Goal: Information Seeking & Learning: Learn about a topic

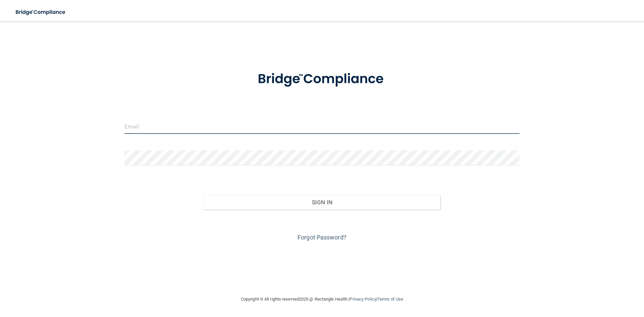
click at [140, 125] on input "email" at bounding box center [321, 126] width 395 height 15
type input "[EMAIL_ADDRESS][DOMAIN_NAME]"
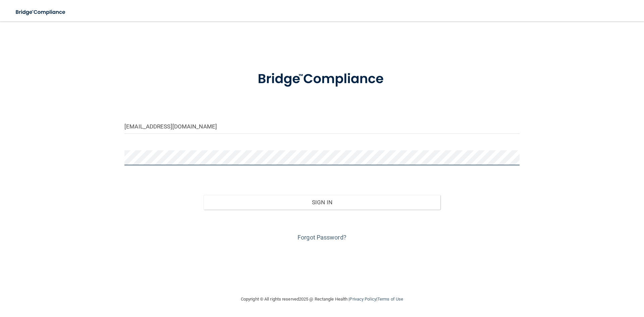
click at [204, 195] on button "Sign In" at bounding box center [322, 202] width 237 height 15
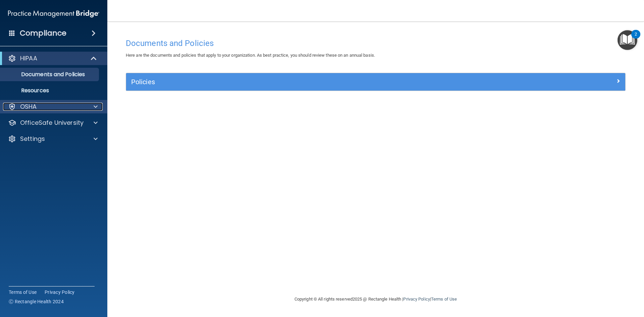
click at [67, 104] on div "OSHA" at bounding box center [44, 107] width 83 height 8
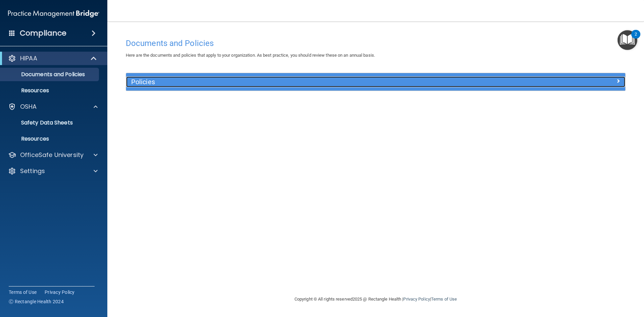
click at [218, 82] on h5 "Policies" at bounding box center [313, 81] width 364 height 7
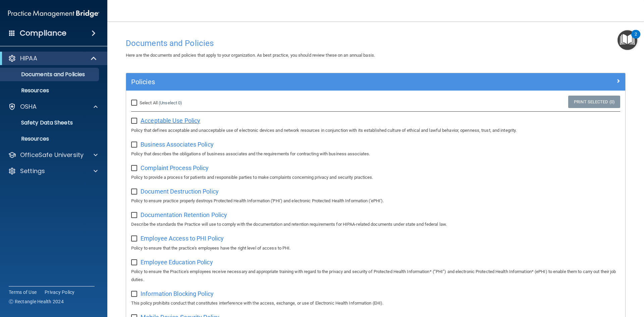
click at [185, 121] on span "Acceptable Use Policy" at bounding box center [171, 120] width 60 height 7
click at [31, 87] on p "Resources" at bounding box center [50, 90] width 92 height 7
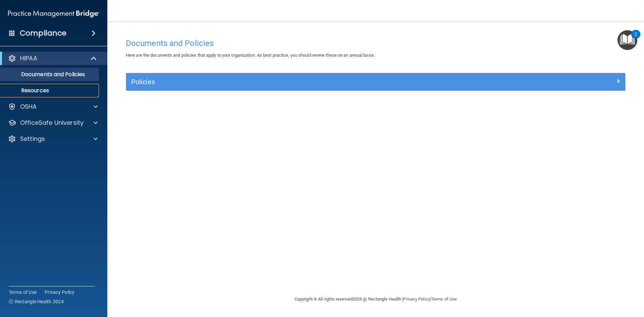
click at [41, 93] on p "Resources" at bounding box center [50, 90] width 92 height 7
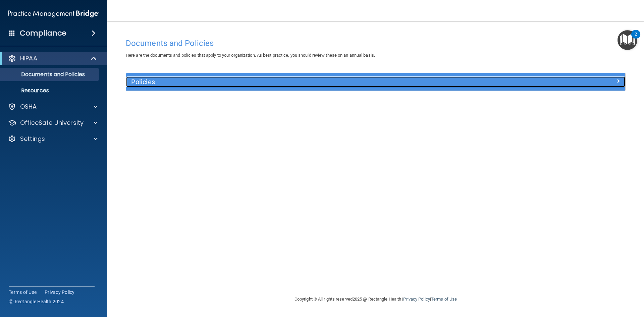
click at [156, 81] on h5 "Policies" at bounding box center [313, 81] width 364 height 7
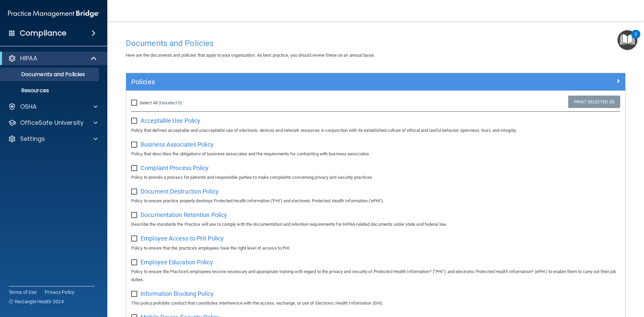
click at [136, 122] on input "checkbox" at bounding box center [135, 120] width 8 height 5
click at [132, 122] on input "checkbox" at bounding box center [135, 120] width 8 height 5
checkbox input "false"
click at [165, 143] on span "Business Associates Policy" at bounding box center [177, 144] width 73 height 7
click at [174, 167] on span "Complaint Process Policy" at bounding box center [175, 167] width 68 height 7
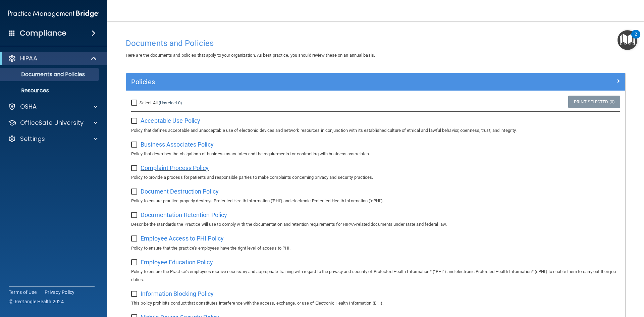
click at [184, 169] on span "Complaint Process Policy" at bounding box center [175, 167] width 68 height 7
click at [156, 190] on span "Document Destruction Policy" at bounding box center [180, 191] width 78 height 7
click at [170, 217] on span "Documentation Retention Policy" at bounding box center [184, 214] width 87 height 7
click at [181, 242] on span "Employee Access to PHI Policy" at bounding box center [182, 238] width 83 height 7
click at [178, 263] on span "Employee Education Policy" at bounding box center [177, 262] width 72 height 7
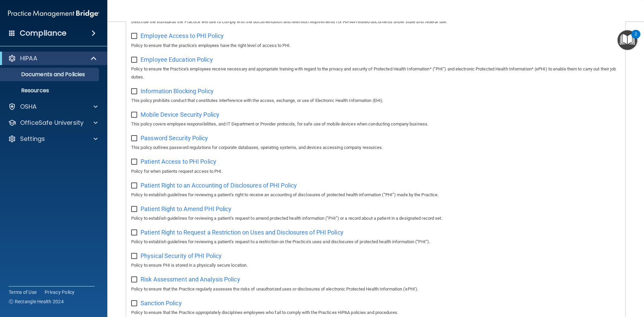
scroll to position [203, 0]
click at [181, 94] on span "Information Blocking Policy" at bounding box center [177, 90] width 73 height 7
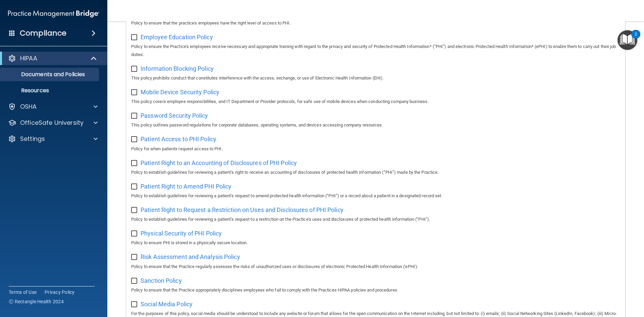
scroll to position [223, 0]
click at [197, 190] on span "Patient Right to Amend PHI Policy" at bounding box center [186, 187] width 91 height 7
click at [181, 215] on span "Patient Right to Request a Restriction on Uses and Disclosures of PHI Policy" at bounding box center [242, 211] width 203 height 7
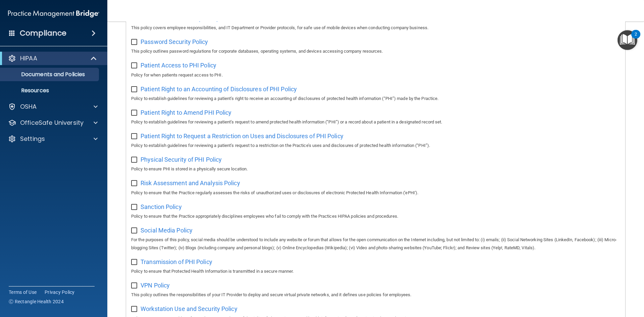
scroll to position [306, 0]
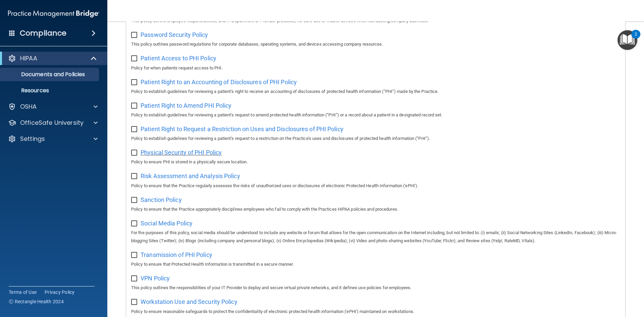
click at [172, 156] on span "Physical Security of PHI Policy" at bounding box center [181, 152] width 81 height 7
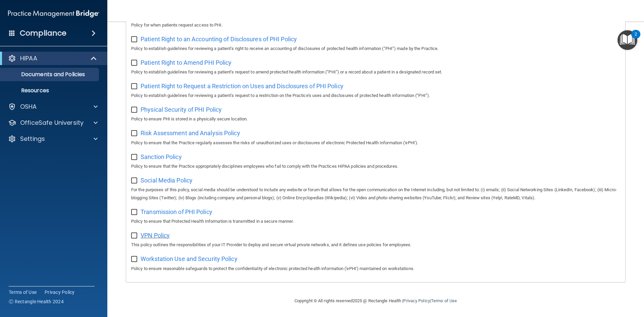
click at [157, 233] on span "VPN Policy" at bounding box center [155, 235] width 29 height 7
click at [182, 259] on span "Workstation Use and Security Policy" at bounding box center [189, 258] width 97 height 7
click at [158, 234] on span "VPN Policy" at bounding box center [155, 235] width 29 height 7
click at [32, 88] on p "Resources" at bounding box center [50, 90] width 92 height 7
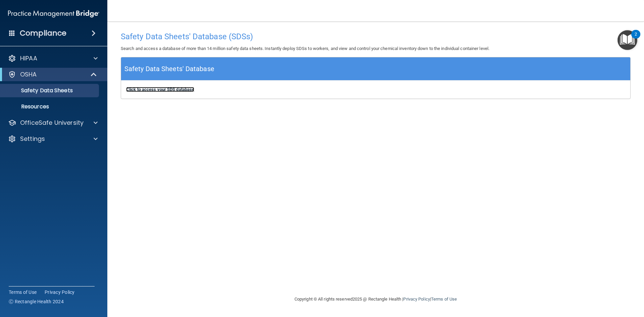
click at [162, 88] on b "Click to access your SDS database" at bounding box center [160, 89] width 68 height 5
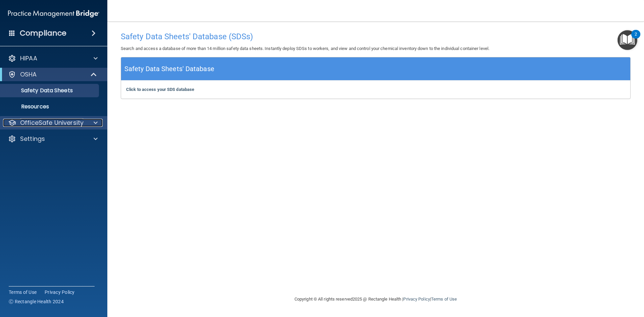
click at [43, 122] on p "OfficeSafe University" at bounding box center [51, 123] width 63 height 8
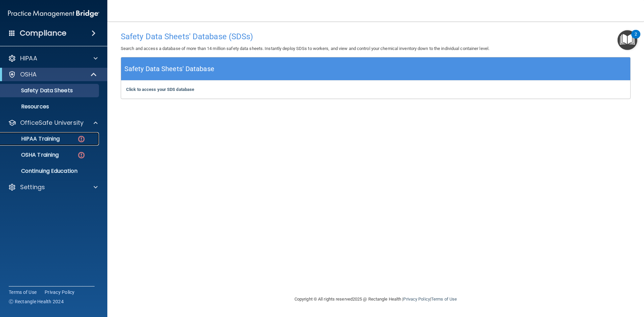
click at [40, 138] on p "HIPAA Training" at bounding box center [31, 139] width 55 height 7
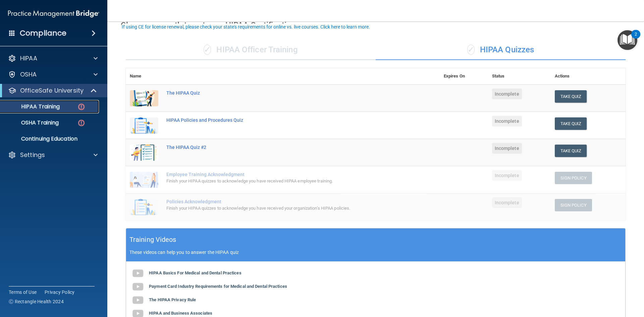
scroll to position [42, 0]
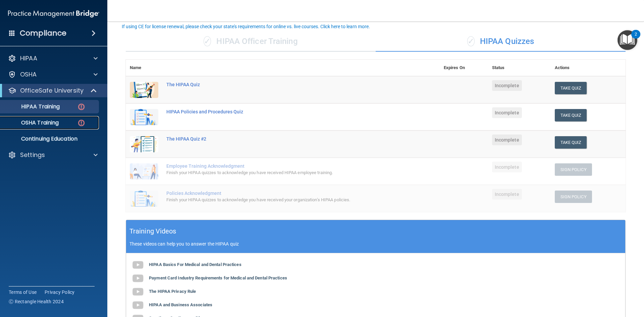
click at [41, 123] on p "OSHA Training" at bounding box center [31, 122] width 54 height 7
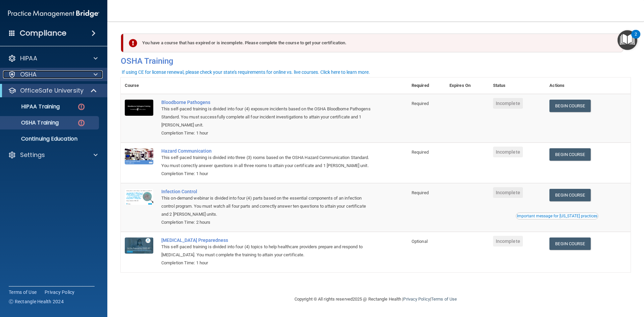
click at [33, 72] on p "OSHA" at bounding box center [28, 74] width 17 height 8
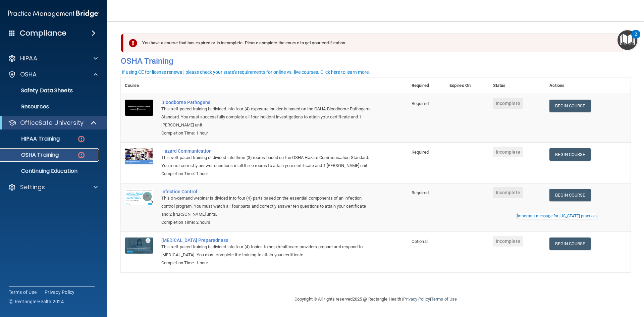
click at [28, 155] on p "OSHA Training" at bounding box center [31, 155] width 54 height 7
click at [52, 169] on p "Continuing Education" at bounding box center [50, 171] width 92 height 7
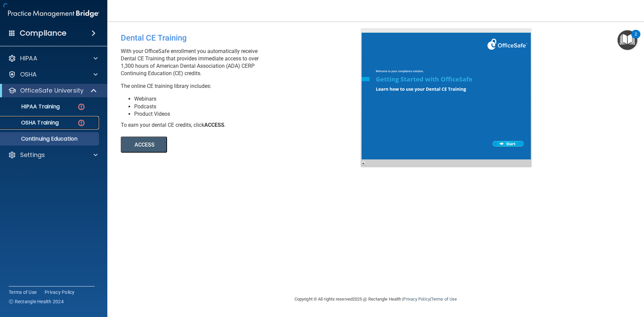
click at [26, 117] on link "OSHA Training" at bounding box center [46, 122] width 106 height 13
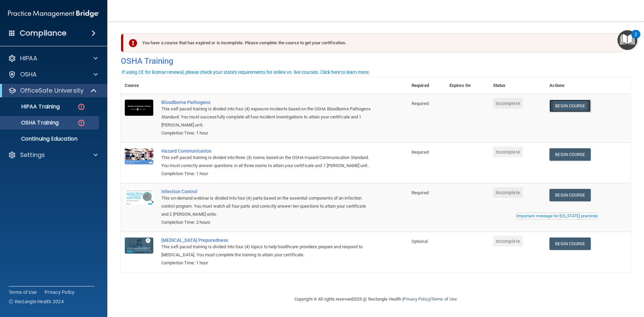
click at [577, 106] on link "Begin Course" at bounding box center [569, 106] width 41 height 12
click at [52, 107] on p "HIPAA Training" at bounding box center [31, 106] width 55 height 7
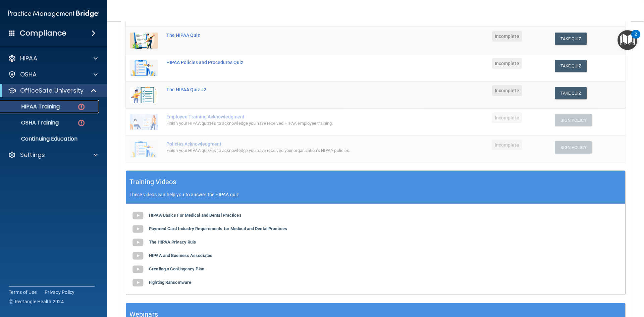
scroll to position [95, 0]
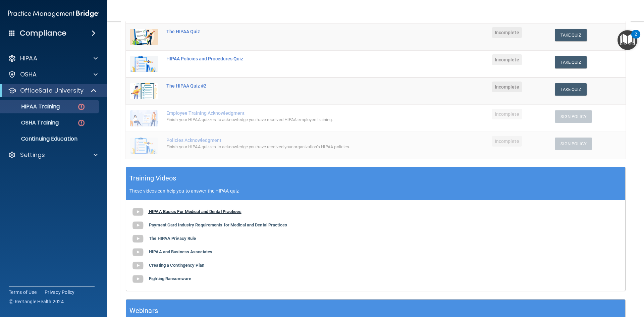
click at [195, 211] on b "HIPAA Basics For Medical and Dental Practices" at bounding box center [195, 211] width 93 height 5
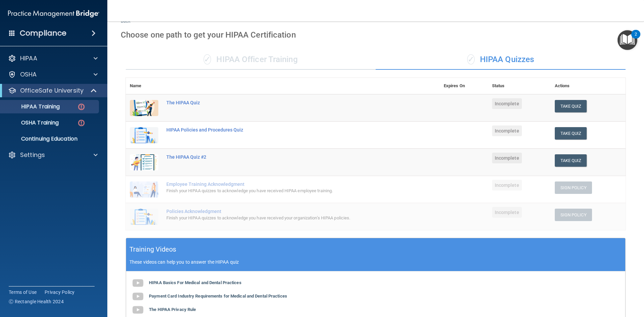
scroll to position [0, 0]
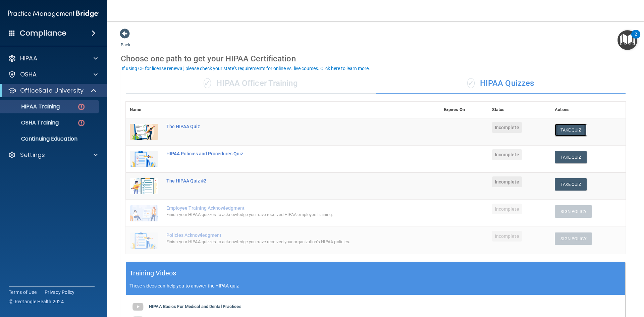
click at [565, 130] on button "Take Quiz" at bounding box center [571, 130] width 32 height 12
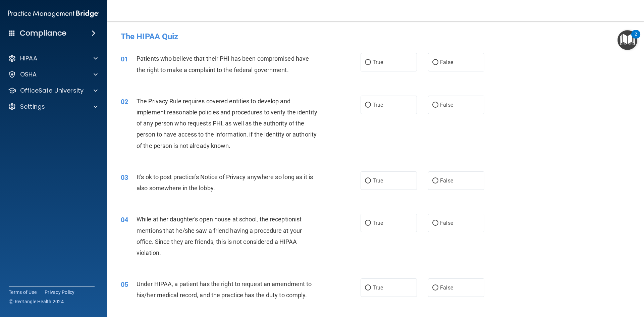
click at [133, 53] on div "01" at bounding box center [126, 59] width 21 height 12
click at [367, 62] on input "True" at bounding box center [368, 62] width 6 height 5
radio input "true"
click at [366, 62] on input "True" at bounding box center [368, 62] width 6 height 5
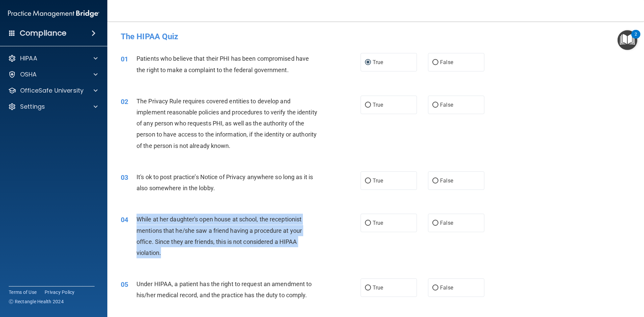
drag, startPoint x: 135, startPoint y: 218, endPoint x: 163, endPoint y: 255, distance: 46.4
click at [163, 255] on div "04 While at her daughter's open house at school, the receptionist mentions that…" at bounding box center [241, 238] width 260 height 48
click at [244, 249] on div "While at her daughter's open house at school, the receptionist mentions that he…" at bounding box center [230, 236] width 187 height 45
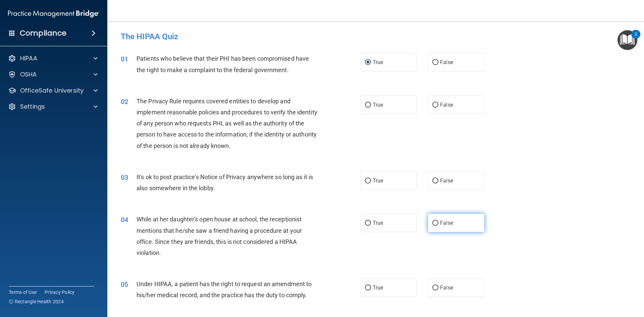
click at [432, 225] on input "False" at bounding box center [435, 223] width 6 height 5
radio input "true"
click at [365, 103] on input "True" at bounding box center [368, 105] width 6 height 5
radio input "true"
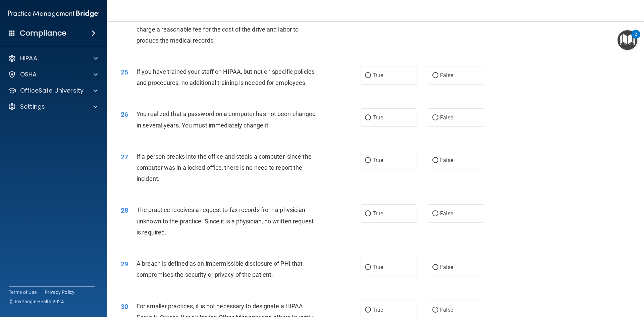
scroll to position [1183, 0]
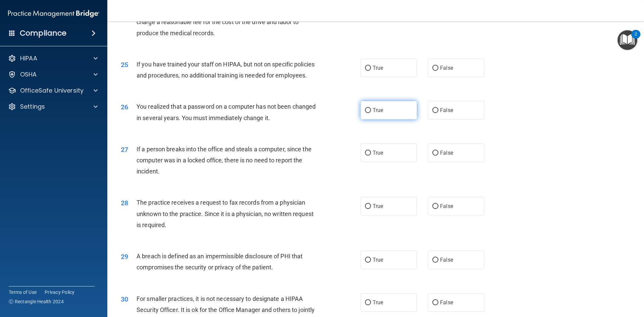
click at [368, 113] on input "True" at bounding box center [368, 110] width 6 height 5
radio input "true"
click at [432, 156] on input "False" at bounding box center [435, 153] width 6 height 5
radio input "true"
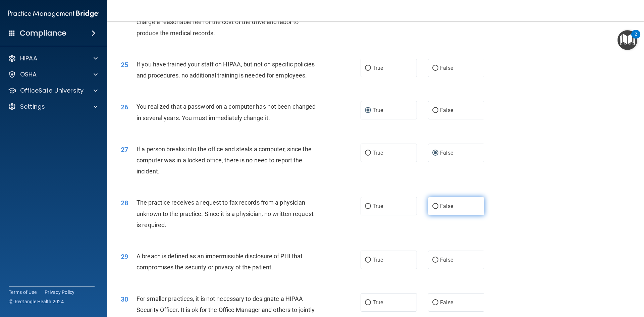
click at [435, 209] on input "False" at bounding box center [435, 206] width 6 height 5
radio input "true"
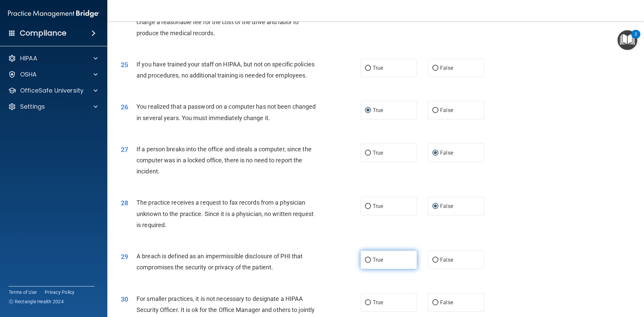
click at [366, 263] on input "True" at bounding box center [368, 260] width 6 height 5
radio input "true"
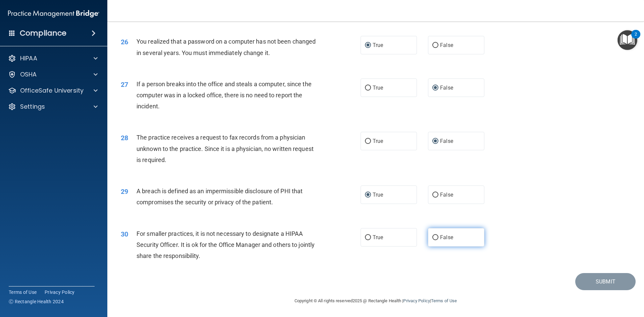
click at [433, 236] on input "False" at bounding box center [435, 237] width 6 height 5
radio input "true"
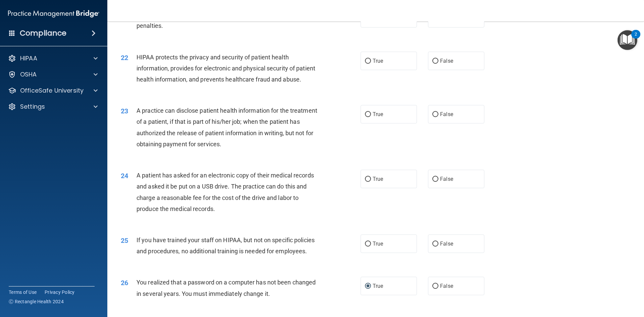
scroll to position [1006, 0]
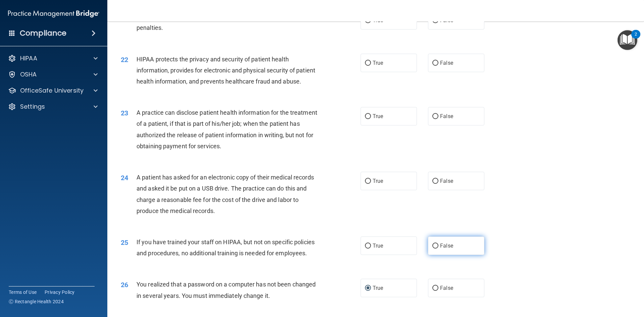
click at [433, 249] on input "False" at bounding box center [435, 246] width 6 height 5
radio input "true"
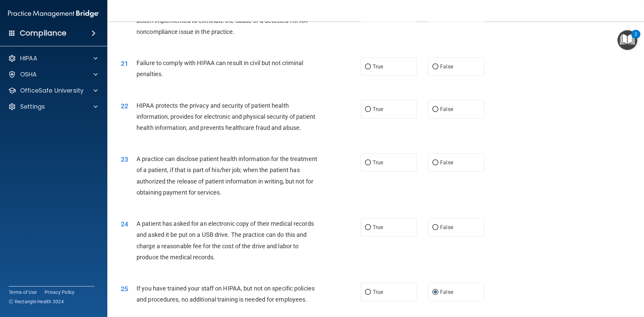
scroll to position [978, 0]
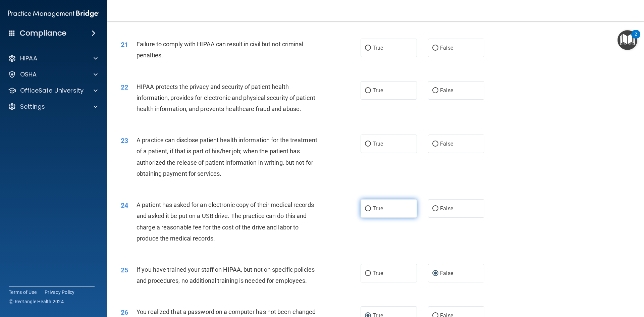
click at [366, 211] on input "True" at bounding box center [368, 208] width 6 height 5
radio input "true"
click at [365, 147] on input "True" at bounding box center [368, 144] width 6 height 5
radio input "true"
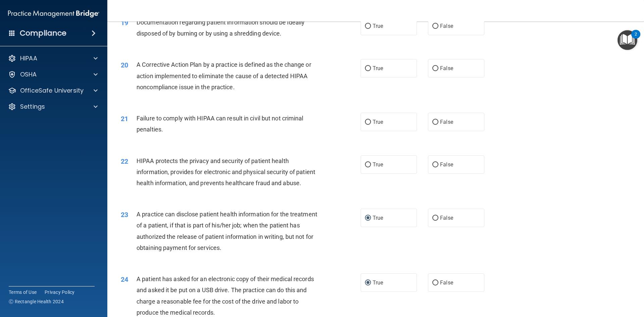
scroll to position [897, 0]
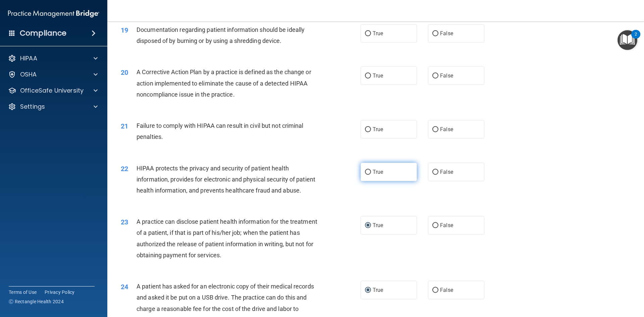
click at [362, 181] on label "True" at bounding box center [389, 172] width 56 height 18
click at [365, 175] on input "True" at bounding box center [368, 172] width 6 height 5
radio input "true"
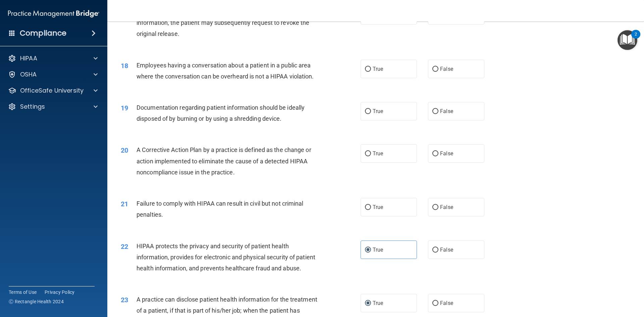
scroll to position [813, 0]
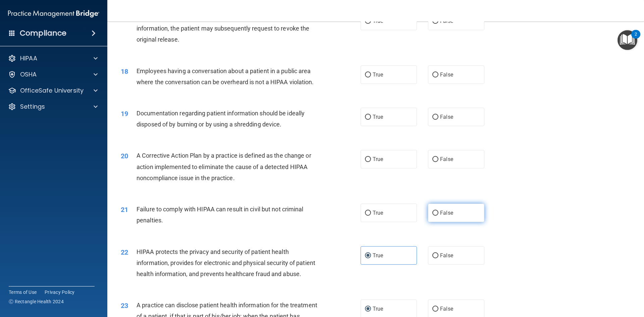
click at [432, 216] on input "False" at bounding box center [435, 213] width 6 height 5
radio input "true"
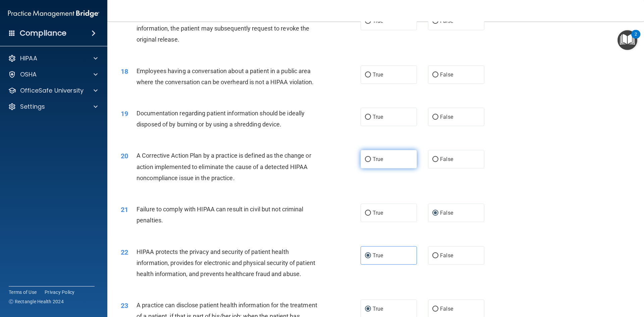
click at [366, 162] on input "True" at bounding box center [368, 159] width 6 height 5
radio input "true"
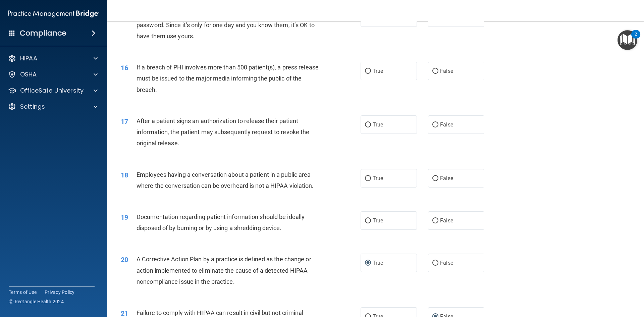
scroll to position [711, 0]
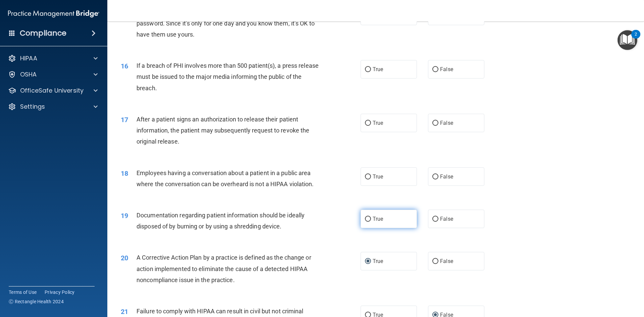
click at [366, 222] on input "True" at bounding box center [368, 219] width 6 height 5
radio input "true"
click at [432, 179] on input "False" at bounding box center [435, 176] width 6 height 5
radio input "true"
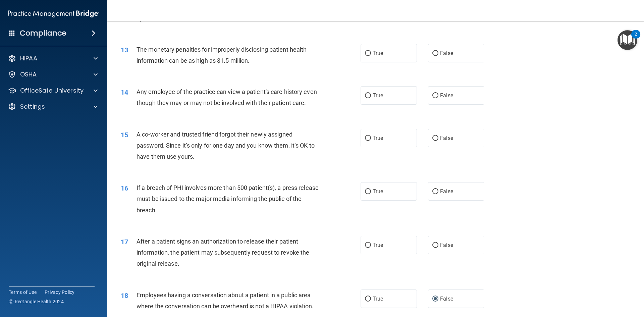
scroll to position [585, 0]
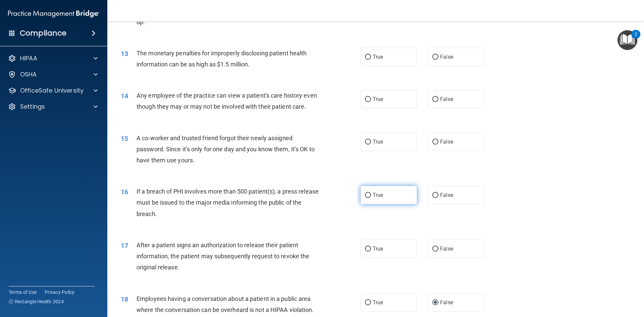
click at [369, 204] on label "True" at bounding box center [389, 195] width 56 height 18
click at [369, 198] on input "True" at bounding box center [368, 195] width 6 height 5
radio input "true"
click at [432, 145] on input "False" at bounding box center [435, 142] width 6 height 5
radio input "true"
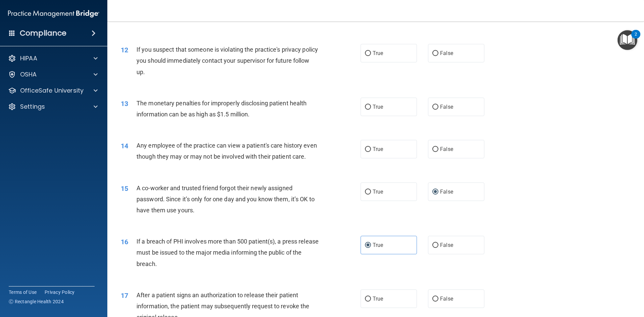
scroll to position [509, 0]
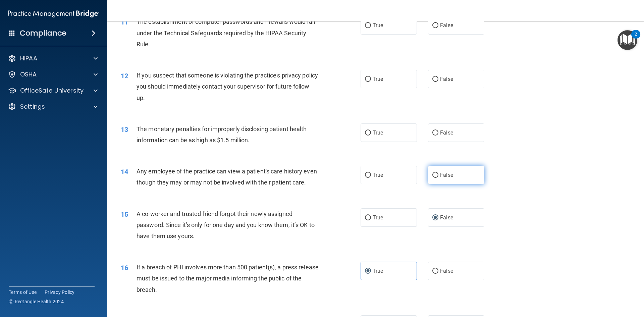
click at [440, 176] on span "False" at bounding box center [446, 175] width 13 height 6
click at [437, 176] on input "False" at bounding box center [435, 175] width 6 height 5
radio input "true"
click at [367, 132] on input "True" at bounding box center [368, 132] width 6 height 5
radio input "true"
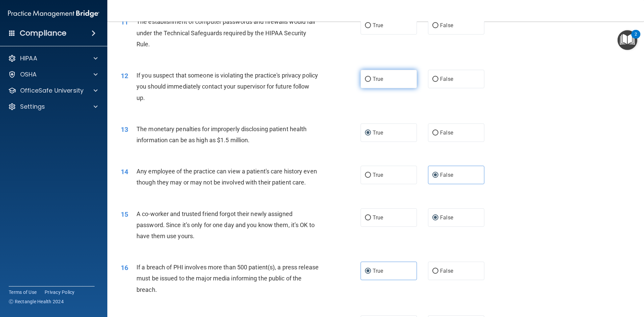
click at [365, 79] on input "True" at bounding box center [368, 79] width 6 height 5
radio input "true"
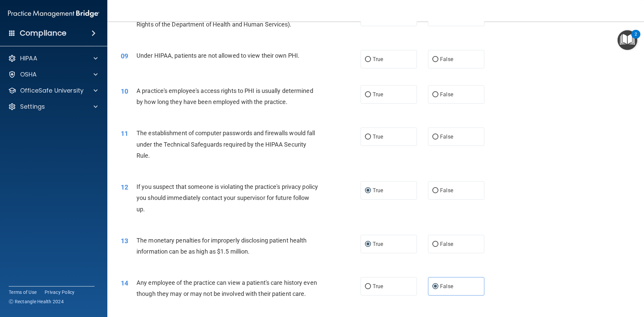
scroll to position [396, 0]
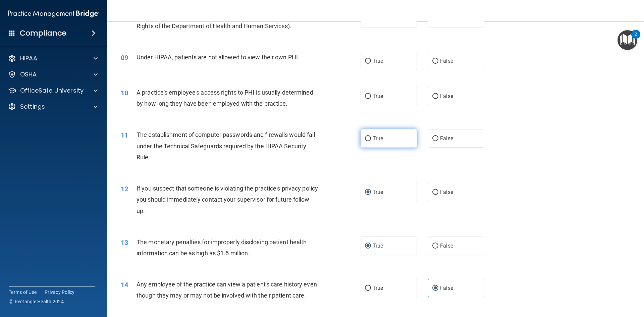
click at [367, 140] on input "True" at bounding box center [368, 138] width 6 height 5
radio input "true"
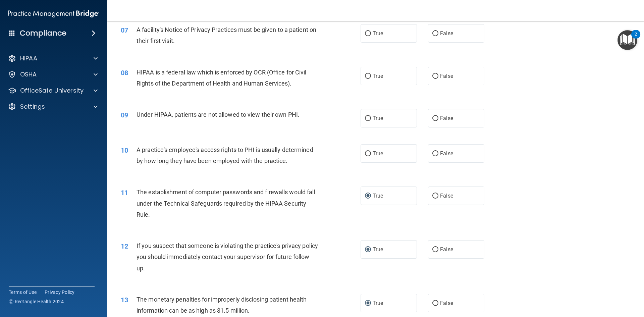
scroll to position [341, 0]
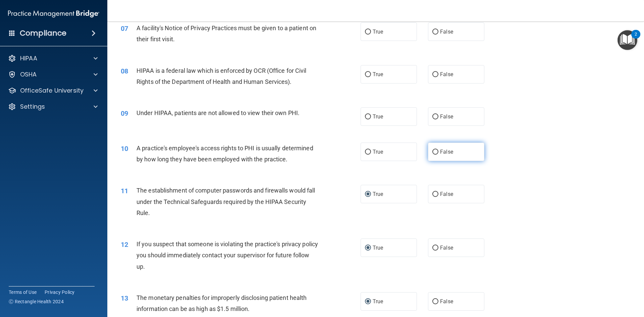
click at [433, 152] on input "False" at bounding box center [435, 152] width 6 height 5
radio input "true"
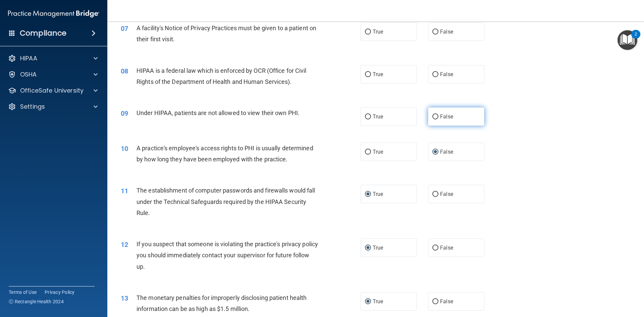
click at [432, 116] on input "False" at bounding box center [435, 116] width 6 height 5
radio input "true"
click at [373, 77] on span "True" at bounding box center [378, 74] width 10 height 6
click at [371, 77] on input "True" at bounding box center [368, 74] width 6 height 5
radio input "true"
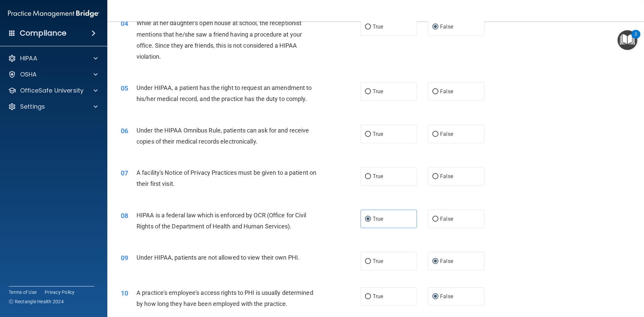
scroll to position [195, 0]
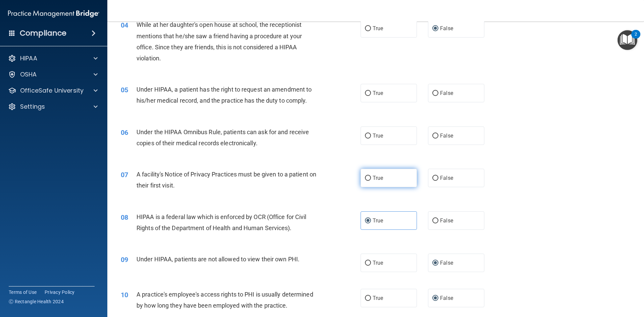
click at [365, 177] on input "True" at bounding box center [368, 178] width 6 height 5
radio input "true"
click at [366, 134] on input "True" at bounding box center [368, 135] width 6 height 5
radio input "true"
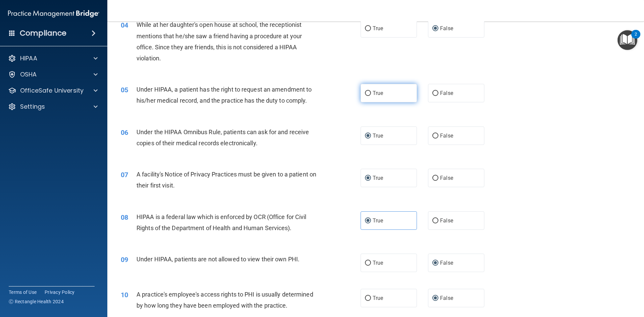
click at [366, 92] on input "True" at bounding box center [368, 93] width 6 height 5
radio input "true"
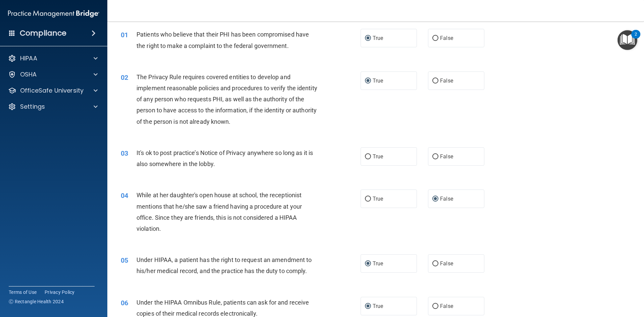
scroll to position [20, 0]
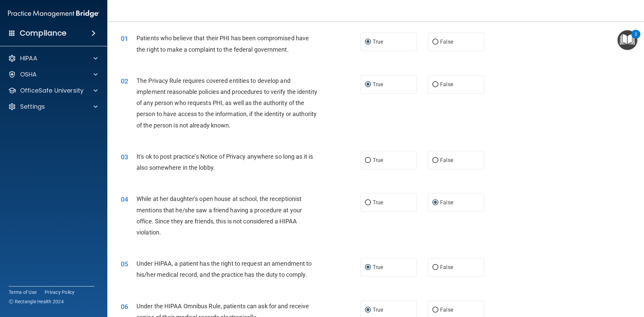
click at [631, 37] on img "Open Resource Center, 2 new notifications" at bounding box center [628, 40] width 20 height 20
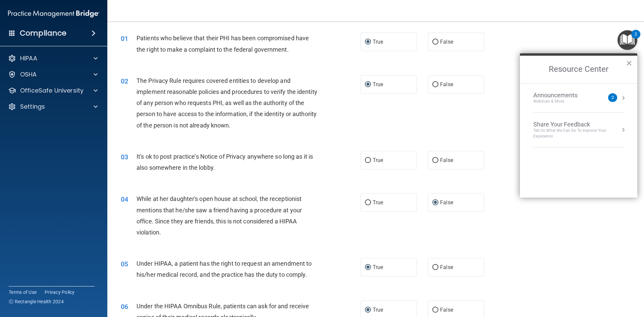
click at [631, 62] on button "×" at bounding box center [629, 63] width 6 height 11
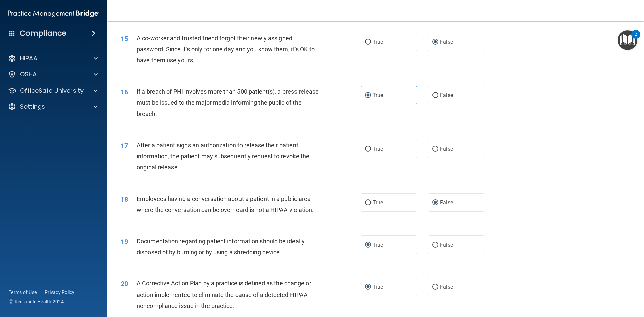
scroll to position [657, 0]
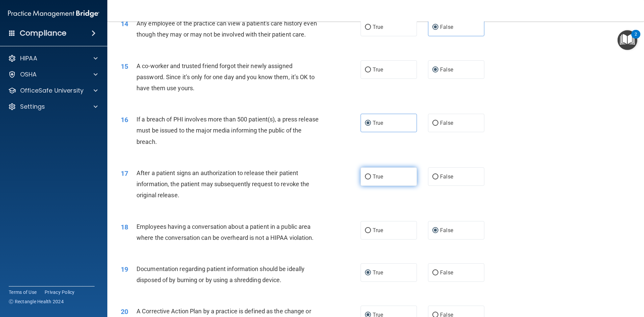
click at [365, 179] on input "True" at bounding box center [368, 176] width 6 height 5
radio input "true"
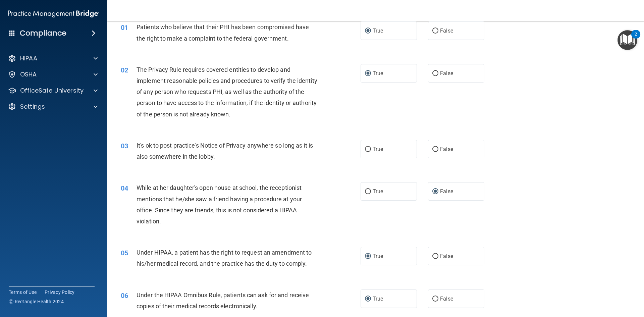
scroll to position [0, 0]
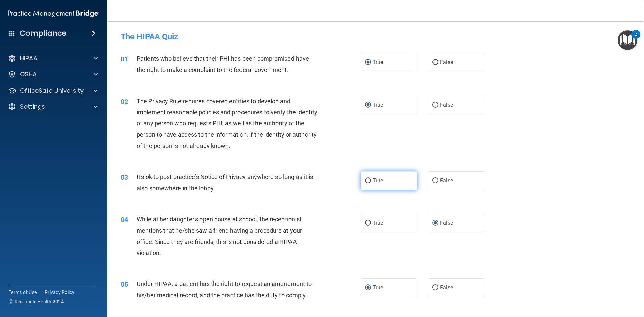
click at [366, 181] on input "True" at bounding box center [368, 180] width 6 height 5
radio input "true"
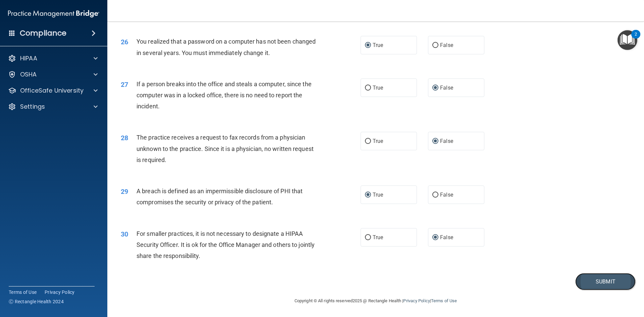
click at [596, 278] on button "Submit" at bounding box center [605, 281] width 60 height 17
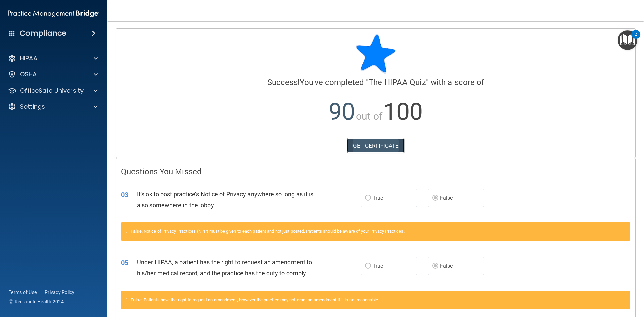
click at [368, 144] on link "GET CERTIFICATE" at bounding box center [375, 145] width 57 height 15
click at [52, 60] on div "HIPAA" at bounding box center [44, 58] width 83 height 8
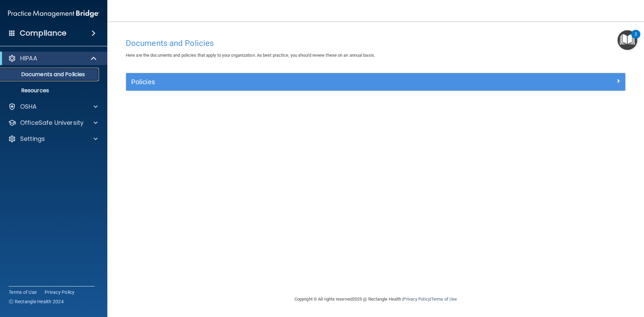
click at [39, 73] on p "Documents and Policies" at bounding box center [50, 74] width 92 height 7
click at [33, 90] on p "Resources" at bounding box center [50, 90] width 92 height 7
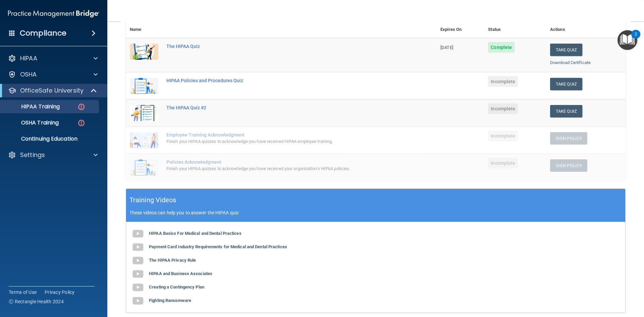
scroll to position [80, 0]
click at [173, 248] on b "Payment Card Industry Requirements for Medical and Dental Practices" at bounding box center [218, 247] width 138 height 5
click at [563, 86] on button "Take Quiz" at bounding box center [566, 84] width 32 height 12
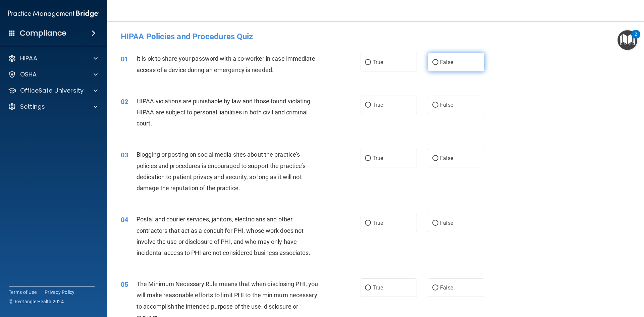
click at [433, 65] on input "False" at bounding box center [435, 62] width 6 height 5
radio input "true"
click at [365, 106] on input "True" at bounding box center [368, 105] width 6 height 5
radio input "true"
click at [365, 160] on input "True" at bounding box center [368, 158] width 6 height 5
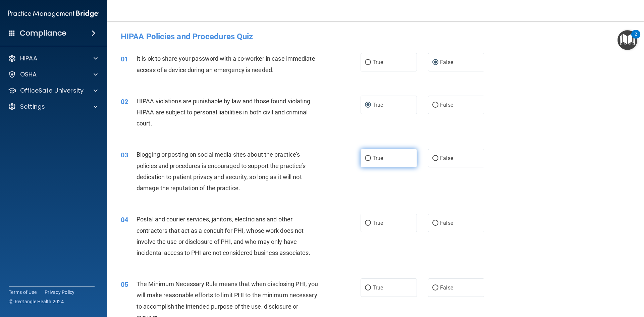
radio input "true"
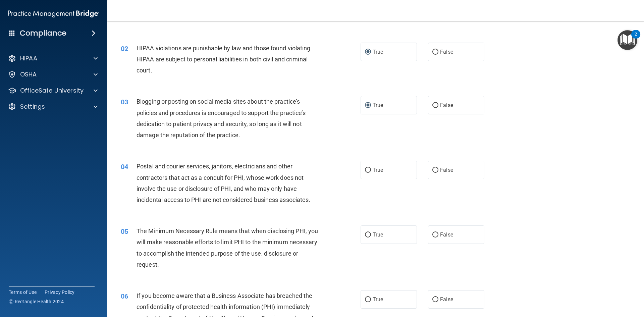
scroll to position [122, 0]
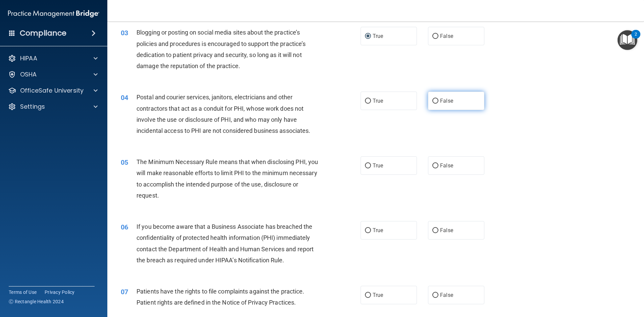
click at [432, 100] on input "False" at bounding box center [435, 101] width 6 height 5
radio input "true"
click at [369, 165] on label "True" at bounding box center [389, 165] width 56 height 18
click at [369, 165] on input "True" at bounding box center [368, 165] width 6 height 5
radio input "true"
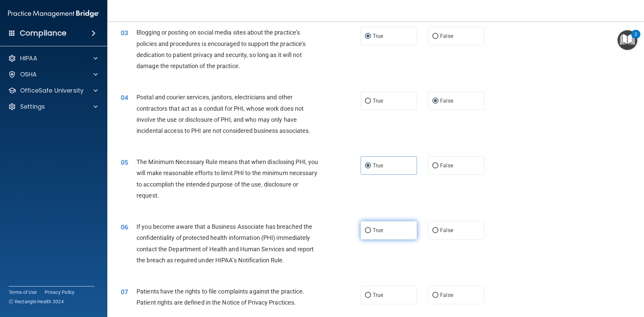
click at [367, 231] on input "True" at bounding box center [368, 230] width 6 height 5
radio input "true"
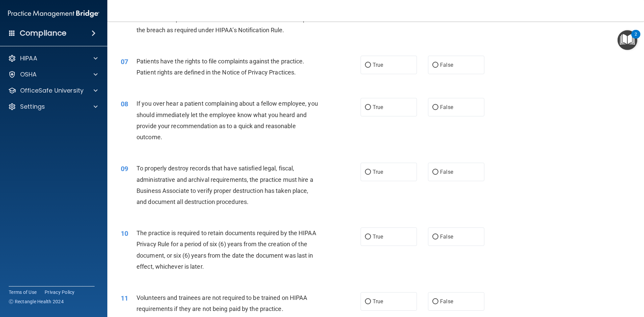
scroll to position [356, 0]
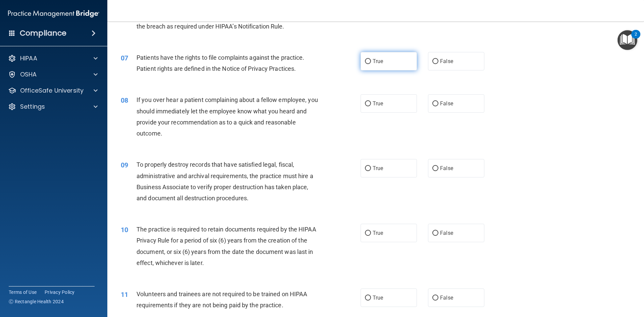
click at [368, 61] on input "True" at bounding box center [368, 61] width 6 height 5
radio input "true"
click at [368, 104] on input "True" at bounding box center [368, 103] width 6 height 5
radio input "true"
click at [365, 169] on input "True" at bounding box center [368, 168] width 6 height 5
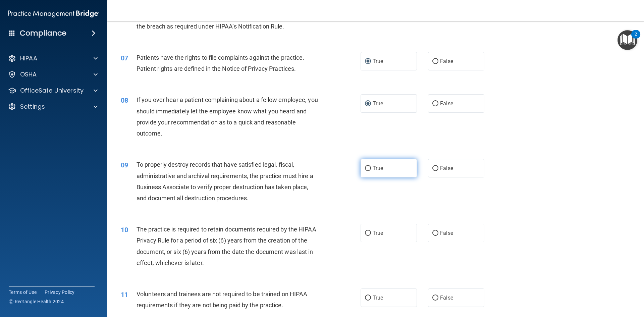
radio input "true"
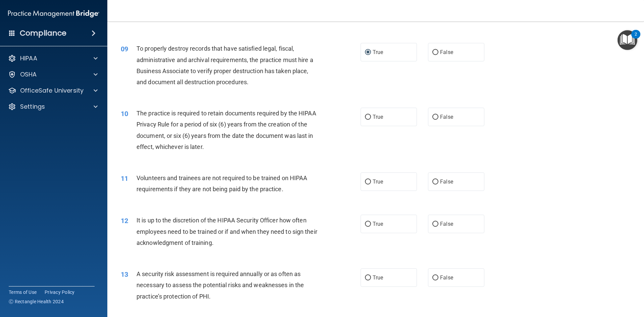
scroll to position [474, 0]
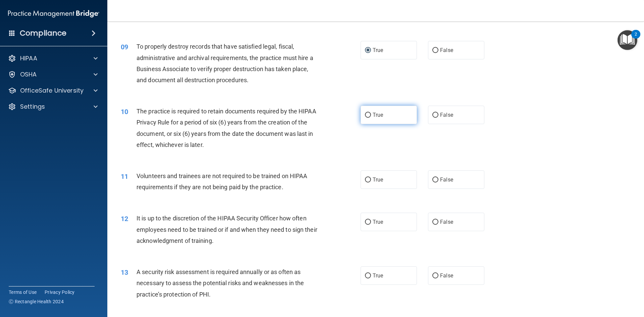
click at [369, 117] on label "True" at bounding box center [389, 115] width 56 height 18
click at [369, 117] on input "True" at bounding box center [368, 115] width 6 height 5
radio input "true"
click at [440, 181] on span "False" at bounding box center [446, 179] width 13 height 6
click at [438, 181] on input "False" at bounding box center [435, 179] width 6 height 5
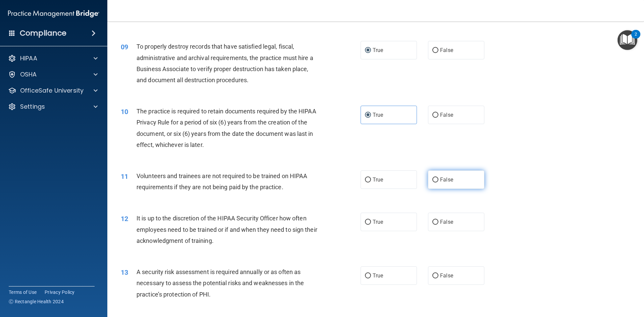
radio input "true"
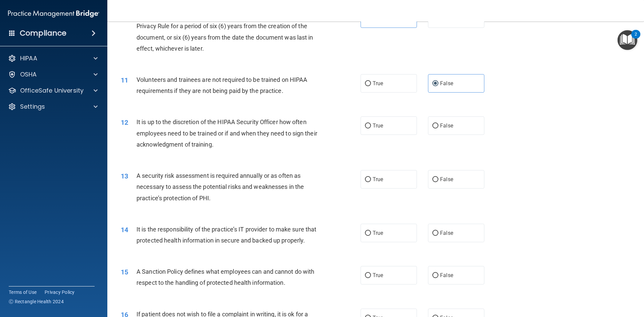
scroll to position [600, 0]
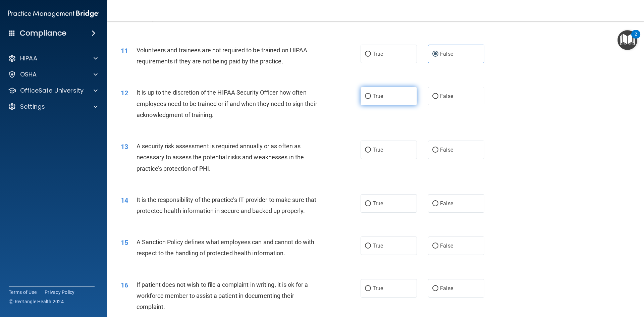
click at [366, 96] on input "True" at bounding box center [368, 96] width 6 height 5
radio input "true"
click at [365, 151] on input "True" at bounding box center [368, 150] width 6 height 5
radio input "true"
click at [366, 206] on input "True" at bounding box center [368, 203] width 6 height 5
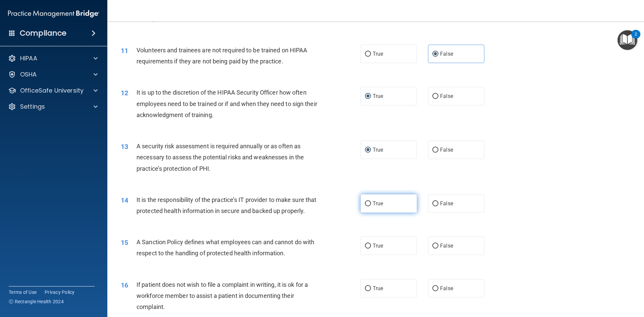
radio input "true"
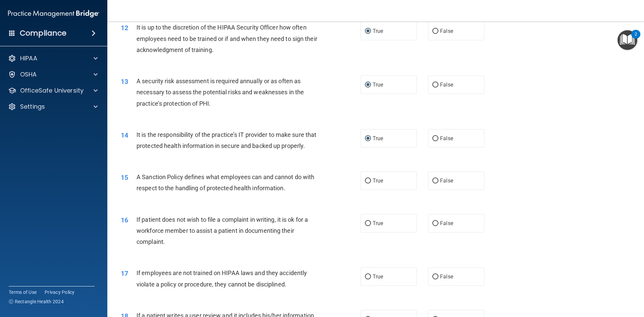
scroll to position [667, 0]
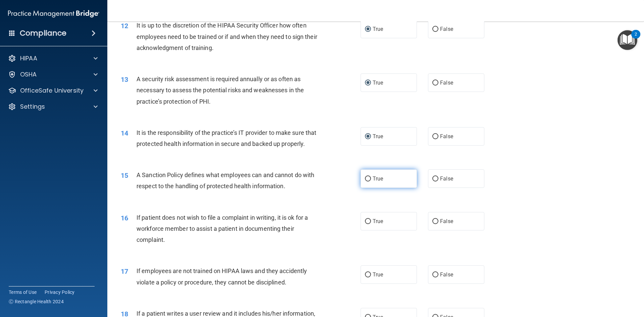
click at [373, 182] on span "True" at bounding box center [378, 178] width 10 height 6
click at [371, 181] on input "True" at bounding box center [368, 178] width 6 height 5
radio input "true"
click at [369, 230] on label "True" at bounding box center [389, 221] width 56 height 18
click at [369, 224] on input "True" at bounding box center [368, 221] width 6 height 5
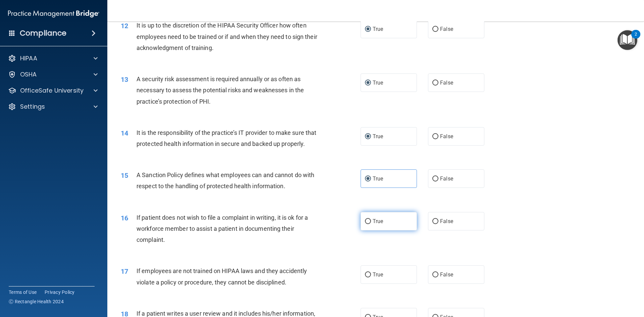
radio input "true"
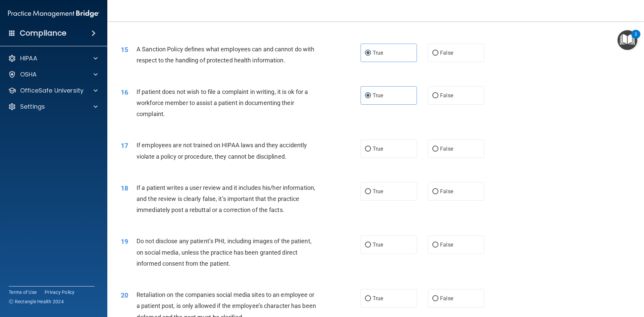
scroll to position [799, 0]
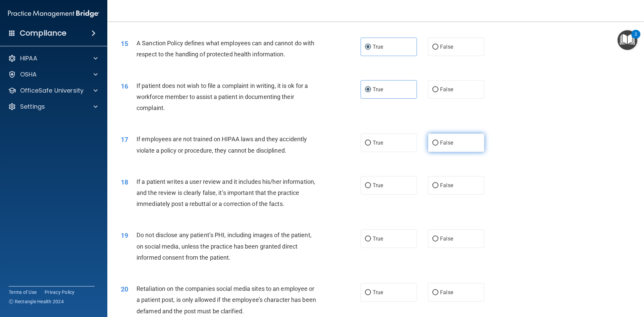
click at [433, 146] on input "False" at bounding box center [435, 143] width 6 height 5
radio input "true"
click at [365, 188] on input "True" at bounding box center [368, 185] width 6 height 5
radio input "true"
click at [365, 241] on input "True" at bounding box center [368, 238] width 6 height 5
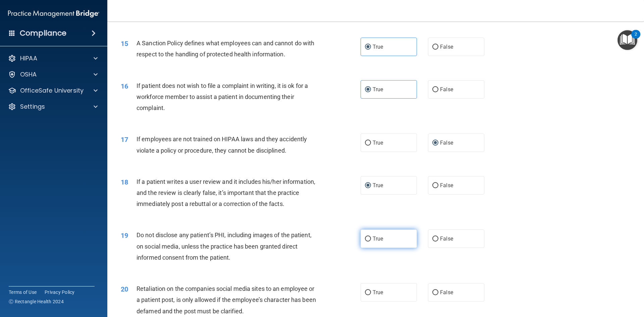
radio input "true"
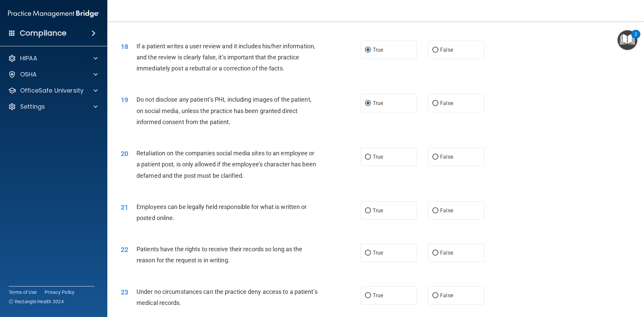
scroll to position [950, 0]
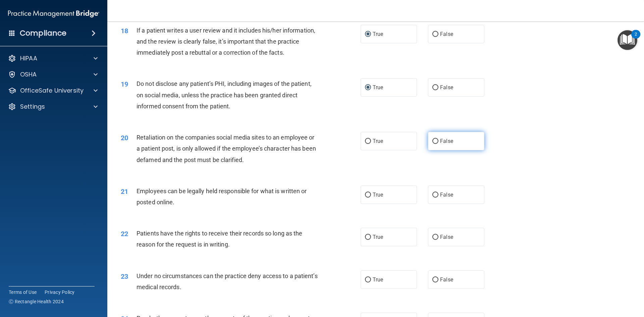
click at [434, 144] on input "False" at bounding box center [435, 141] width 6 height 5
radio input "true"
click at [366, 198] on input "True" at bounding box center [368, 195] width 6 height 5
radio input "true"
click at [369, 246] on label "True" at bounding box center [389, 237] width 56 height 18
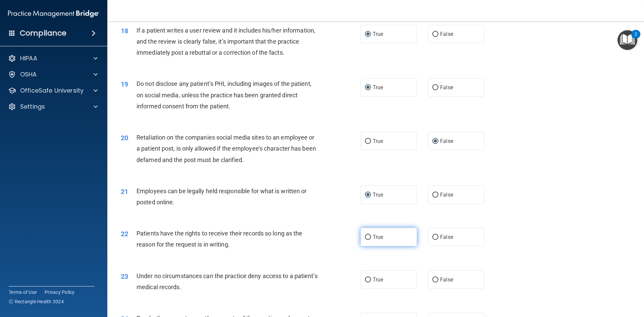
click at [369, 240] on input "True" at bounding box center [368, 237] width 6 height 5
radio input "true"
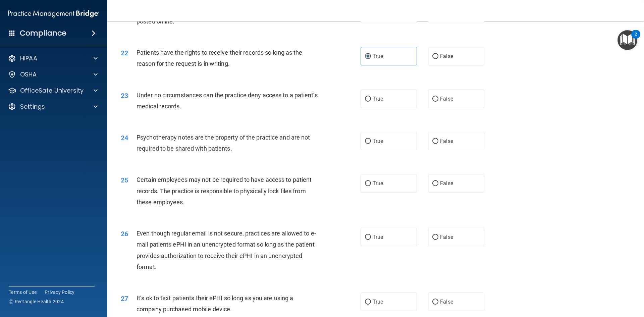
scroll to position [1129, 0]
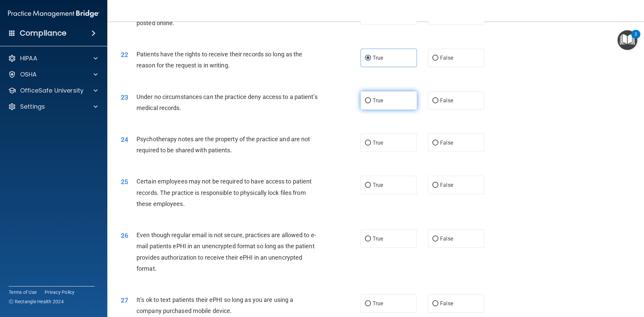
click at [374, 104] on span "True" at bounding box center [378, 100] width 10 height 6
click at [371, 103] on input "True" at bounding box center [368, 100] width 6 height 5
radio input "true"
click at [437, 152] on label "False" at bounding box center [456, 142] width 56 height 18
click at [437, 146] on input "False" at bounding box center [435, 143] width 6 height 5
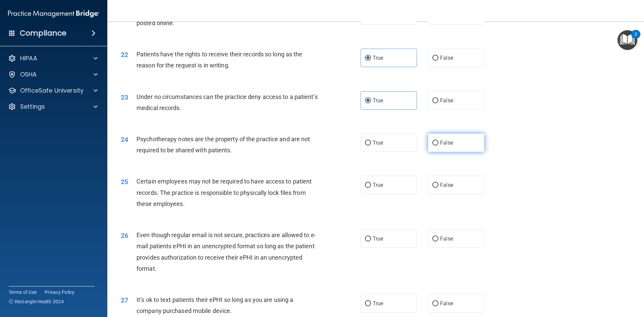
radio input "true"
click at [367, 188] on input "True" at bounding box center [368, 185] width 6 height 5
radio input "true"
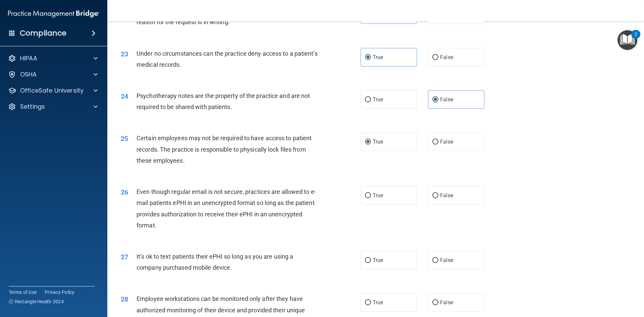
scroll to position [1214, 0]
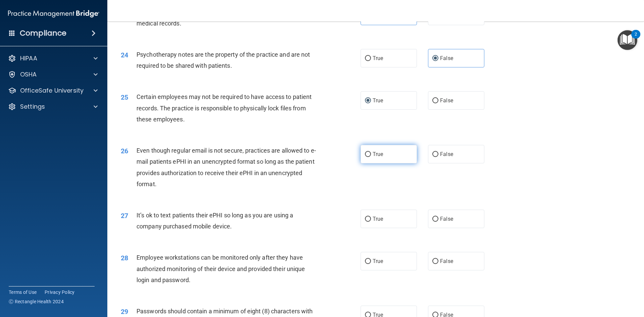
click at [365, 157] on input "True" at bounding box center [368, 154] width 6 height 5
radio input "true"
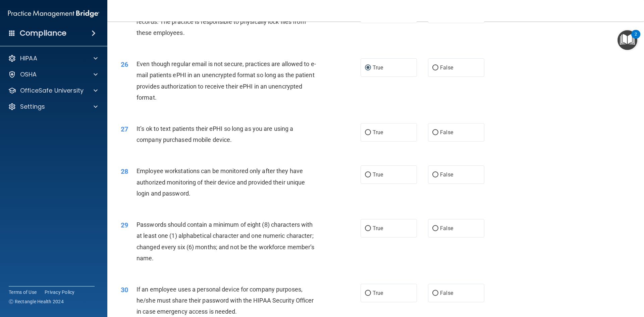
scroll to position [1335, 0]
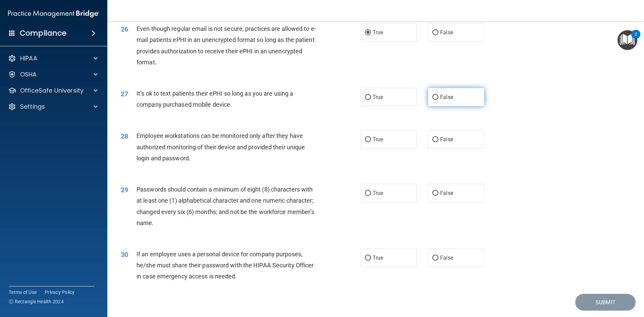
click at [434, 100] on input "False" at bounding box center [435, 97] width 6 height 5
radio input "true"
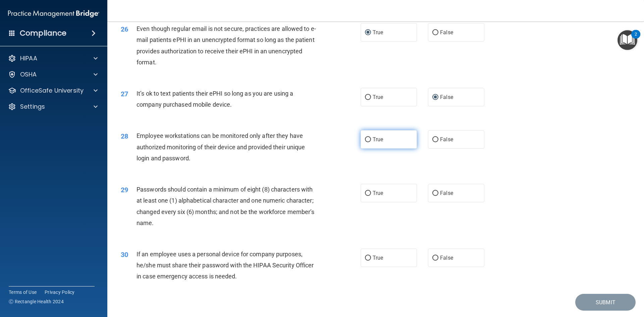
click at [367, 149] on label "True" at bounding box center [389, 139] width 56 height 18
click at [367, 142] on input "True" at bounding box center [368, 139] width 6 height 5
radio input "true"
click at [365, 196] on input "True" at bounding box center [368, 193] width 6 height 5
radio input "true"
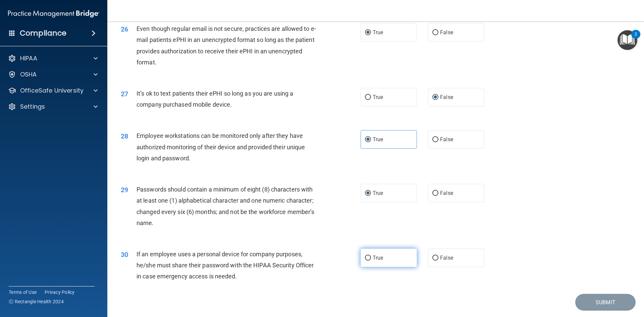
click at [367, 261] on input "True" at bounding box center [368, 258] width 6 height 5
radio input "true"
drag, startPoint x: 569, startPoint y: 316, endPoint x: 419, endPoint y: 299, distance: 150.9
click at [544, 317] on html "Compliance HIPAA Documents and Policies Report an Incident Business Associates …" at bounding box center [322, 158] width 644 height 317
click at [579, 311] on button "Submit" at bounding box center [605, 302] width 60 height 17
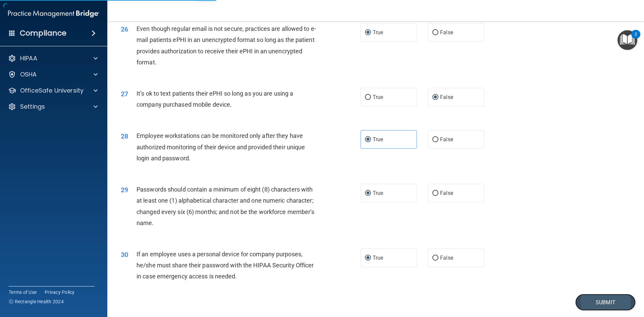
click at [591, 311] on button "Submit" at bounding box center [605, 302] width 60 height 17
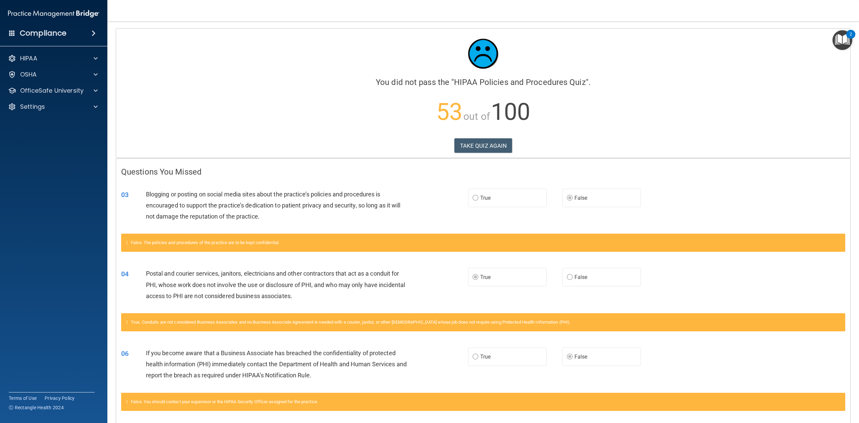
drag, startPoint x: 643, startPoint y: 0, endPoint x: 423, endPoint y: 180, distance: 284.1
click at [423, 180] on div "03 Blogging or posting on social media sites about the practice’s policies and …" at bounding box center [483, 207] width 734 height 54
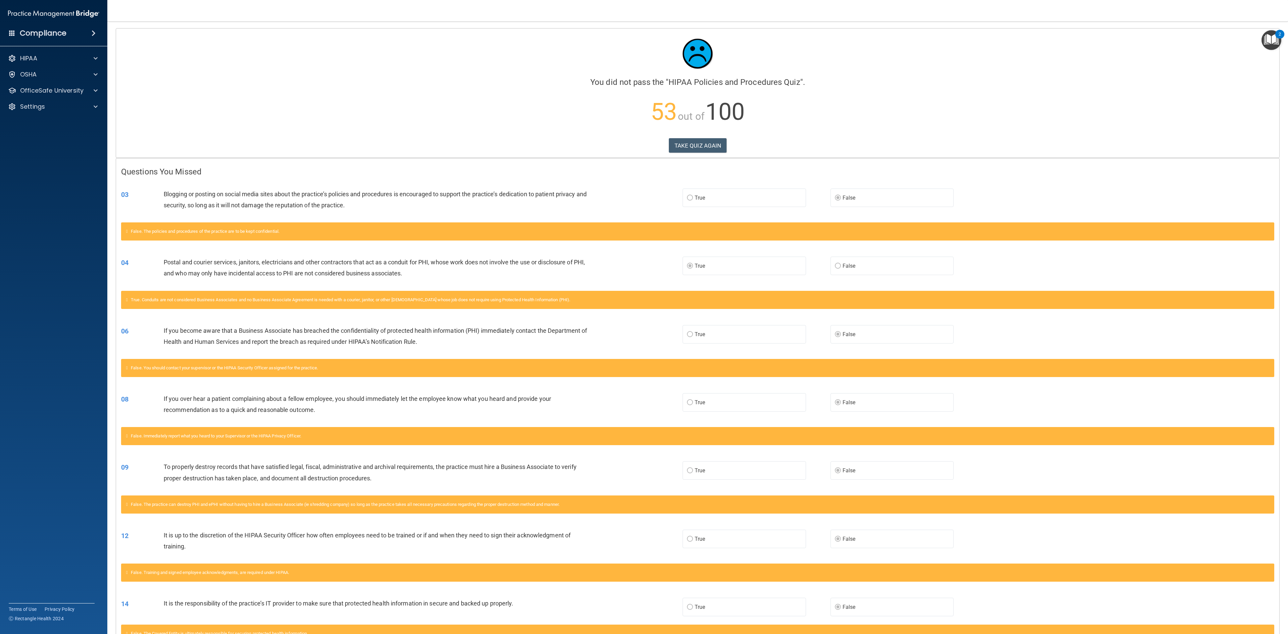
drag, startPoint x: 858, startPoint y: 0, endPoint x: 944, endPoint y: 115, distance: 143.3
click at [644, 115] on p "53 out of 100" at bounding box center [697, 111] width 1153 height 43
click at [644, 140] on button "TAKE QUIZ AGAIN" at bounding box center [698, 145] width 58 height 15
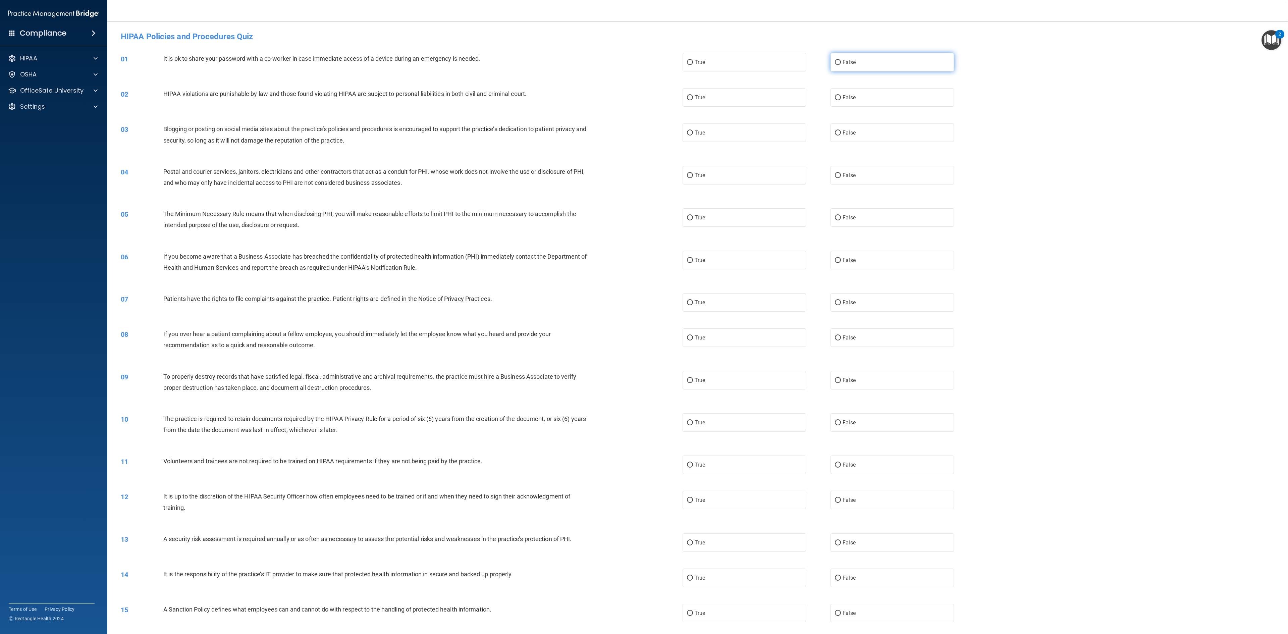
click at [644, 62] on input "False" at bounding box center [838, 62] width 6 height 5
radio input "true"
click at [644, 96] on span "True" at bounding box center [700, 97] width 10 height 6
click at [644, 96] on input "True" at bounding box center [690, 97] width 6 height 5
radio input "true"
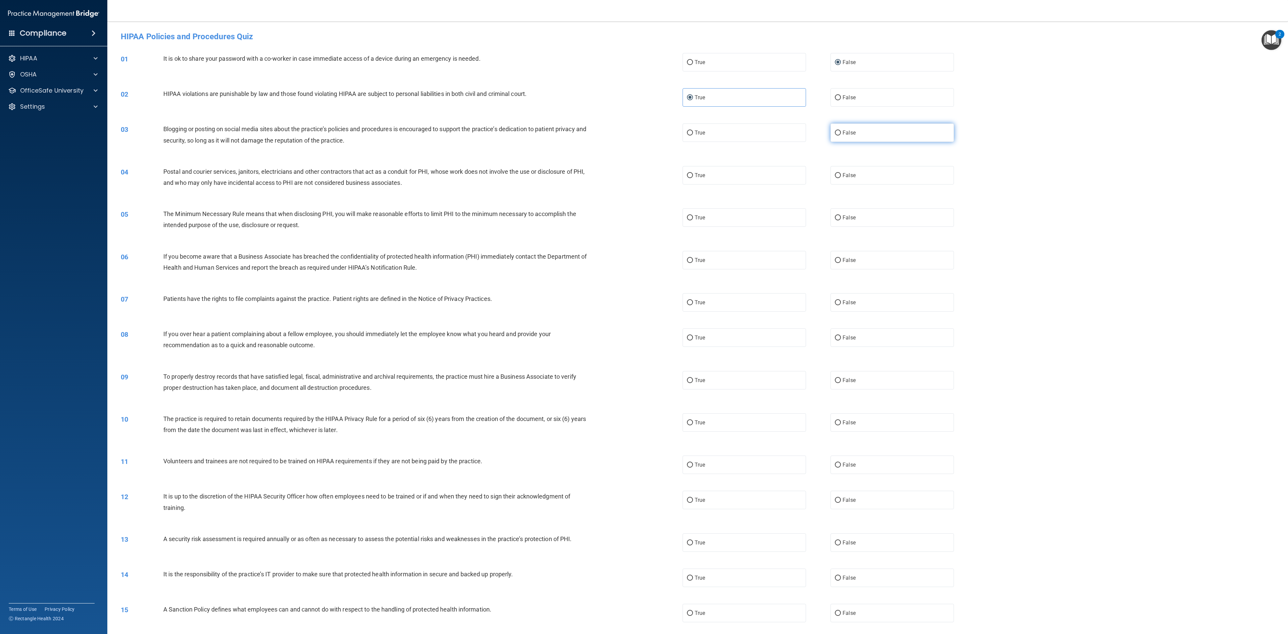
click at [644, 133] on input "False" at bounding box center [838, 132] width 6 height 5
radio input "true"
click at [644, 174] on input "True" at bounding box center [690, 175] width 6 height 5
radio input "true"
click at [644, 215] on input "True" at bounding box center [690, 217] width 6 height 5
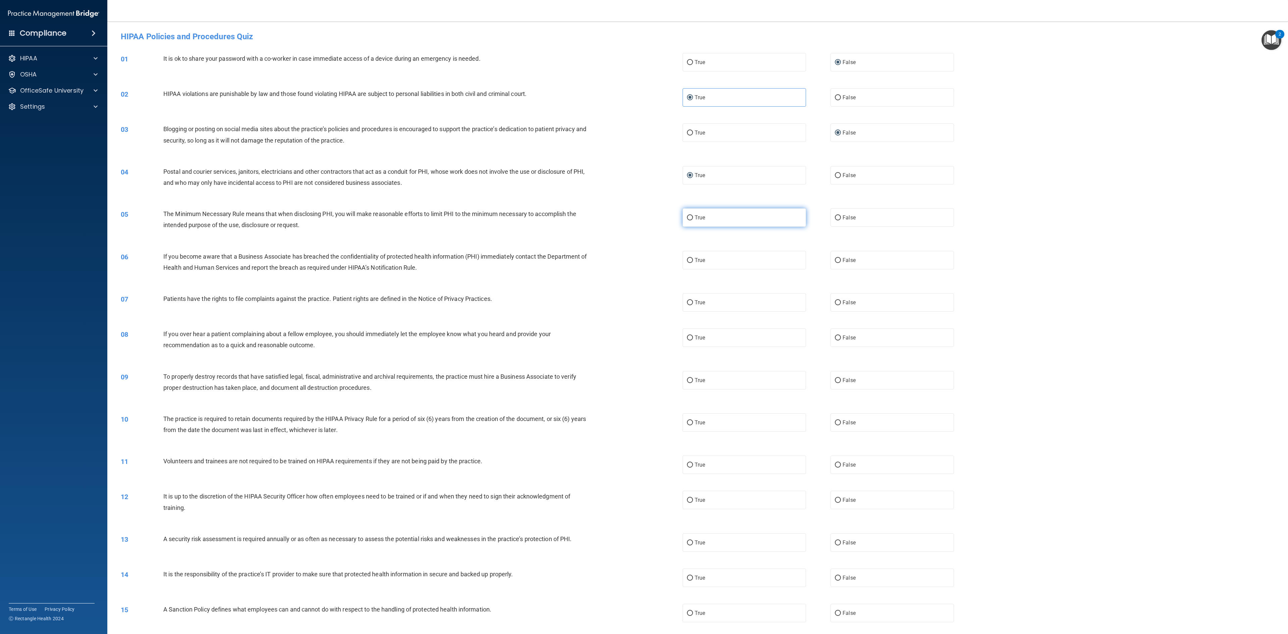
radio input "true"
click at [644, 258] on input "False" at bounding box center [838, 260] width 6 height 5
radio input "true"
click at [644, 303] on input "True" at bounding box center [690, 302] width 6 height 5
radio input "true"
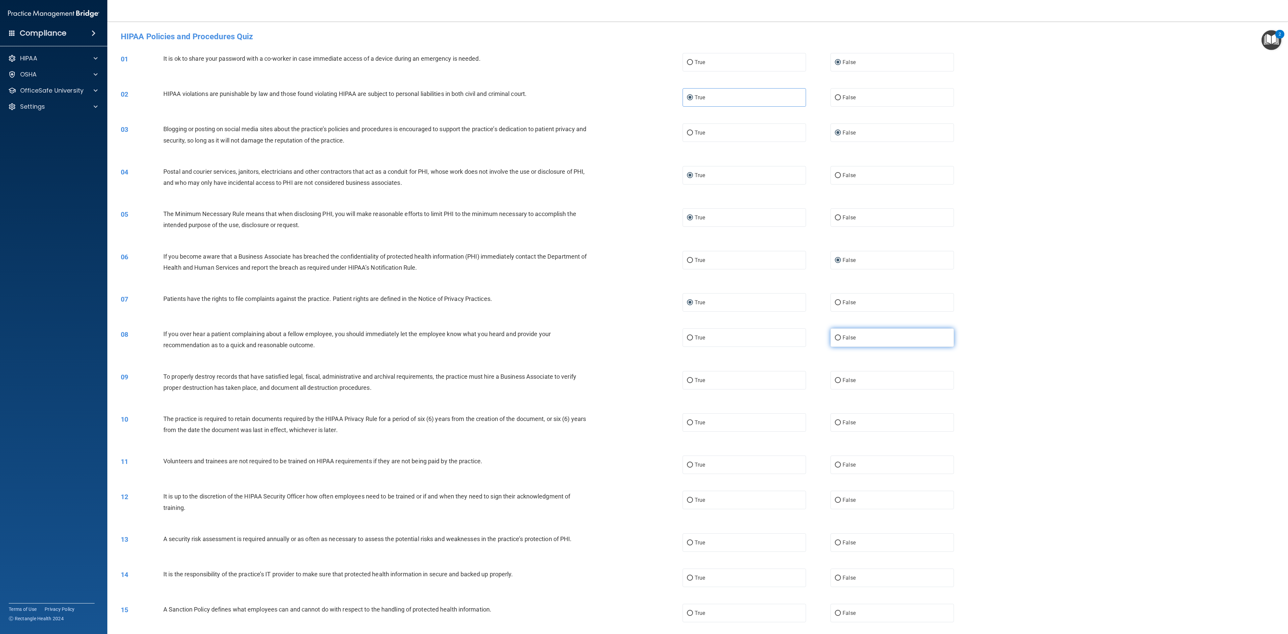
click at [644, 317] on input "False" at bounding box center [838, 337] width 6 height 5
radio input "true"
click at [644, 317] on input "False" at bounding box center [838, 380] width 6 height 5
radio input "true"
click at [644, 317] on input "True" at bounding box center [690, 422] width 6 height 5
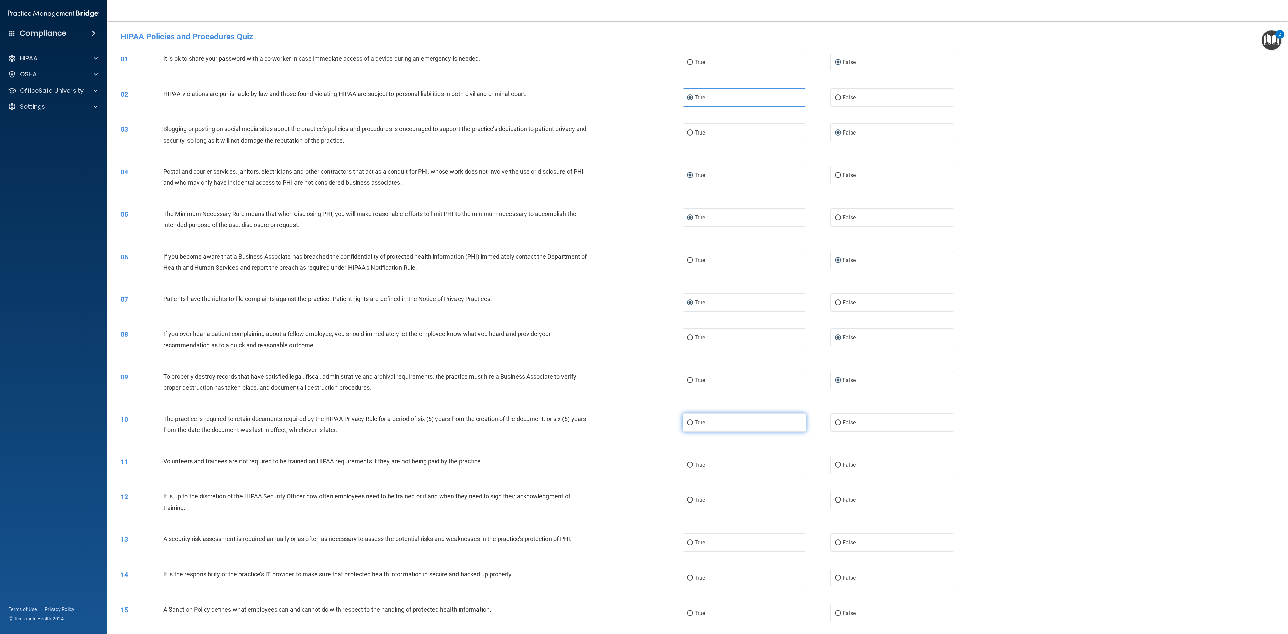
radio input "true"
click at [644, 317] on input "False" at bounding box center [838, 465] width 6 height 5
radio input "true"
click at [644, 317] on input "False" at bounding box center [838, 500] width 6 height 5
radio input "true"
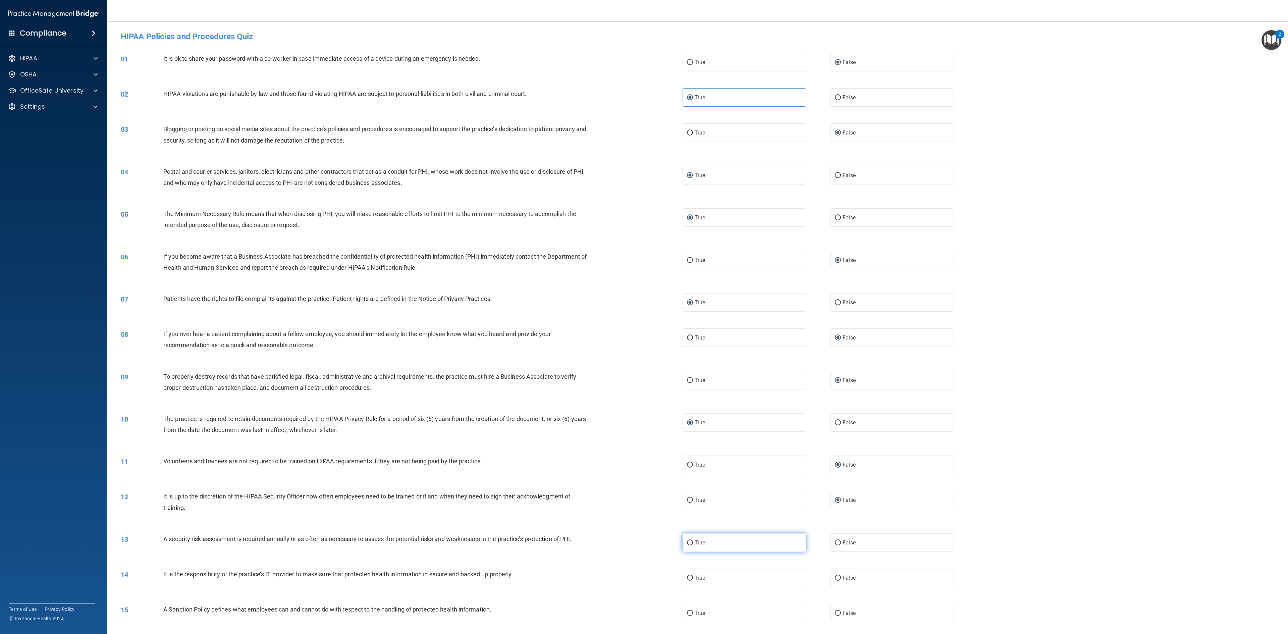
click at [644, 317] on input "True" at bounding box center [690, 542] width 6 height 5
radio input "true"
click at [644, 317] on label "False" at bounding box center [891, 578] width 123 height 18
click at [644, 317] on input "False" at bounding box center [838, 578] width 6 height 5
radio input "true"
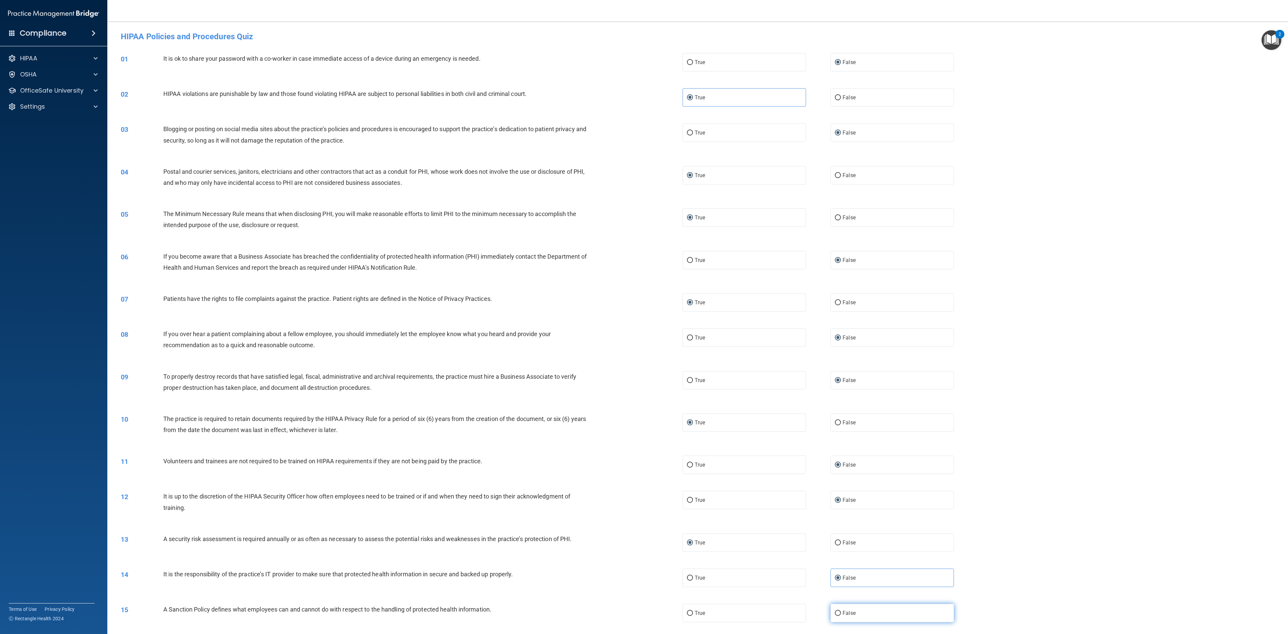
click at [644, 317] on input "False" at bounding box center [838, 613] width 6 height 5
radio input "true"
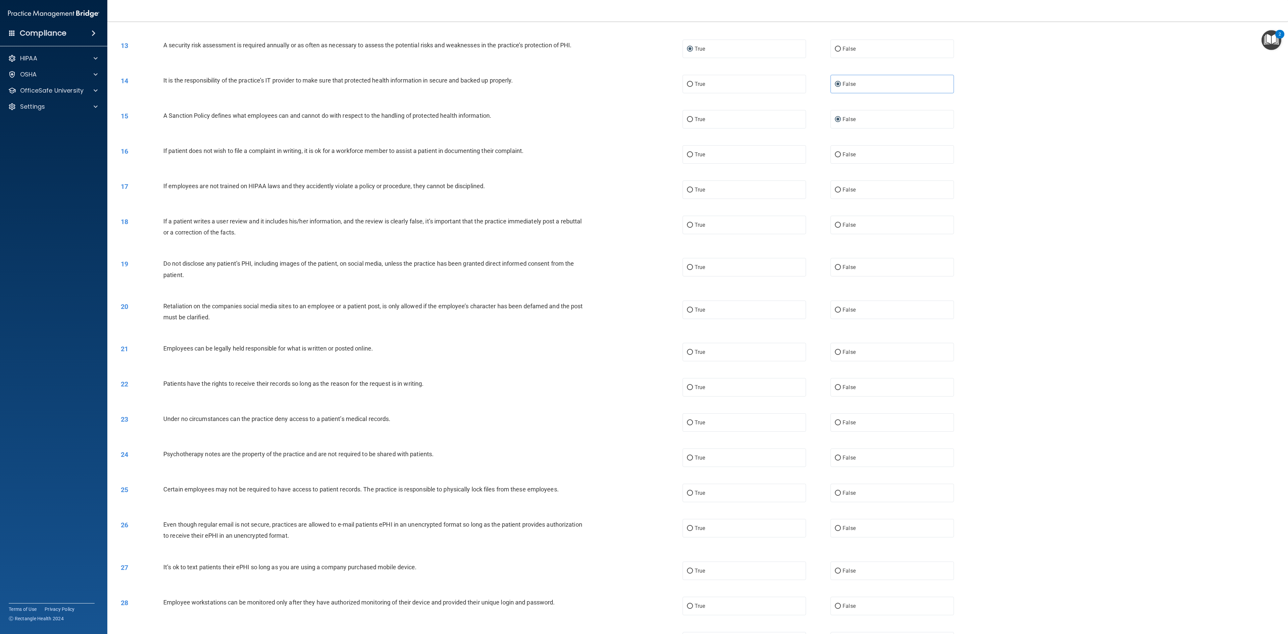
scroll to position [495, 0]
click at [644, 153] on label "True" at bounding box center [744, 153] width 123 height 18
click at [644, 153] on input "True" at bounding box center [690, 153] width 6 height 5
radio input "true"
click at [644, 184] on label "False" at bounding box center [891, 188] width 123 height 18
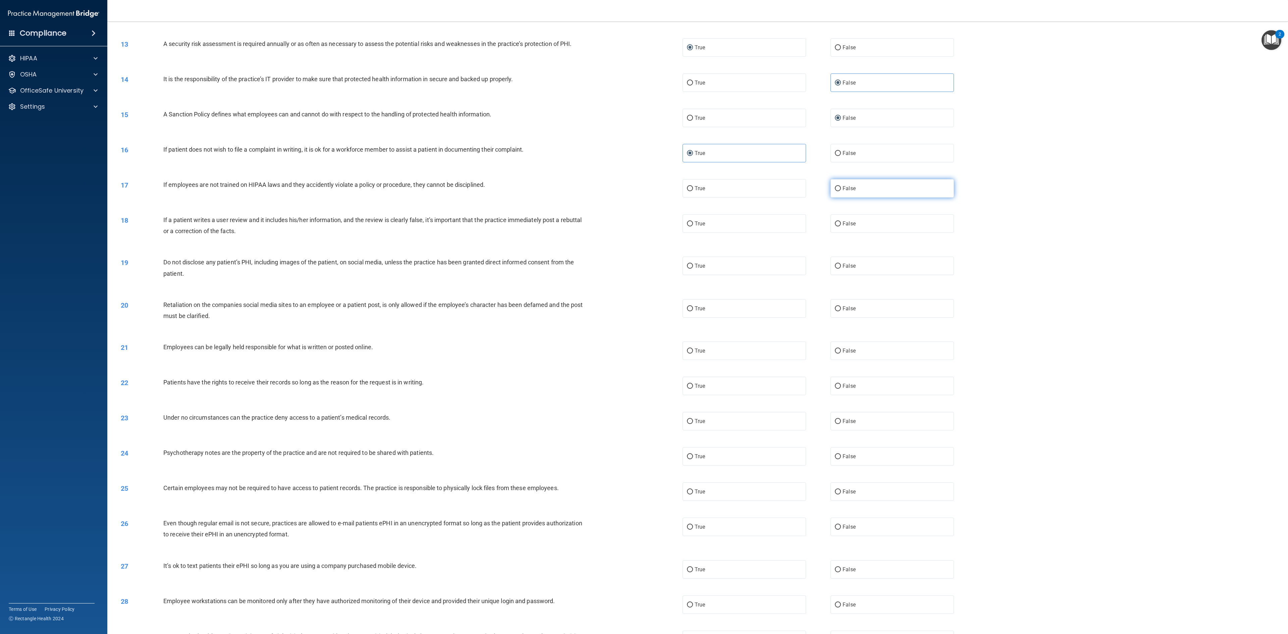
click at [644, 186] on input "False" at bounding box center [838, 188] width 6 height 5
radio input "true"
click at [644, 224] on input "False" at bounding box center [838, 223] width 6 height 5
radio input "true"
click at [644, 317] on input "True" at bounding box center [690, 350] width 6 height 5
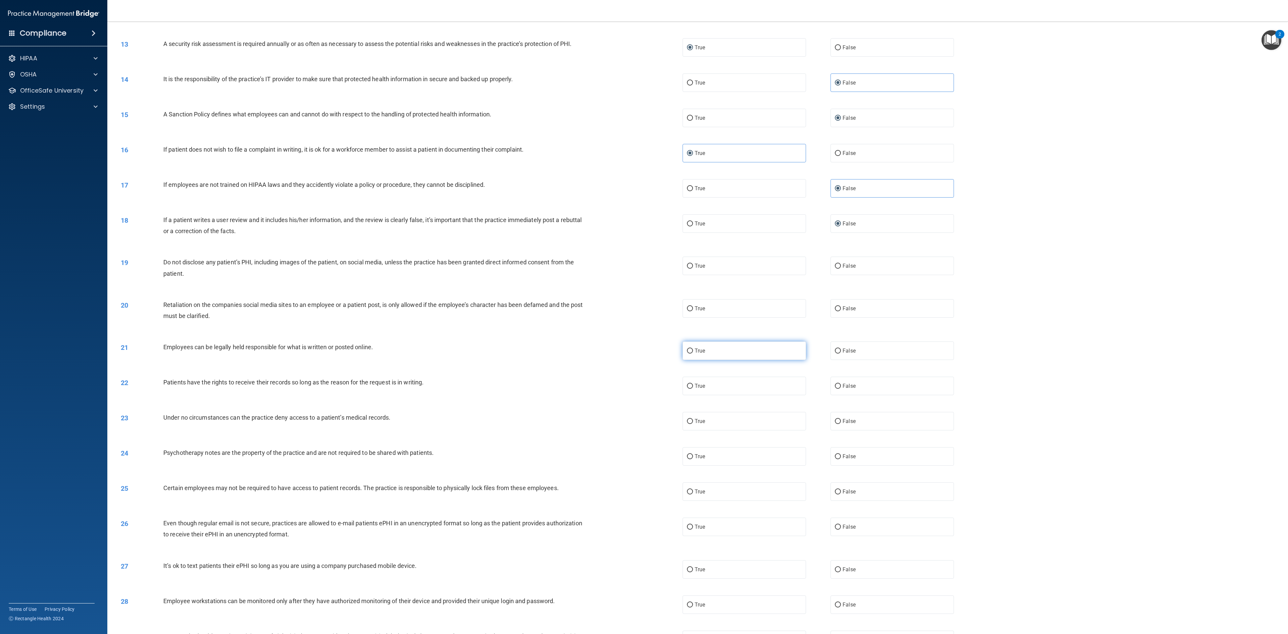
radio input "true"
click at [644, 264] on input "True" at bounding box center [690, 266] width 6 height 5
radio input "true"
click at [644, 310] on input "False" at bounding box center [838, 308] width 6 height 5
radio input "true"
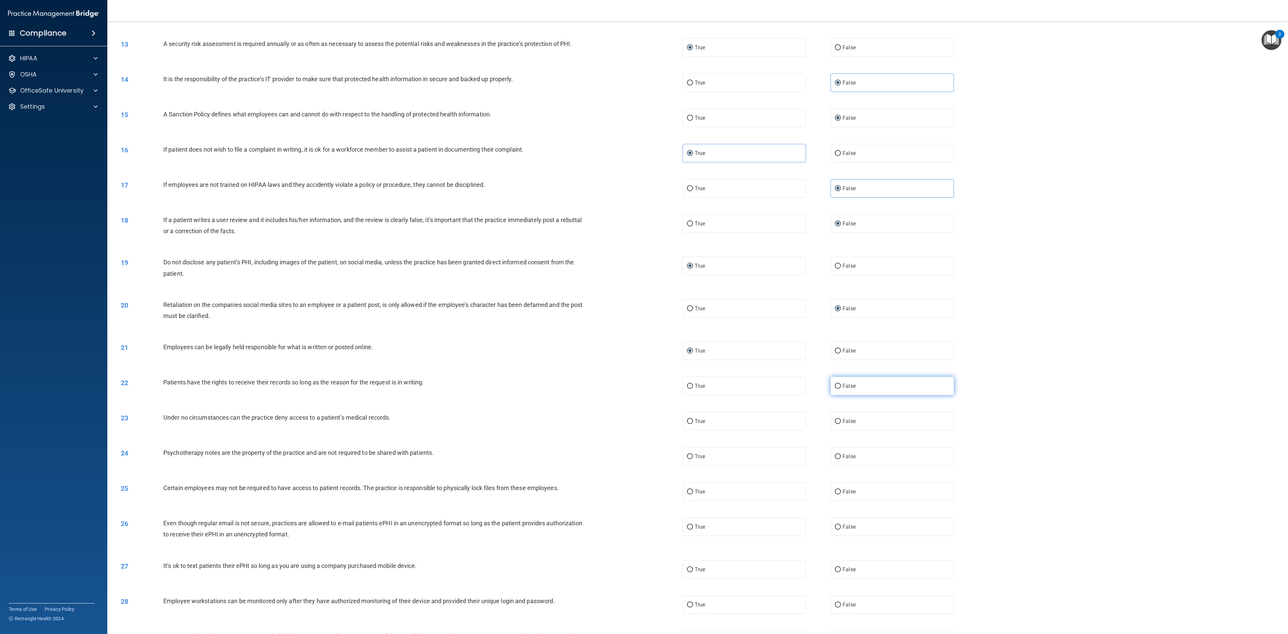
click at [644, 317] on label "False" at bounding box center [891, 386] width 123 height 18
click at [644, 317] on input "False" at bounding box center [838, 386] width 6 height 5
radio input "true"
click at [644, 317] on label "False" at bounding box center [891, 421] width 123 height 18
click at [644, 317] on input "False" at bounding box center [838, 421] width 6 height 5
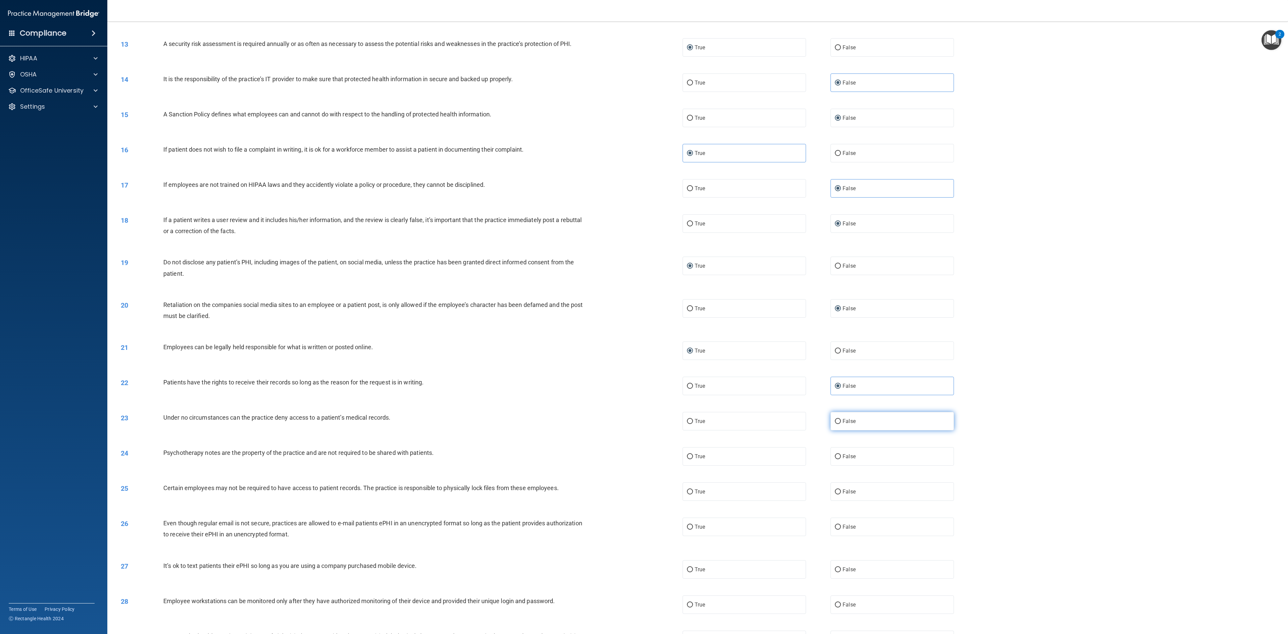
radio input "true"
click at [644, 317] on input "True" at bounding box center [690, 456] width 6 height 5
radio input "true"
click at [644, 317] on label "True" at bounding box center [744, 491] width 123 height 18
click at [644, 317] on input "True" at bounding box center [690, 491] width 6 height 5
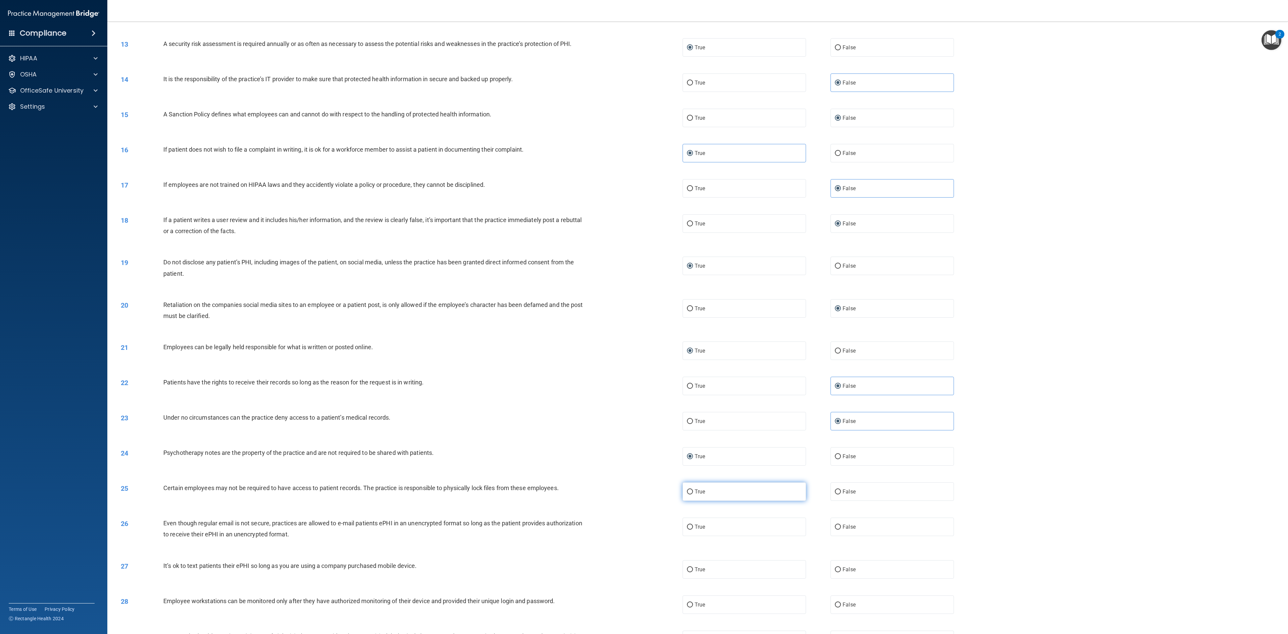
radio input "true"
click at [644, 317] on label "True" at bounding box center [744, 527] width 123 height 18
click at [644, 317] on input "True" at bounding box center [690, 527] width 6 height 5
radio input "true"
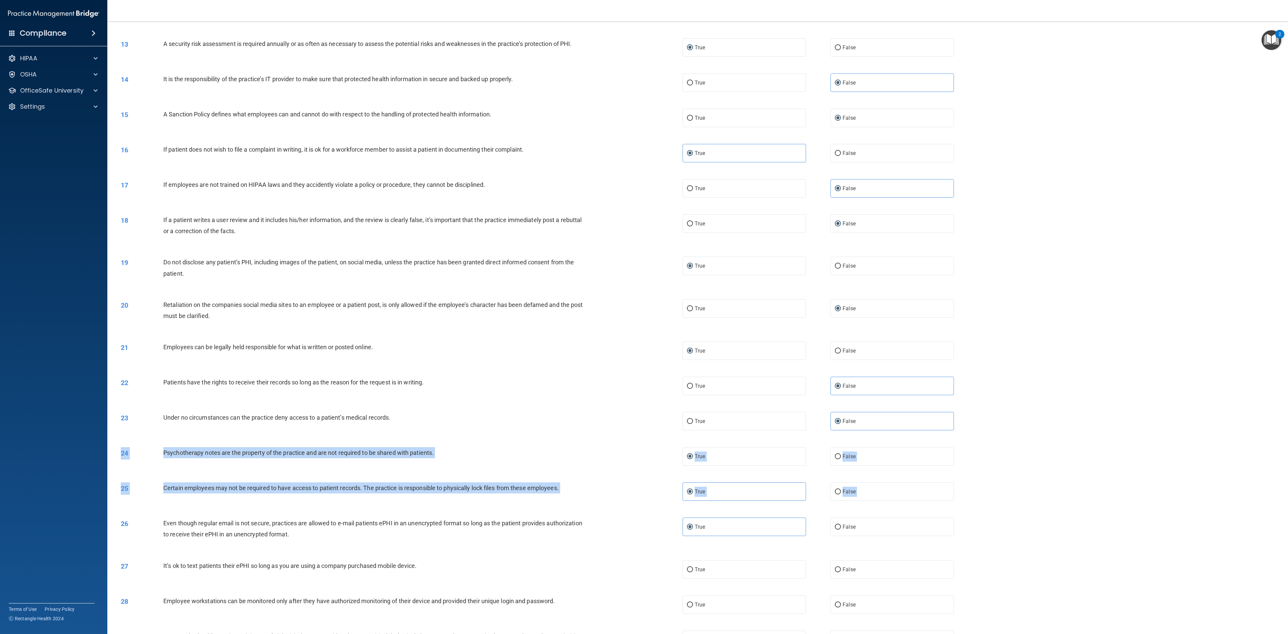
drag, startPoint x: 1277, startPoint y: 466, endPoint x: 1277, endPoint y: 516, distance: 50.3
click at [644, 317] on main "- HIPAA Policies and Procedures Quiz This quiz doesn’t expire until . Are you s…" at bounding box center [697, 327] width 1181 height 612
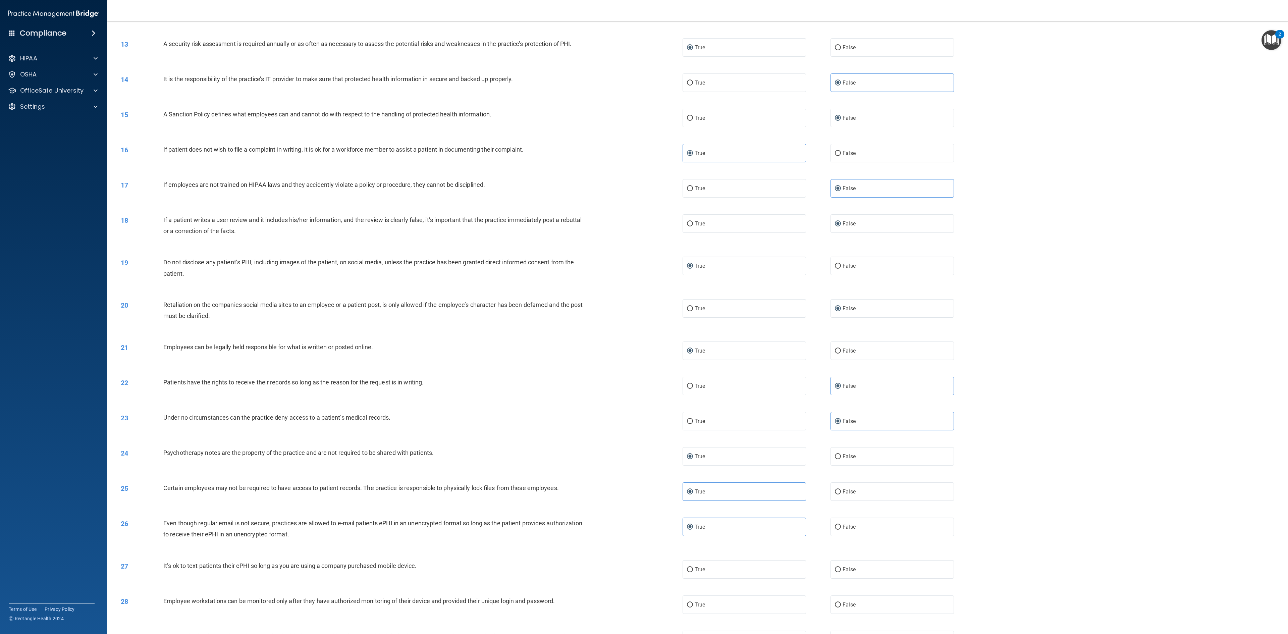
click at [603, 317] on div "26 Even though regular email is not secure, practices are allowed to e-mail pat…" at bounding box center [402, 530] width 582 height 25
click at [644, 317] on input "True" at bounding box center [690, 569] width 6 height 5
radio input "true"
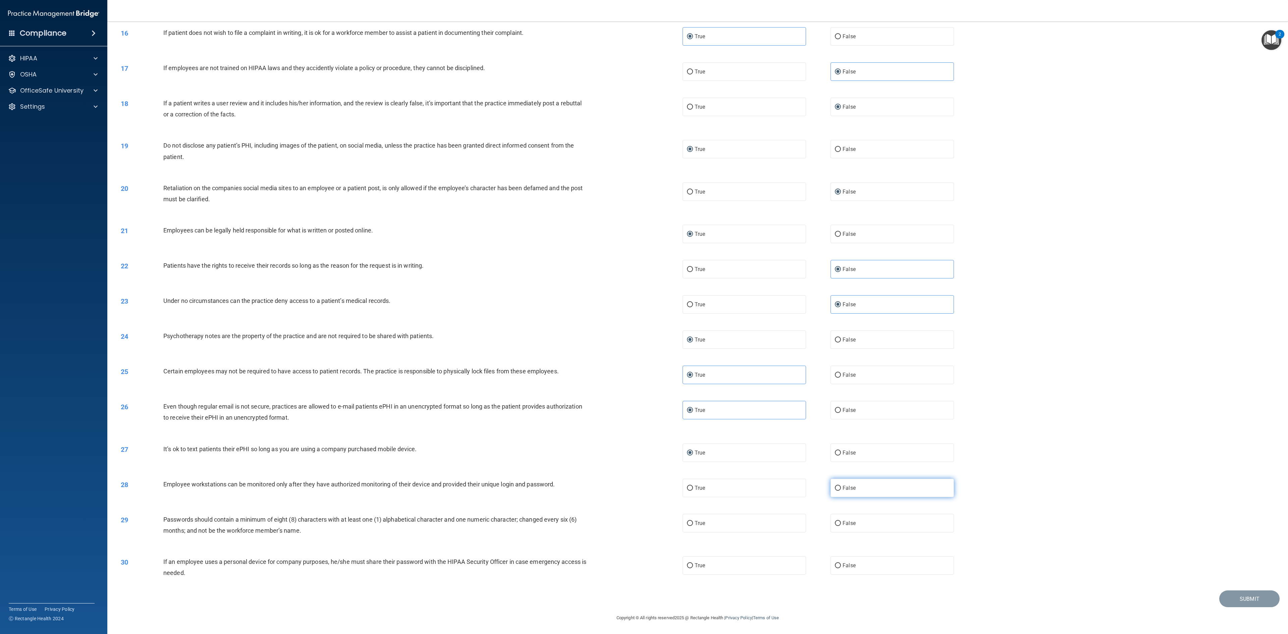
click at [644, 317] on label "False" at bounding box center [891, 488] width 123 height 18
click at [644, 317] on input "False" at bounding box center [838, 488] width 6 height 5
radio input "true"
click at [644, 317] on label "True" at bounding box center [744, 523] width 123 height 18
click at [644, 317] on input "True" at bounding box center [690, 523] width 6 height 5
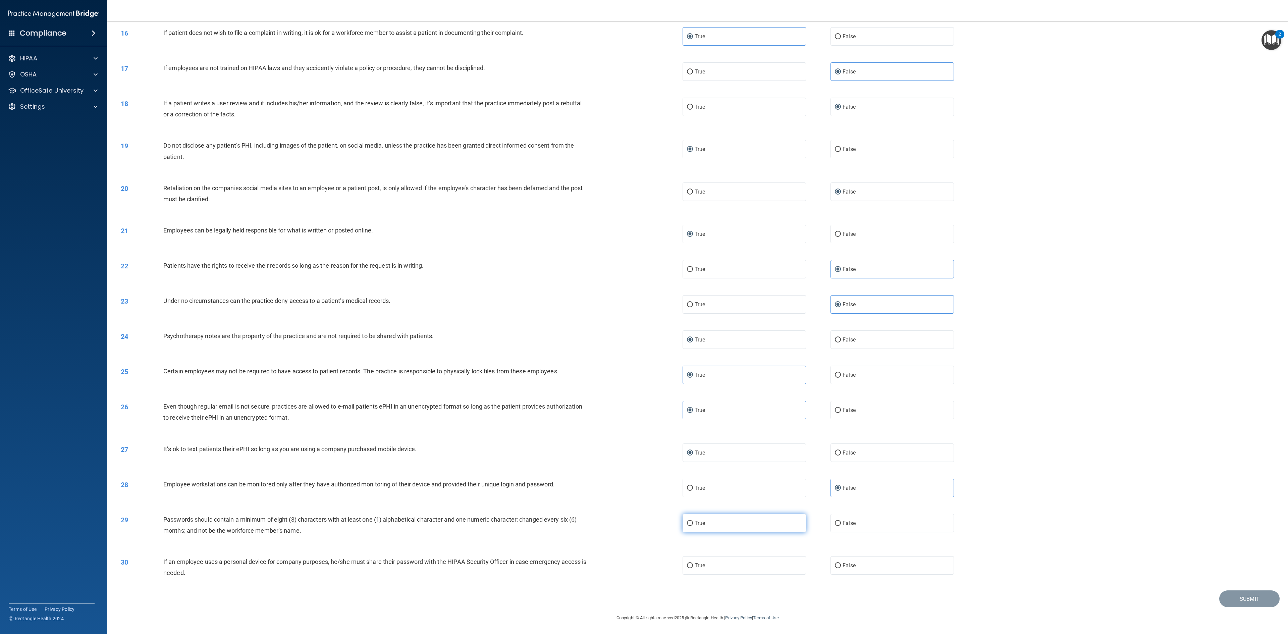
radio input "true"
click at [644, 317] on label "False" at bounding box center [891, 565] width 123 height 18
click at [644, 317] on input "False" at bounding box center [838, 565] width 6 height 5
radio input "true"
click at [644, 317] on button "Submit" at bounding box center [1249, 598] width 60 height 17
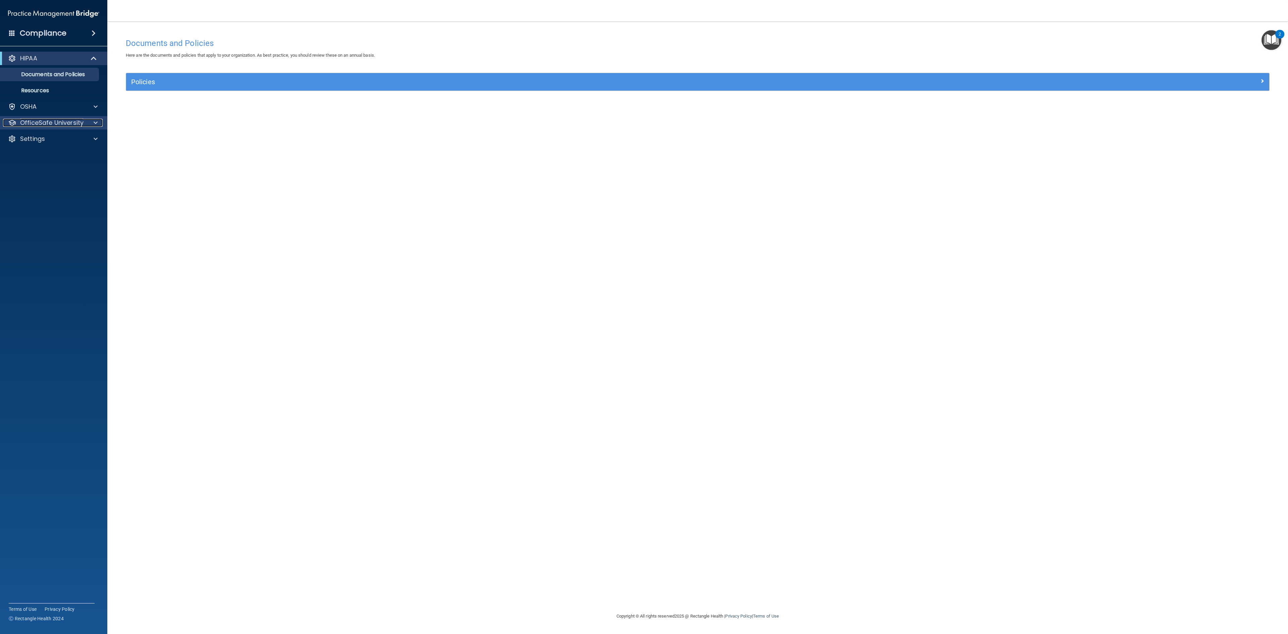
click at [41, 123] on p "OfficeSafe University" at bounding box center [51, 123] width 63 height 8
click at [45, 140] on p "HIPAA Training" at bounding box center [31, 139] width 55 height 7
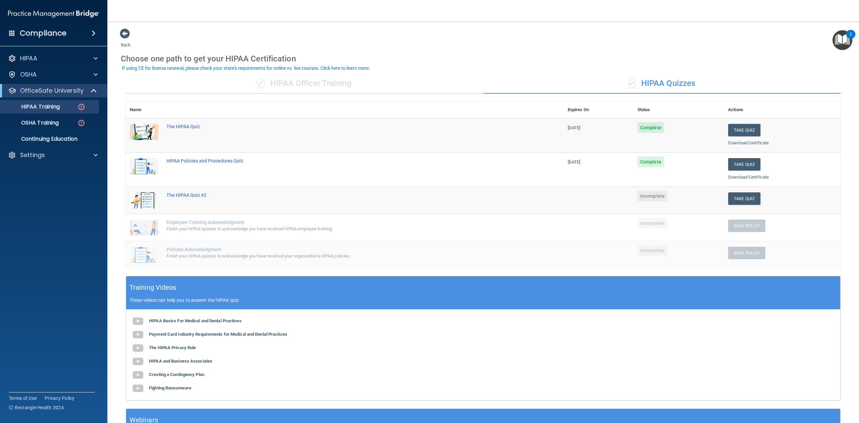
drag, startPoint x: 1163, startPoint y: 11, endPoint x: 517, endPoint y: 324, distance: 717.5
click at [517, 324] on div "HIPAA Basics For Medical and Dental Practices Payment Card Industry Requirement…" at bounding box center [483, 354] width 714 height 91
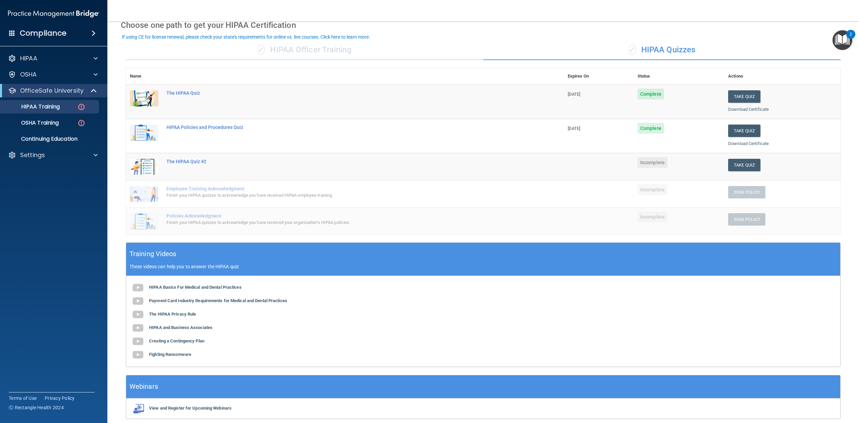
scroll to position [49, 0]
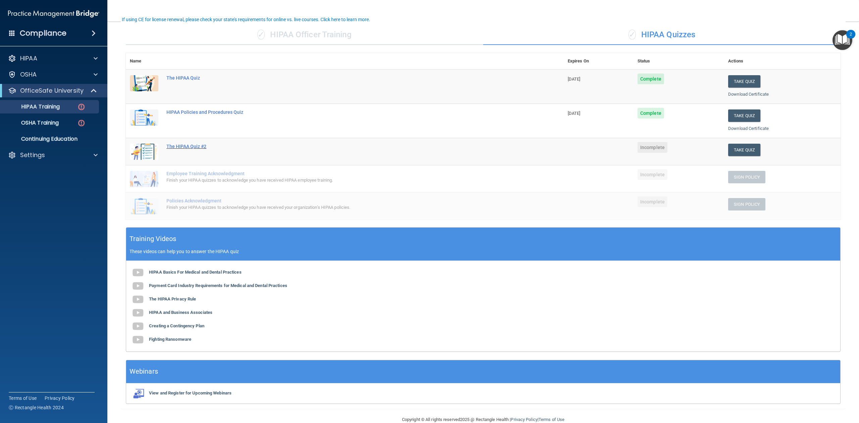
click at [182, 146] on div "The HIPAA Quiz #2" at bounding box center [348, 146] width 364 height 5
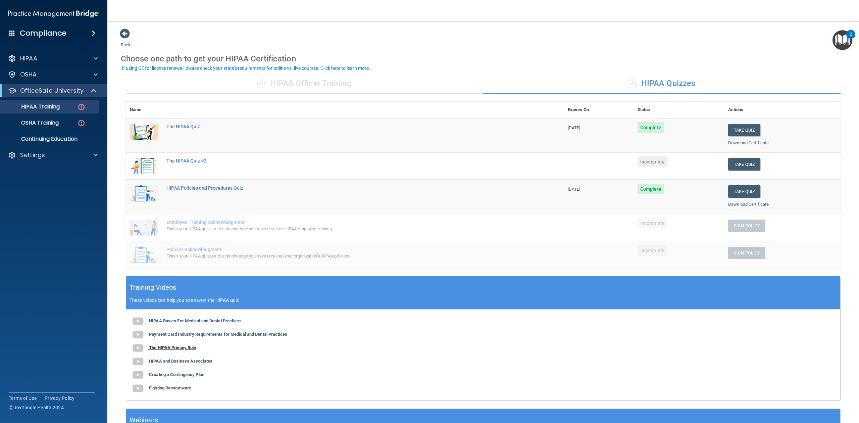
click at [160, 347] on b "The HIPAA Privacy Rule" at bounding box center [172, 347] width 47 height 5
click at [187, 361] on b "HIPAA and Business Associates" at bounding box center [180, 360] width 63 height 5
click at [25, 54] on p "HIPAA" at bounding box center [28, 58] width 17 height 8
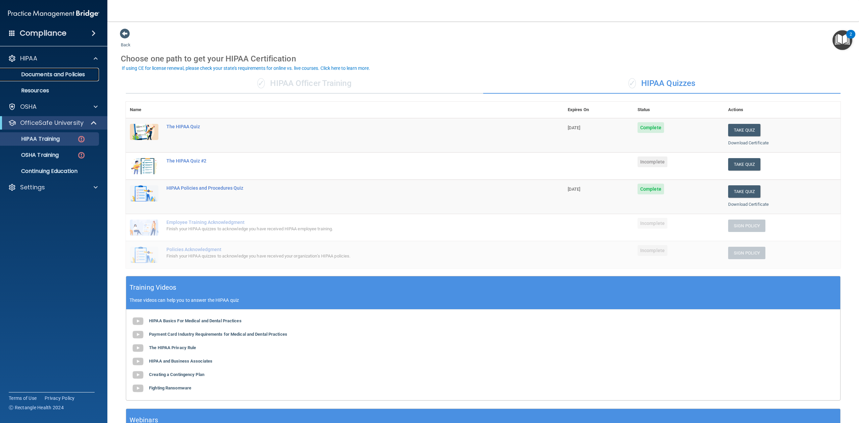
click at [57, 73] on p "Documents and Policies" at bounding box center [50, 74] width 92 height 7
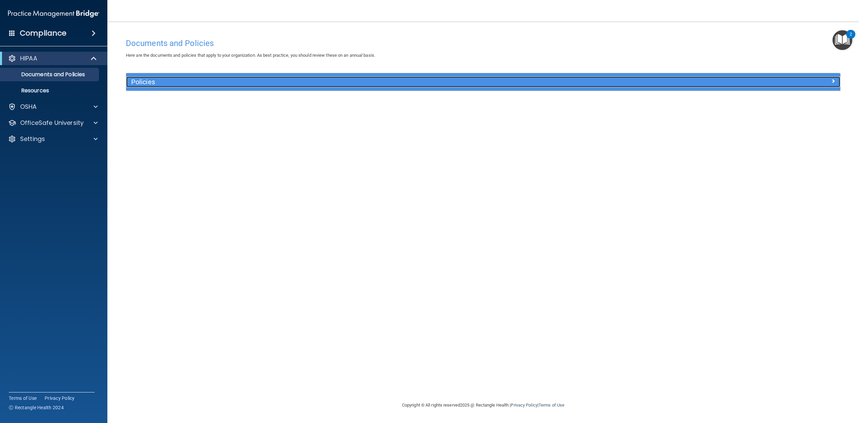
click at [149, 78] on h5 "Policies" at bounding box center [393, 81] width 525 height 7
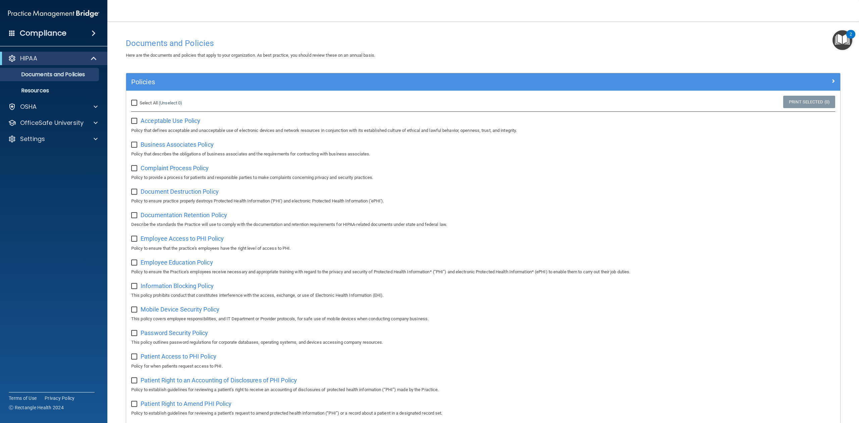
click at [206, 124] on div "Acceptable Use Policy Policy that defines acceptable and unacceptable use of el…" at bounding box center [483, 124] width 704 height 19
click at [184, 121] on span "Acceptable Use Policy" at bounding box center [171, 120] width 60 height 7
click at [180, 145] on span "Business Associates Policy" at bounding box center [177, 144] width 73 height 7
click at [47, 121] on p "OfficeSafe University" at bounding box center [51, 123] width 63 height 8
click at [49, 137] on p "HIPAA Training" at bounding box center [31, 139] width 55 height 7
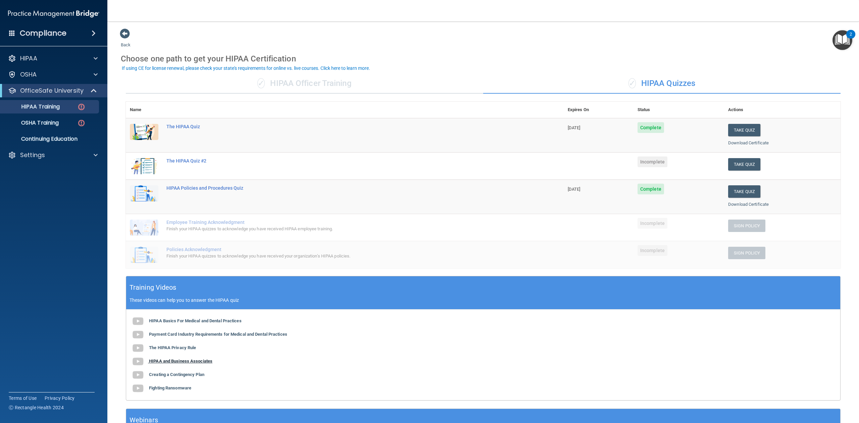
click at [178, 362] on b "HIPAA and Business Associates" at bounding box center [180, 360] width 63 height 5
click at [176, 376] on b "Creating a Contingency Plan" at bounding box center [176, 374] width 55 height 5
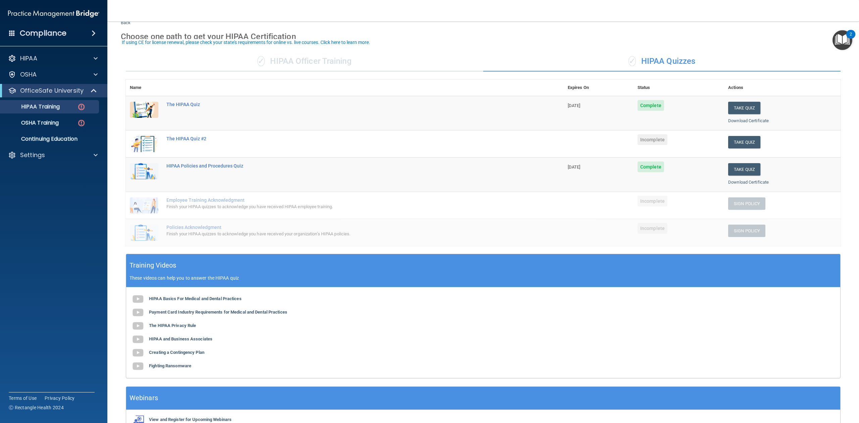
scroll to position [3, 0]
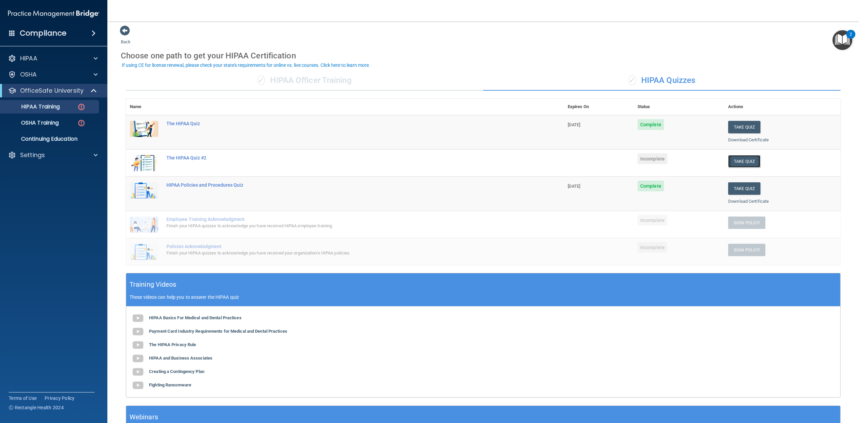
click at [738, 158] on button "Take Quiz" at bounding box center [744, 161] width 32 height 12
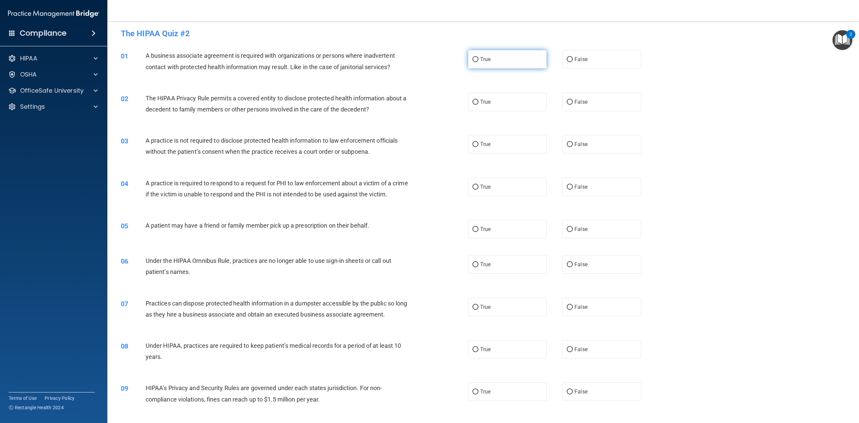
click at [473, 60] on input "True" at bounding box center [475, 59] width 6 height 5
radio input "true"
click at [480, 101] on span "True" at bounding box center [485, 102] width 10 height 6
click at [478, 101] on input "True" at bounding box center [475, 102] width 6 height 5
radio input "true"
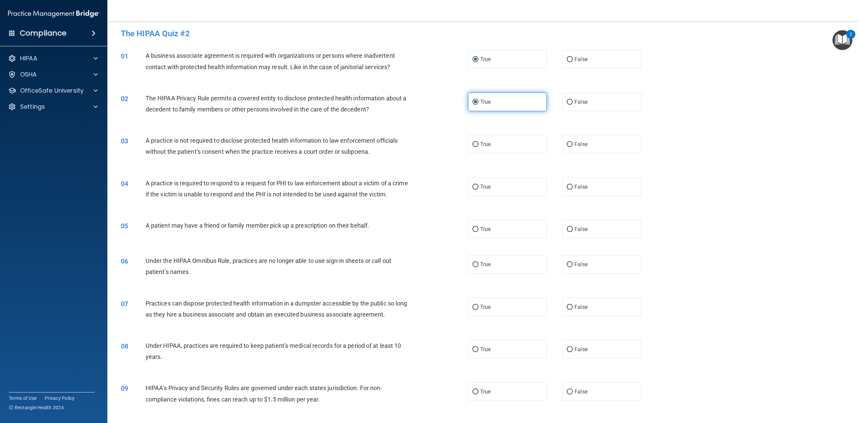
click at [480, 99] on span "True" at bounding box center [485, 102] width 10 height 6
click at [478, 100] on input "True" at bounding box center [475, 102] width 6 height 5
click at [472, 102] on input "True" at bounding box center [475, 102] width 6 height 5
click at [568, 101] on input "False" at bounding box center [570, 102] width 6 height 5
radio input "true"
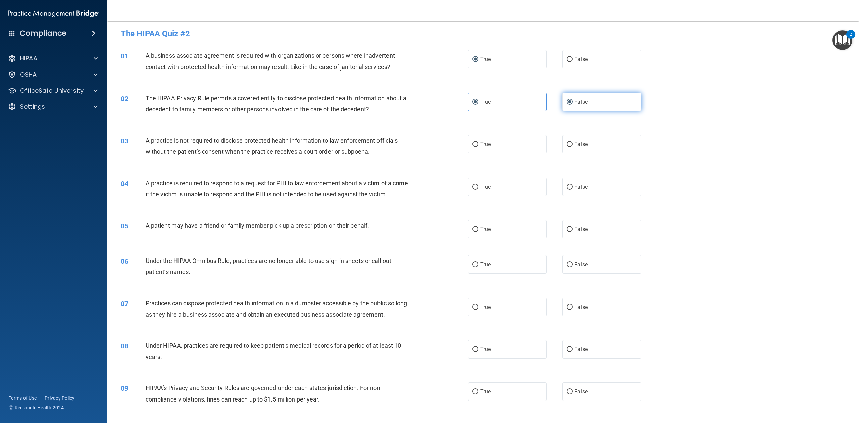
radio input "false"
click at [475, 146] on label "True" at bounding box center [507, 144] width 78 height 18
click at [475, 146] on input "True" at bounding box center [475, 144] width 6 height 5
radio input "true"
click at [472, 184] on input "True" at bounding box center [475, 186] width 6 height 5
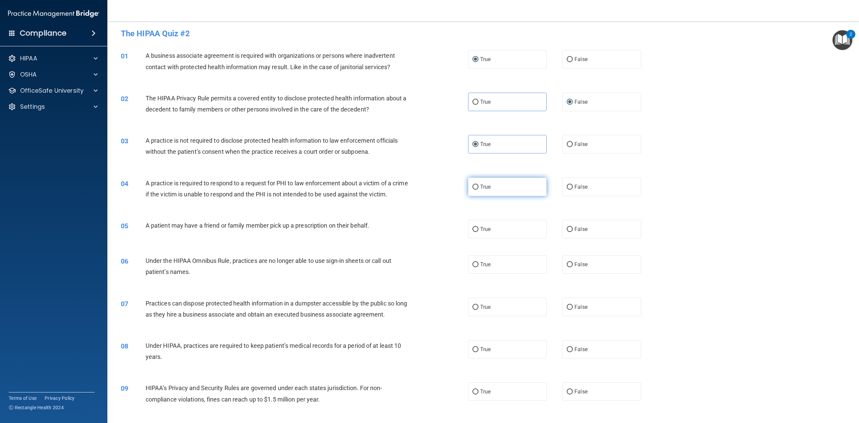
radio input "true"
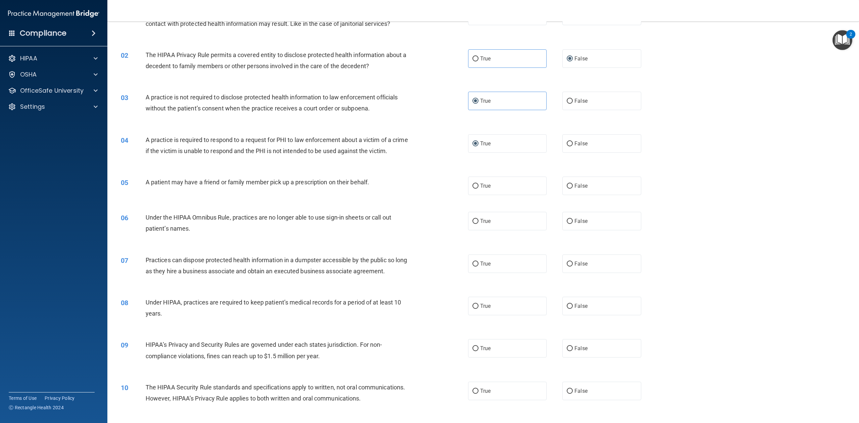
scroll to position [40, 0]
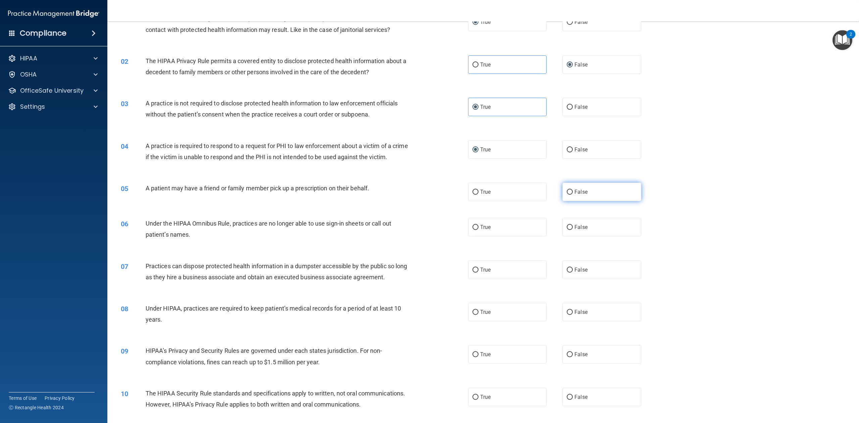
click at [567, 195] on input "False" at bounding box center [570, 192] width 6 height 5
radio input "true"
click at [567, 230] on input "False" at bounding box center [570, 227] width 6 height 5
radio input "true"
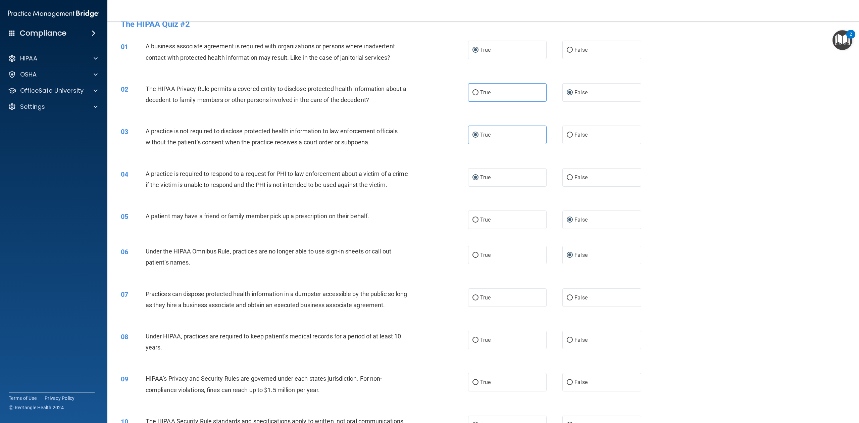
scroll to position [9, 0]
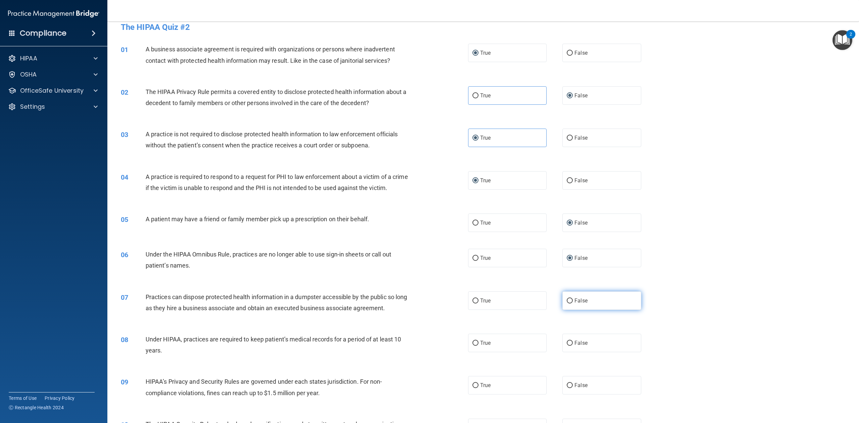
click at [568, 303] on input "False" at bounding box center [570, 300] width 6 height 5
radio input "true"
click at [567, 345] on input "False" at bounding box center [570, 342] width 6 height 5
radio input "true"
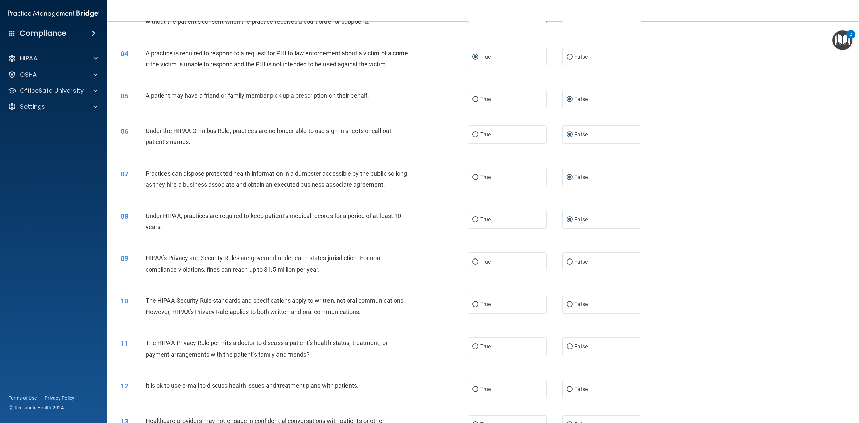
scroll to position [167, 0]
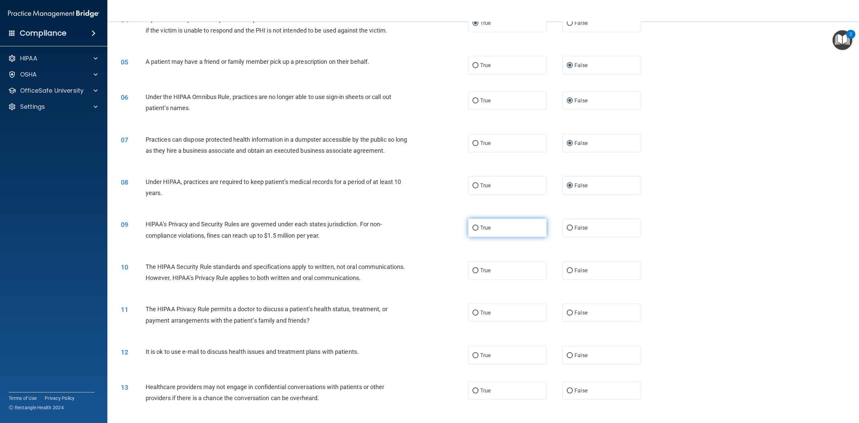
click at [476, 237] on label "True" at bounding box center [507, 227] width 78 height 18
click at [476, 230] on input "True" at bounding box center [475, 227] width 6 height 5
radio input "true"
click at [474, 278] on label "True" at bounding box center [507, 270] width 78 height 18
click at [474, 273] on input "True" at bounding box center [475, 270] width 6 height 5
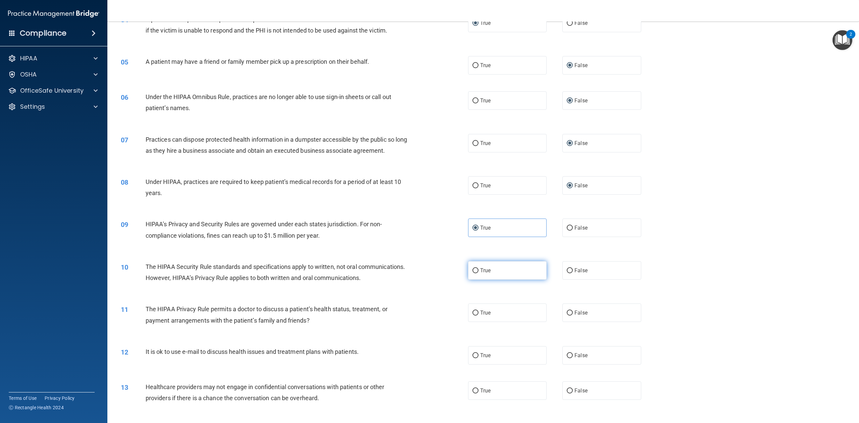
radio input "true"
click at [567, 315] on input "False" at bounding box center [570, 312] width 6 height 5
radio input "true"
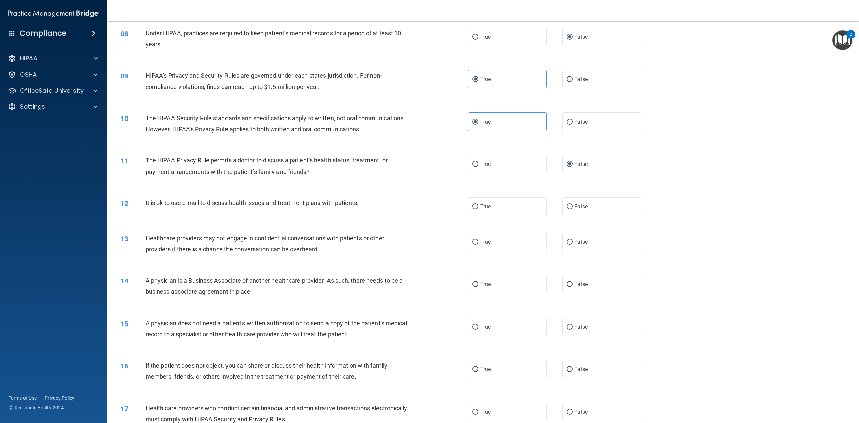
scroll to position [332, 0]
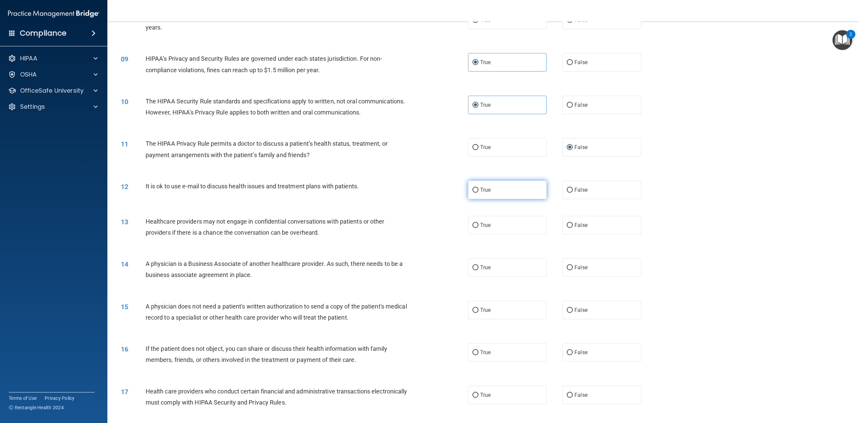
click at [475, 193] on input "True" at bounding box center [475, 189] width 6 height 5
radio input "true"
click at [480, 228] on span "True" at bounding box center [485, 225] width 10 height 6
click at [477, 228] on input "True" at bounding box center [475, 225] width 6 height 5
radio input "true"
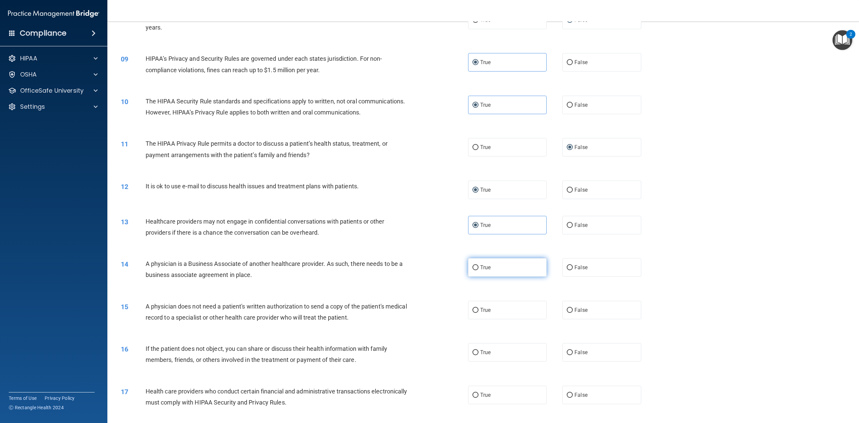
click at [472, 270] on input "True" at bounding box center [475, 267] width 6 height 5
radio input "true"
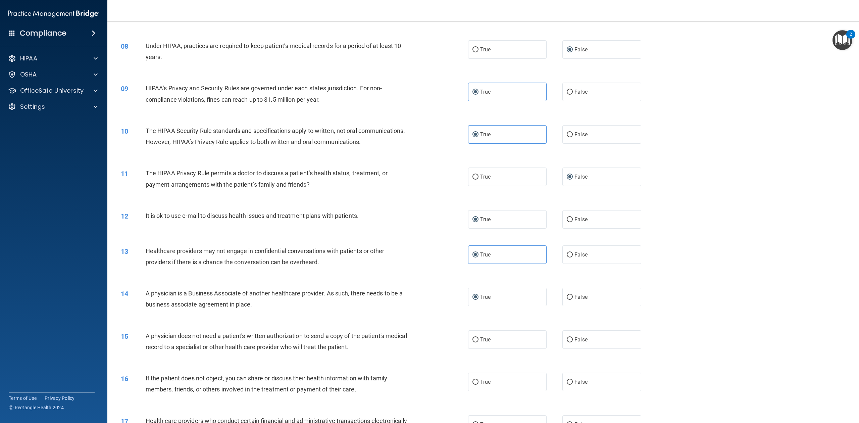
scroll to position [308, 0]
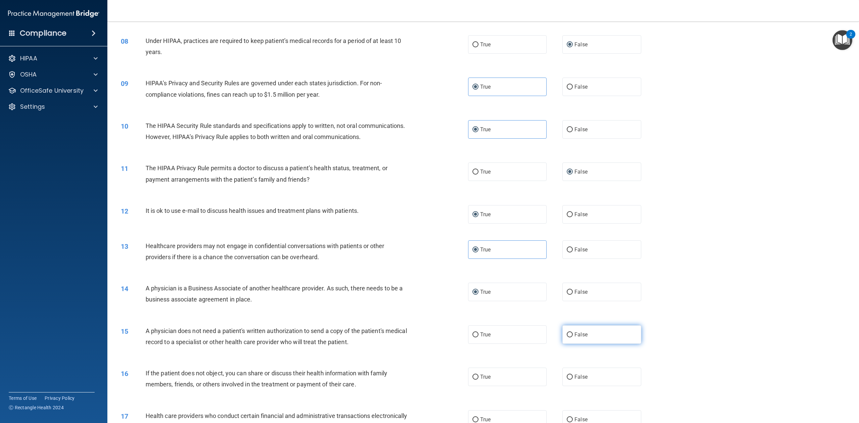
click at [567, 337] on input "False" at bounding box center [570, 334] width 6 height 5
radio input "true"
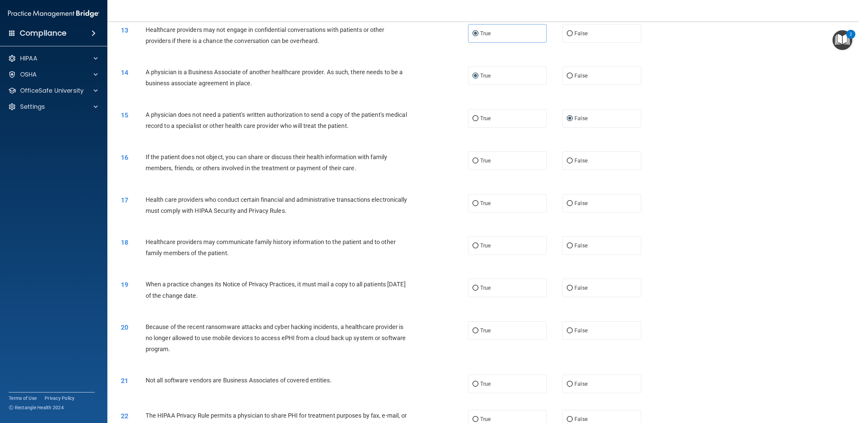
scroll to position [527, 0]
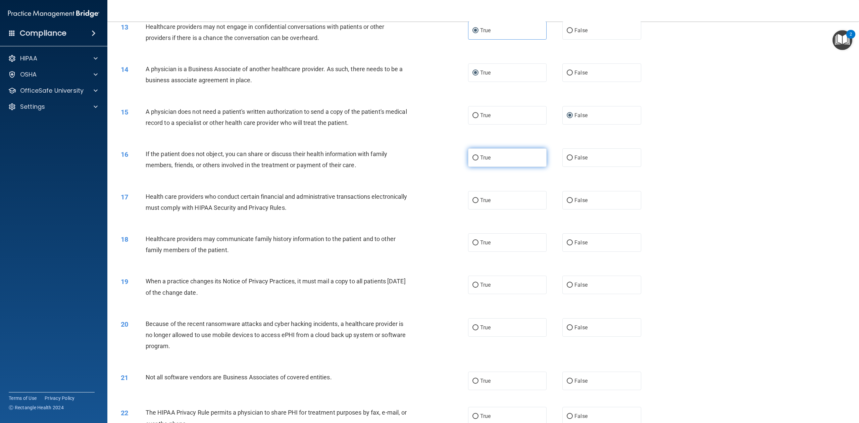
click at [476, 167] on label "True" at bounding box center [507, 157] width 78 height 18
click at [476, 160] on input "True" at bounding box center [475, 157] width 6 height 5
radio input "true"
click at [476, 209] on label "True" at bounding box center [507, 200] width 78 height 18
click at [476, 203] on input "True" at bounding box center [475, 200] width 6 height 5
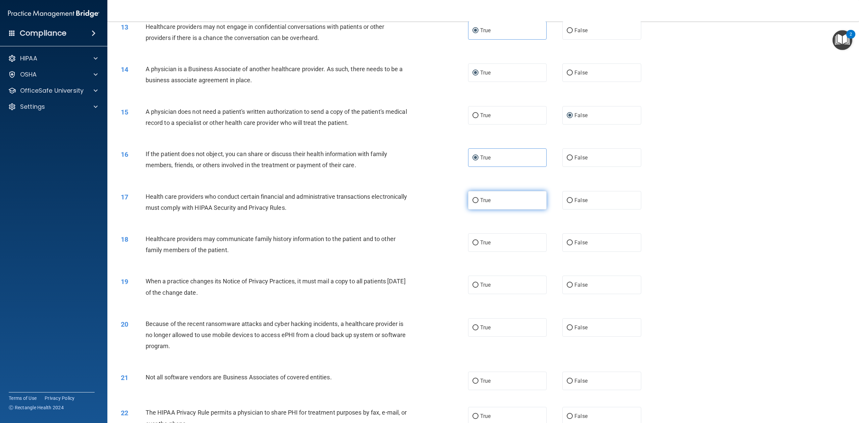
radio input "true"
click at [472, 245] on input "True" at bounding box center [475, 242] width 6 height 5
radio input "true"
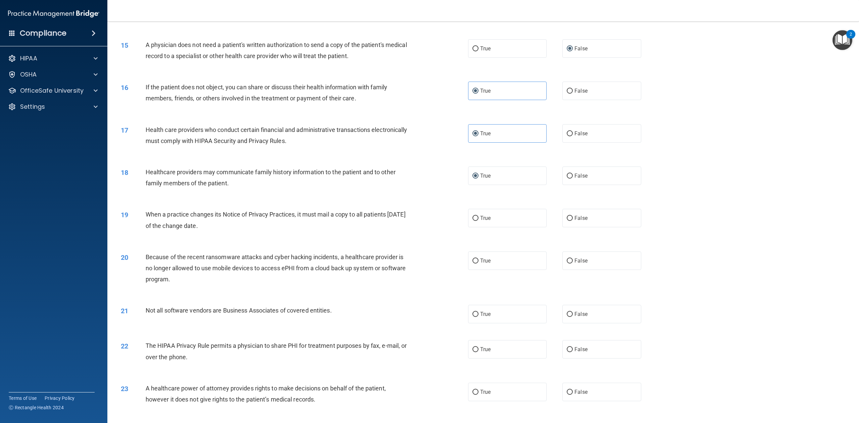
scroll to position [596, 0]
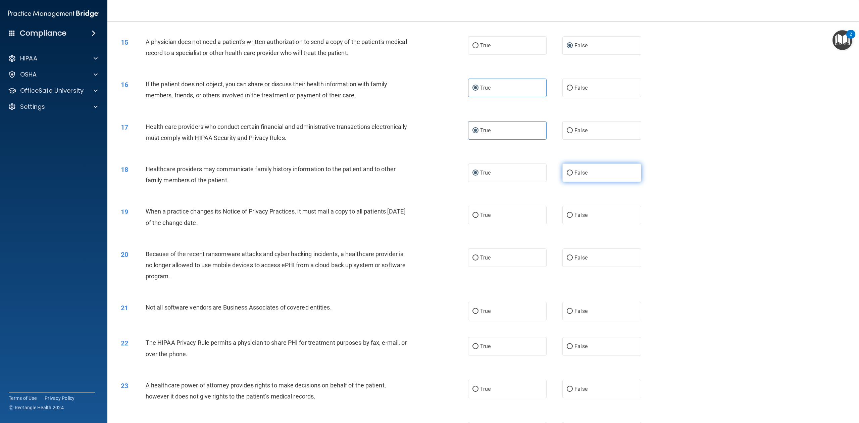
click at [574, 176] on span "False" at bounding box center [580, 172] width 13 height 6
click at [571, 175] on input "False" at bounding box center [570, 172] width 6 height 5
radio input "true"
radio input "false"
click at [476, 224] on label "True" at bounding box center [507, 215] width 78 height 18
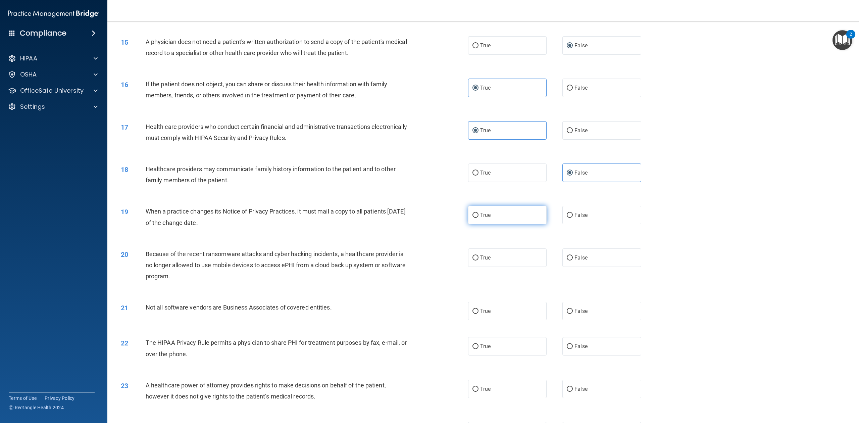
click at [476, 218] on input "True" at bounding box center [475, 215] width 6 height 5
radio input "true"
click at [468, 267] on label "True" at bounding box center [507, 257] width 78 height 18
click at [472, 260] on input "True" at bounding box center [475, 257] width 6 height 5
radio input "true"
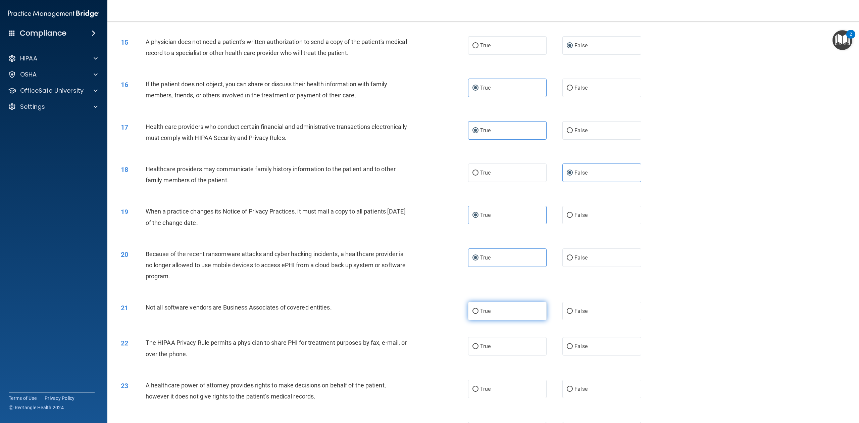
click at [473, 314] on input "True" at bounding box center [475, 311] width 6 height 5
radio input "true"
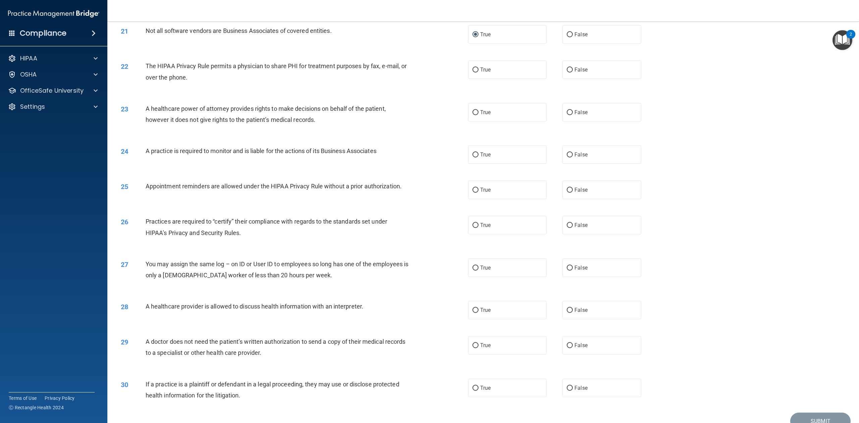
scroll to position [883, 0]
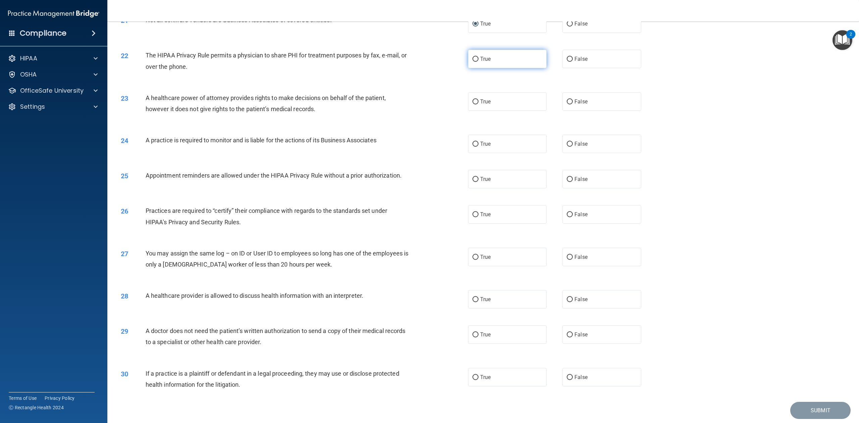
click at [480, 62] on span "True" at bounding box center [485, 59] width 10 height 6
click at [478, 62] on input "True" at bounding box center [475, 59] width 6 height 5
radio input "true"
click at [474, 104] on input "True" at bounding box center [475, 101] width 6 height 5
radio input "true"
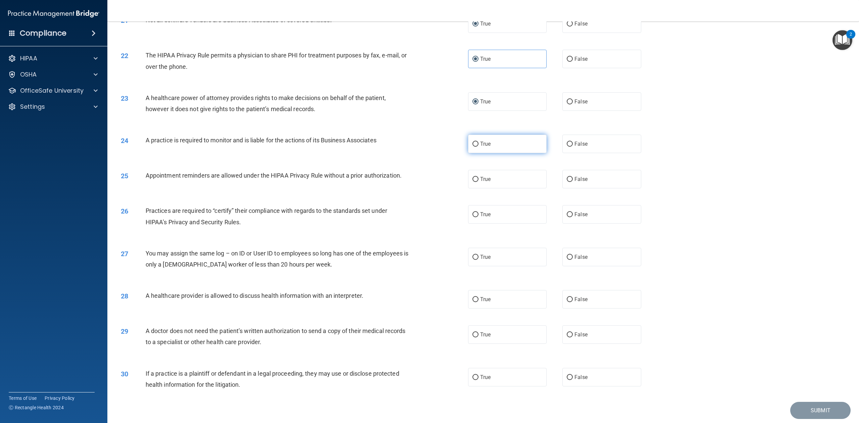
click at [473, 147] on input "True" at bounding box center [475, 144] width 6 height 5
radio input "true"
click at [473, 182] on input "True" at bounding box center [475, 179] width 6 height 5
radio input "true"
click at [472, 217] on input "True" at bounding box center [475, 214] width 6 height 5
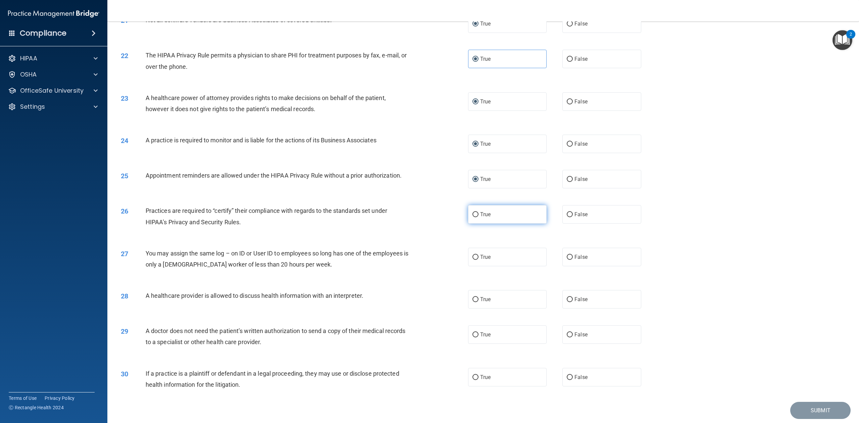
radio input "true"
click at [567, 260] on input "False" at bounding box center [570, 257] width 6 height 5
radio input "true"
click at [567, 302] on input "False" at bounding box center [570, 299] width 6 height 5
radio input "true"
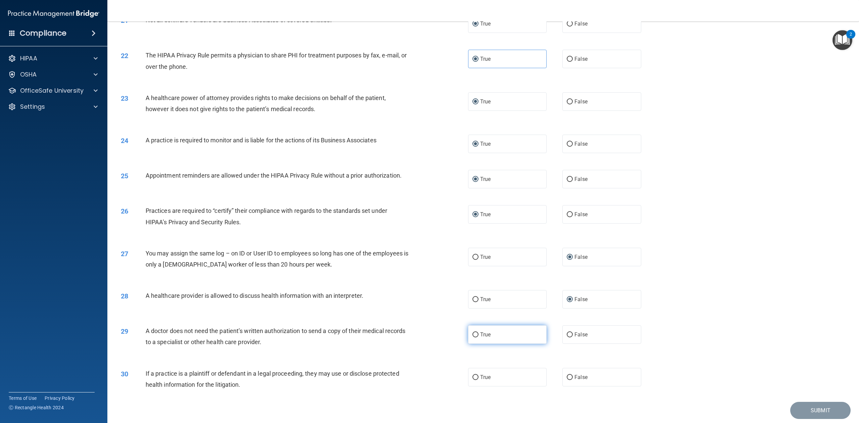
click at [468, 343] on label "True" at bounding box center [507, 334] width 78 height 18
click at [472, 337] on input "True" at bounding box center [475, 334] width 6 height 5
radio input "true"
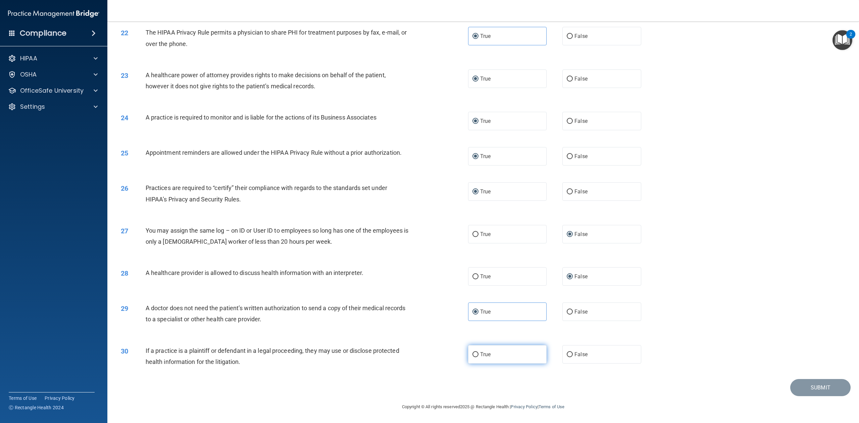
click at [474, 355] on input "True" at bounding box center [475, 354] width 6 height 5
radio input "true"
click at [814, 386] on button "Submit" at bounding box center [820, 387] width 60 height 17
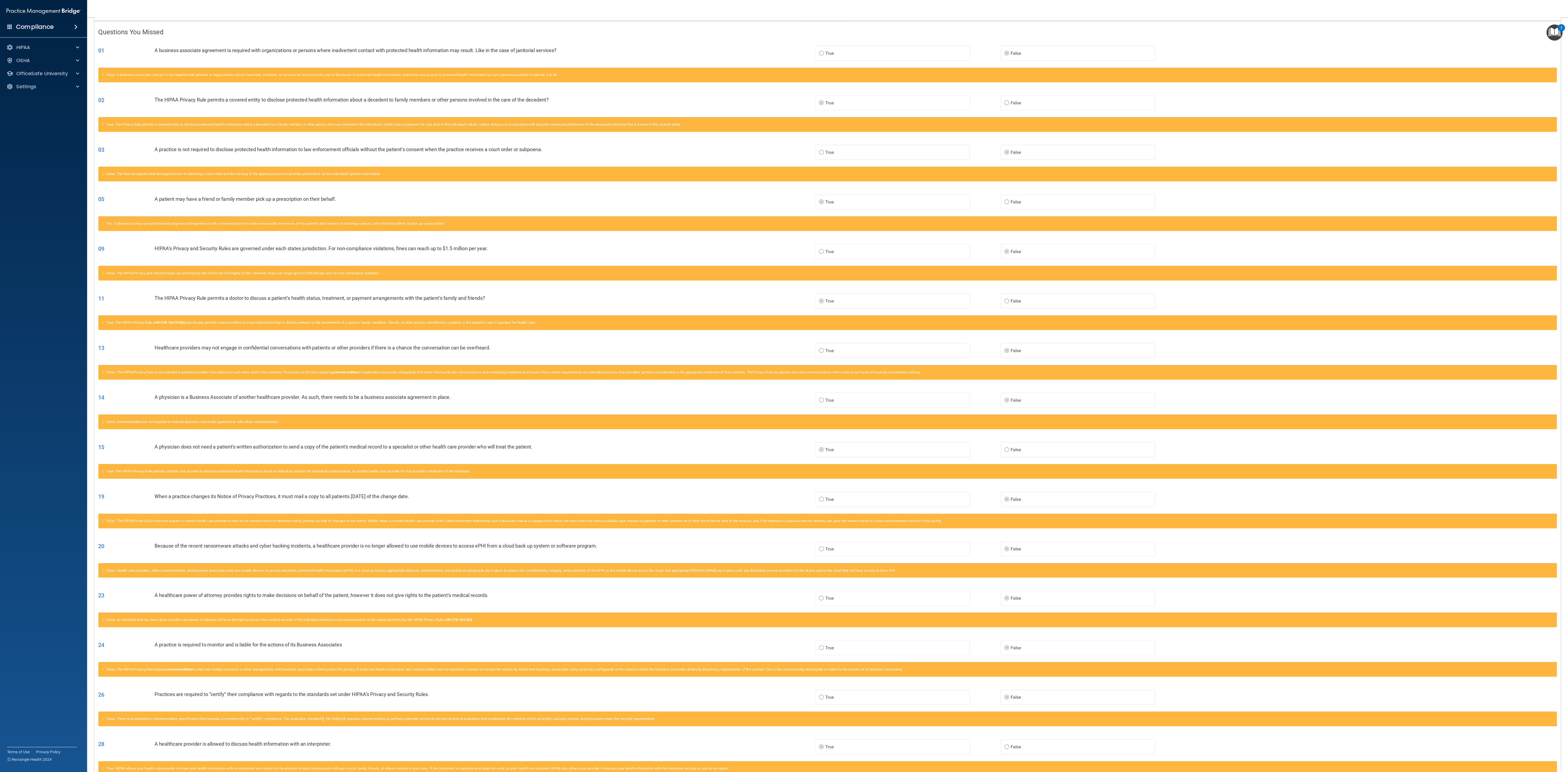
scroll to position [80, 0]
drag, startPoint x: 522, startPoint y: 0, endPoint x: 861, endPoint y: 219, distance: 403.6
click at [784, 219] on div "11 The HIPAA Privacy Rule permits a doctor to discuss a patient’s health status…" at bounding box center [620, 226] width 1100 height 21
click at [784, 23] on img "Open Resource Center, 2 new notifications" at bounding box center [1166, 24] width 12 height 12
click at [784, 30] on div "01 A business associate agreement is required with organizations or persons whe…" at bounding box center [620, 40] width 1100 height 21
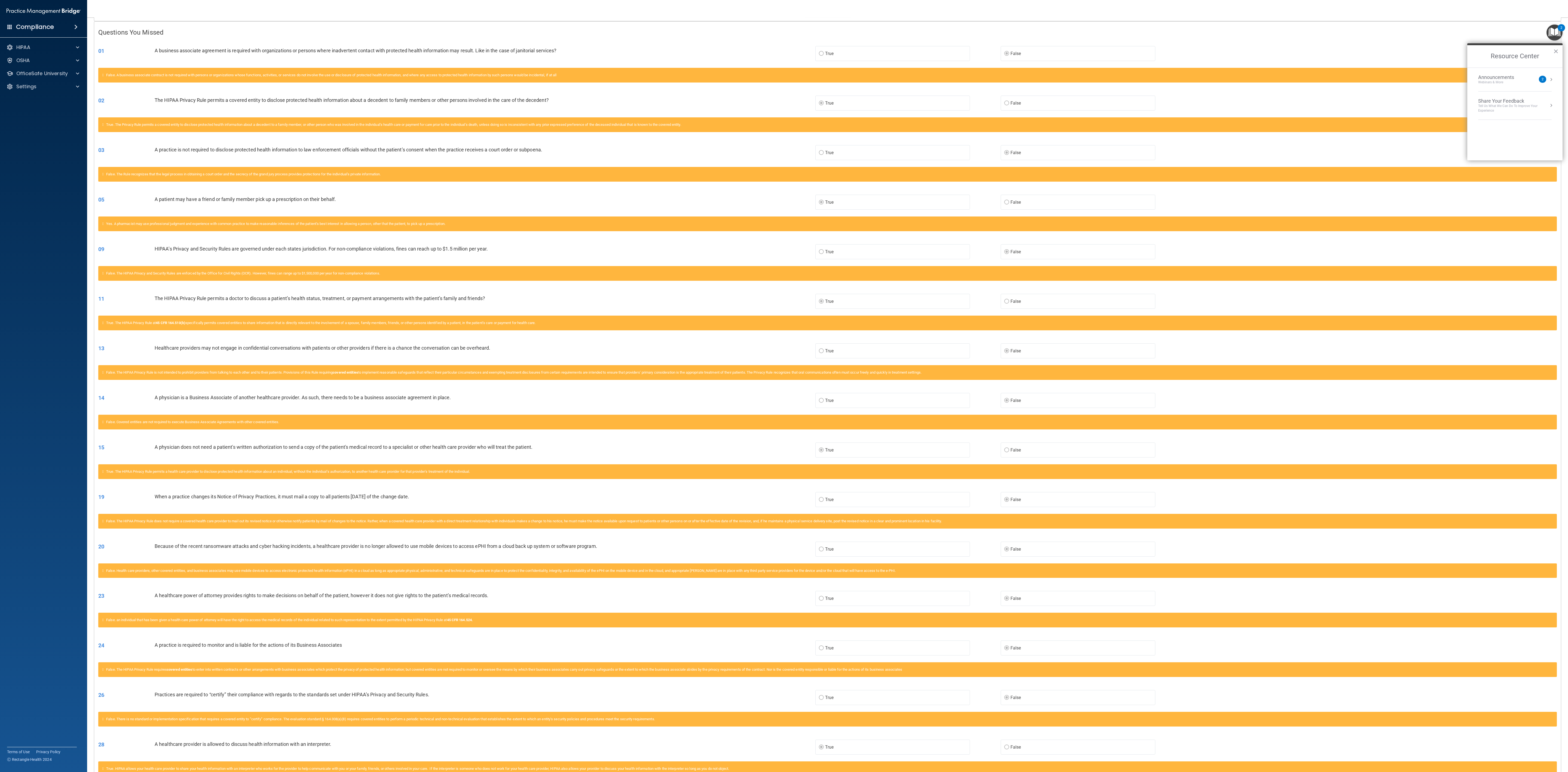
click at [1045, 2] on nav "Toggle navigation Sajni Shah sajni1508@gmail.com Manage My Enterprise Sixth Bor…" at bounding box center [827, 8] width 1481 height 17
click at [1045, 50] on button "×" at bounding box center [1556, 51] width 5 height 9
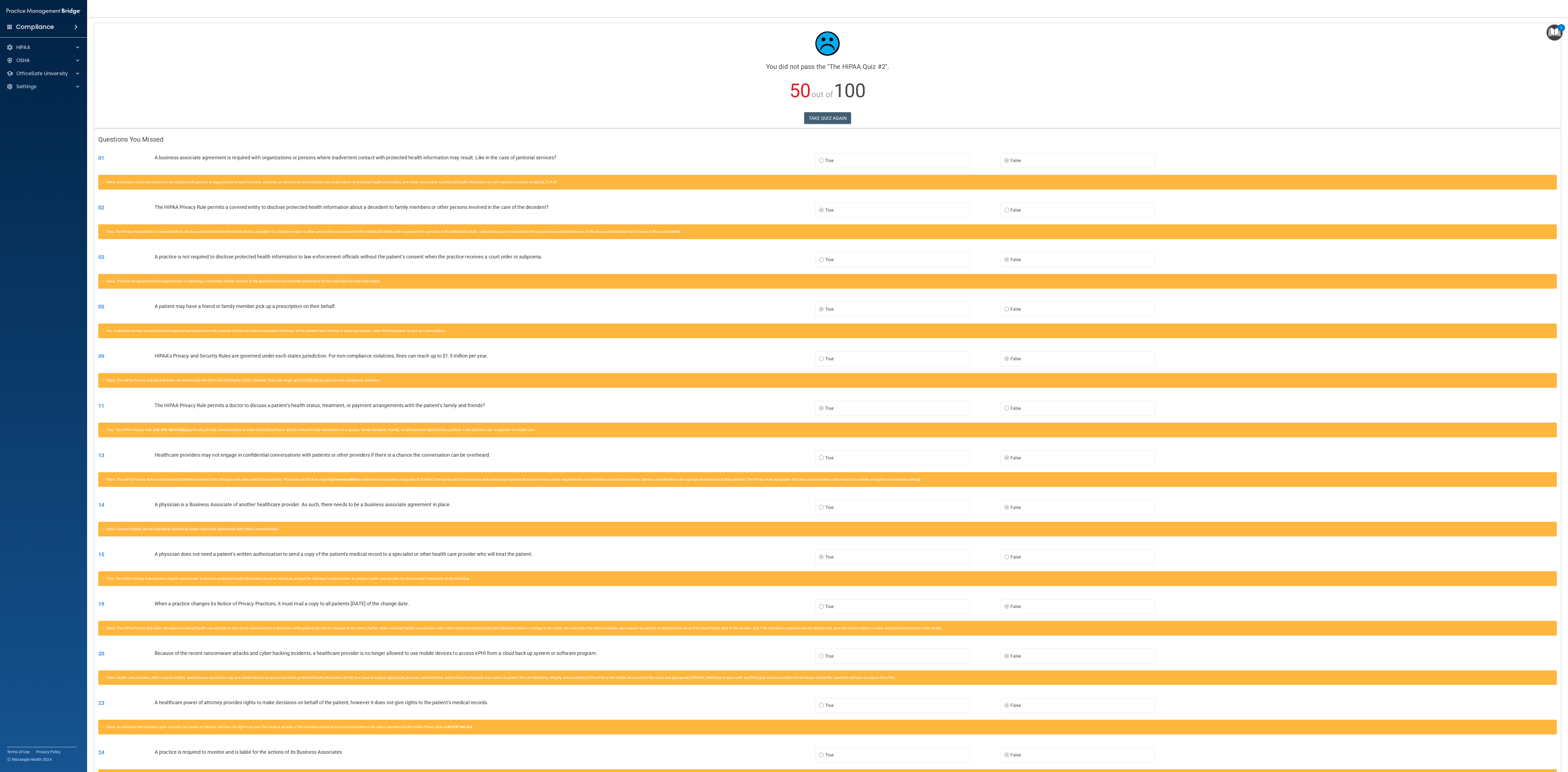
drag, startPoint x: 1562, startPoint y: 0, endPoint x: 1049, endPoint y: 79, distance: 519.0
click at [1045, 79] on p "50 out of 100" at bounding box center [827, 90] width 1458 height 35
click at [825, 120] on button "TAKE QUIZ AGAIN" at bounding box center [828, 118] width 47 height 12
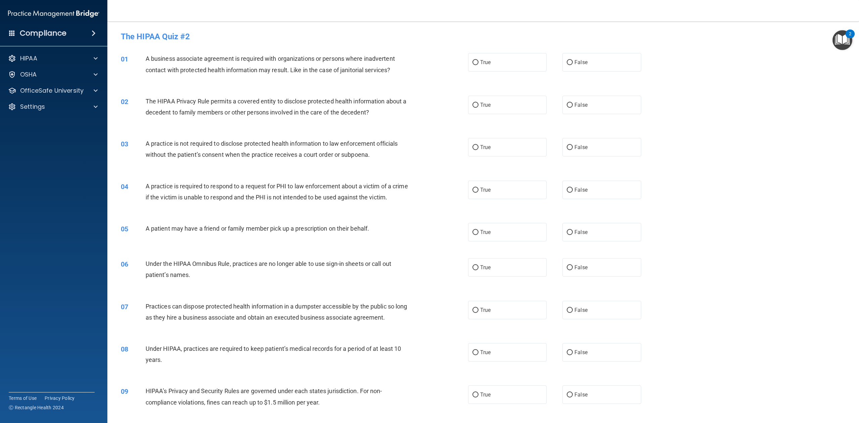
drag, startPoint x: 1663, startPoint y: 0, endPoint x: 381, endPoint y: 116, distance: 1287.2
click at [381, 116] on div "The HIPAA Privacy Rule permits a covered entity to disclose protected health in…" at bounding box center [280, 107] width 268 height 22
click at [574, 62] on span "False" at bounding box center [580, 62] width 13 height 6
click at [571, 62] on input "False" at bounding box center [570, 62] width 6 height 5
radio input "true"
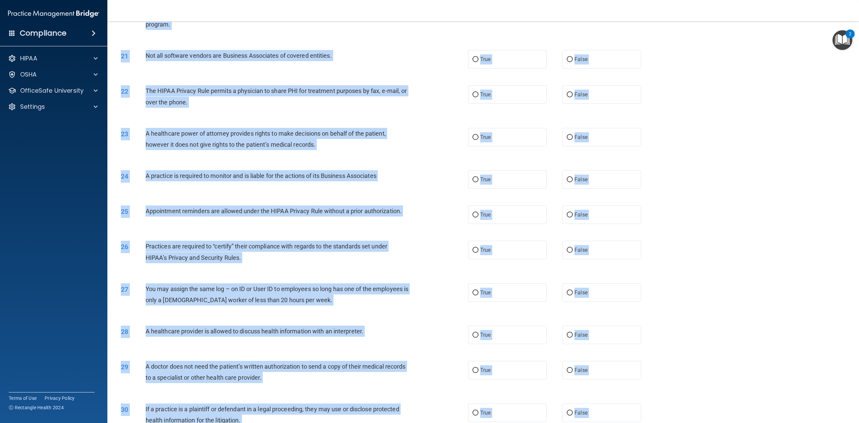
scroll to position [928, 0]
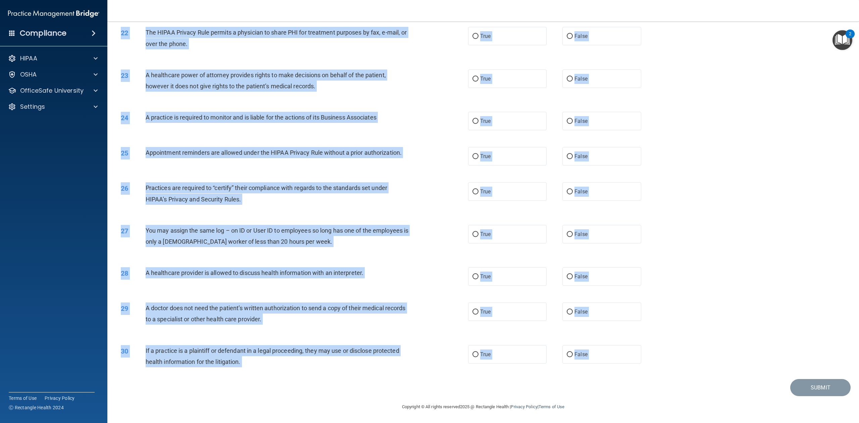
drag, startPoint x: 144, startPoint y: 57, endPoint x: 619, endPoint y: 382, distance: 576.0
click at [836, 152] on div "25 Appointment reminders are allowed under the HIPAA Privacy Rule without a pri…" at bounding box center [483, 156] width 735 height 35
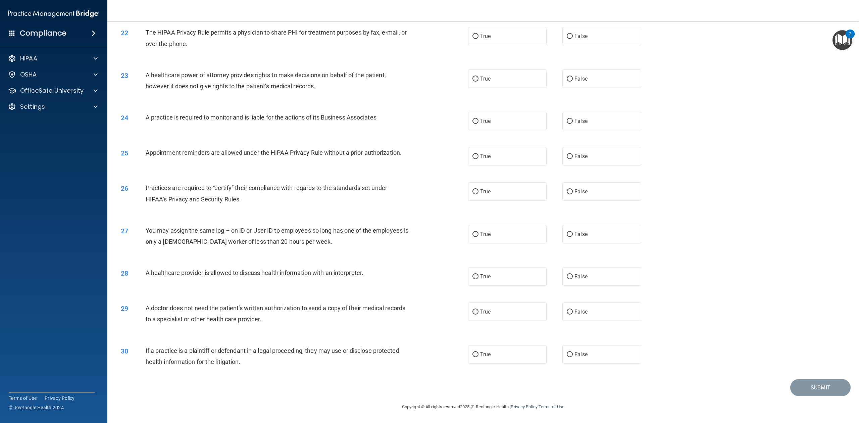
drag, startPoint x: 822, startPoint y: 8, endPoint x: 633, endPoint y: 384, distance: 420.3
click at [633, 384] on div "Submit" at bounding box center [483, 387] width 735 height 17
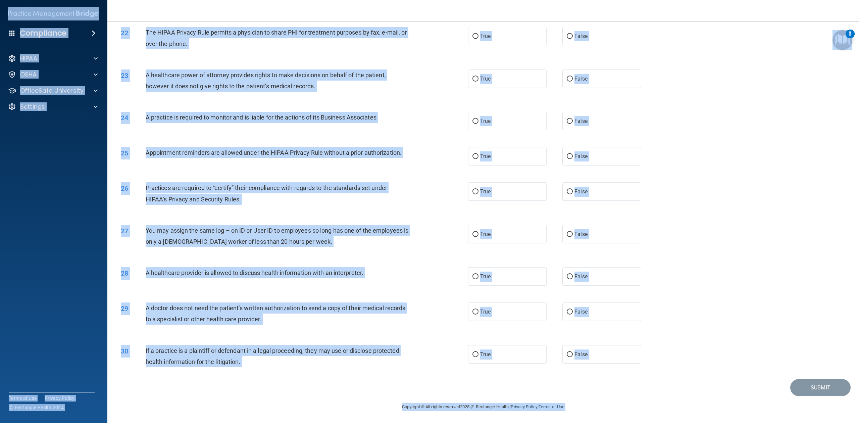
copy body "Compliance HIPAA Documents and Policies Report an Incident Business Associates …"
click at [842, 231] on div "27 You may assign the same log – on ID or User ID to employees so long has one …" at bounding box center [483, 237] width 735 height 42
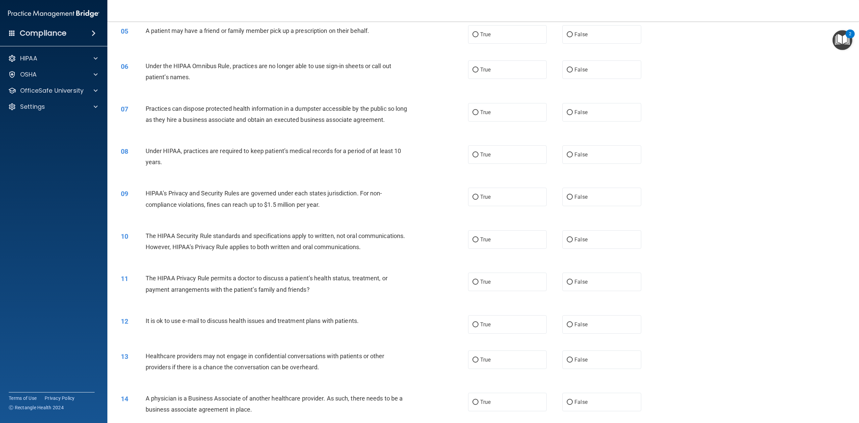
scroll to position [0, 0]
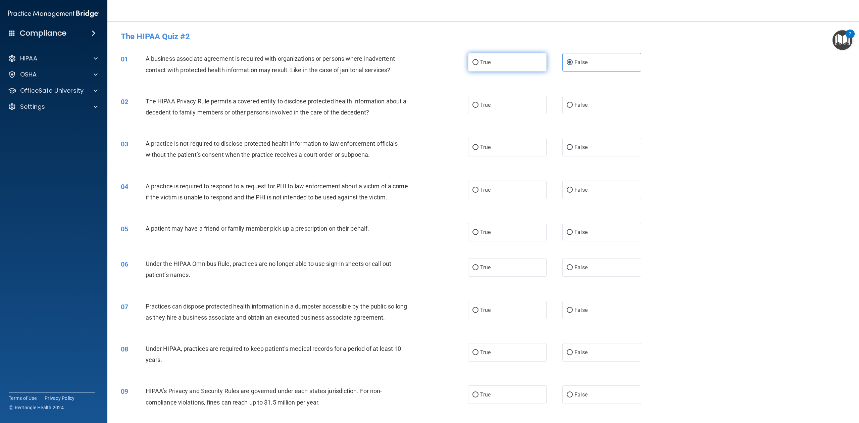
click at [474, 62] on input "True" at bounding box center [475, 62] width 6 height 5
radio input "true"
radio input "false"
click at [474, 106] on input "True" at bounding box center [475, 105] width 6 height 5
radio input "true"
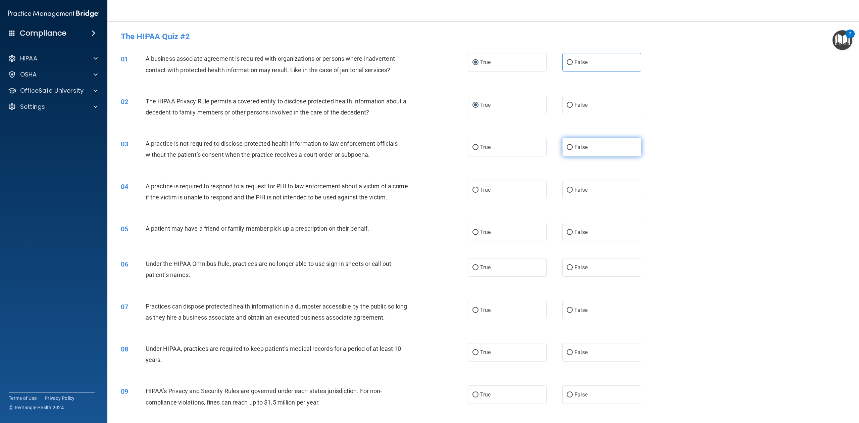
click at [567, 148] on input "False" at bounding box center [570, 147] width 6 height 5
radio input "true"
click at [475, 188] on input "True" at bounding box center [475, 189] width 6 height 5
radio input "true"
click at [479, 241] on label "True" at bounding box center [507, 232] width 78 height 18
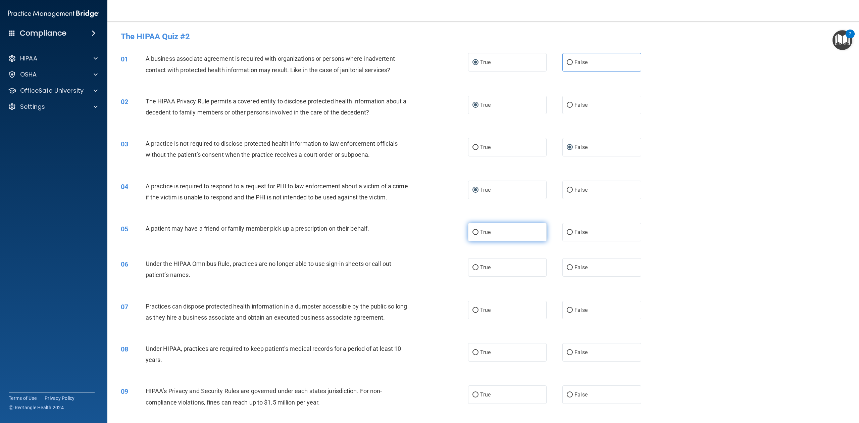
click at [478, 235] on input "True" at bounding box center [475, 232] width 6 height 5
radio input "true"
click at [567, 270] on input "False" at bounding box center [570, 267] width 6 height 5
radio input "true"
click at [574, 313] on span "False" at bounding box center [580, 310] width 13 height 6
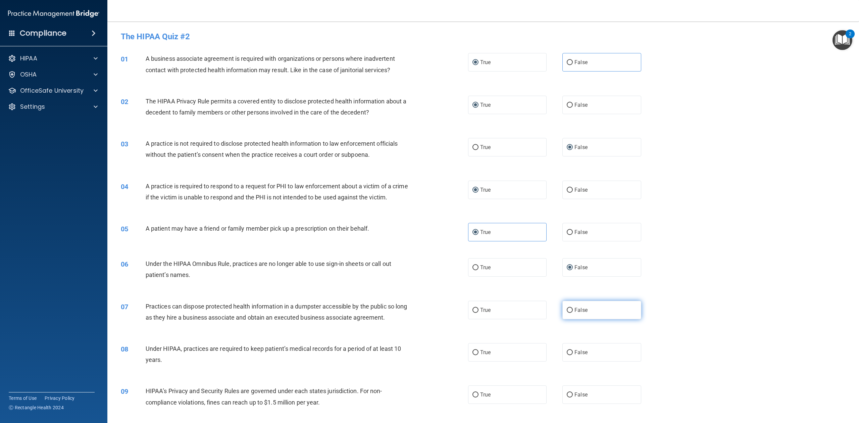
click at [571, 313] on input "False" at bounding box center [570, 310] width 6 height 5
radio input "true"
click at [567, 355] on input "False" at bounding box center [570, 352] width 6 height 5
radio input "true"
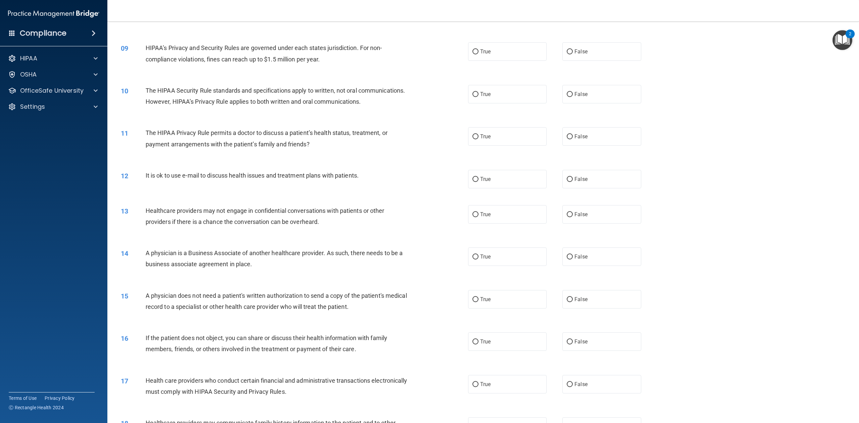
scroll to position [317, 0]
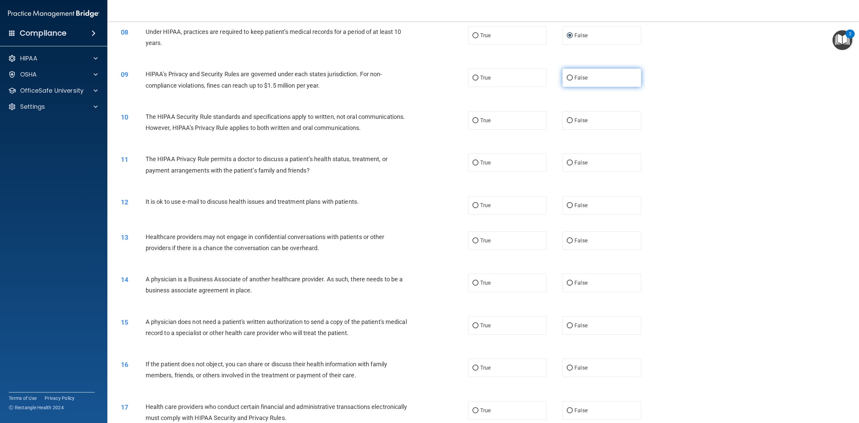
click at [567, 80] on input "False" at bounding box center [570, 77] width 6 height 5
radio input "true"
click at [570, 129] on label "False" at bounding box center [601, 120] width 78 height 18
click at [570, 123] on input "False" at bounding box center [570, 120] width 6 height 5
radio input "true"
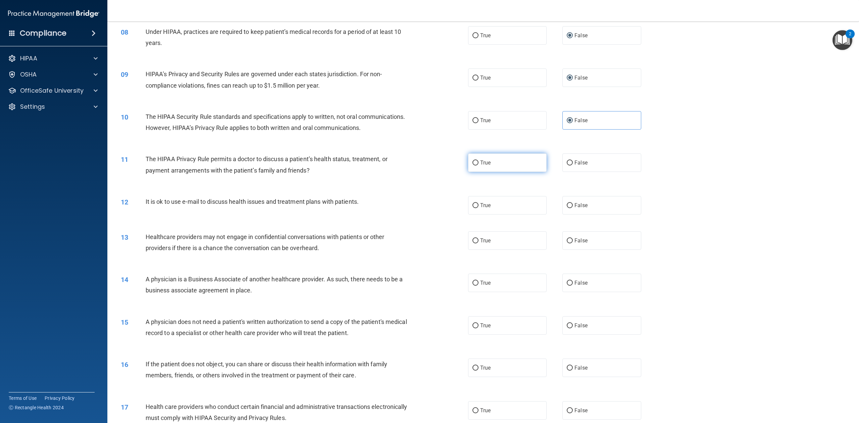
click at [475, 165] on input "True" at bounding box center [475, 162] width 6 height 5
radio input "true"
click at [567, 208] on input "False" at bounding box center [570, 205] width 6 height 5
radio input "true"
click at [567, 208] on input "False" at bounding box center [570, 205] width 6 height 5
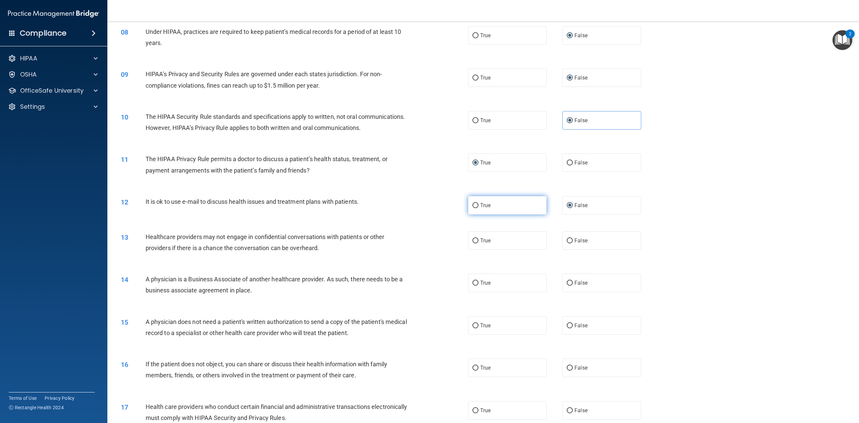
click at [480, 208] on span "True" at bounding box center [485, 205] width 10 height 6
click at [478, 208] on input "True" at bounding box center [475, 205] width 6 height 5
radio input "true"
radio input "false"
click at [580, 250] on label "False" at bounding box center [601, 240] width 78 height 18
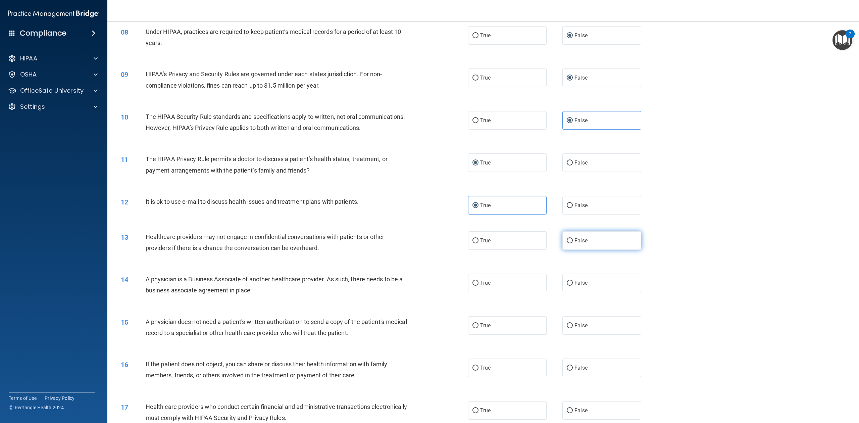
click at [573, 243] on input "False" at bounding box center [570, 240] width 6 height 5
radio input "true"
click at [575, 286] on span "False" at bounding box center [580, 282] width 13 height 6
click at [573, 285] on input "False" at bounding box center [570, 282] width 6 height 5
radio input "true"
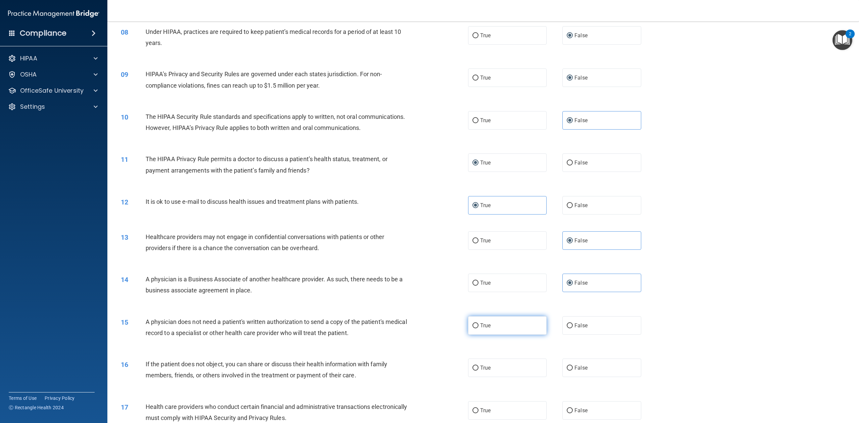
click at [491, 334] on label "True" at bounding box center [507, 325] width 78 height 18
click at [478, 328] on input "True" at bounding box center [475, 325] width 6 height 5
radio input "true"
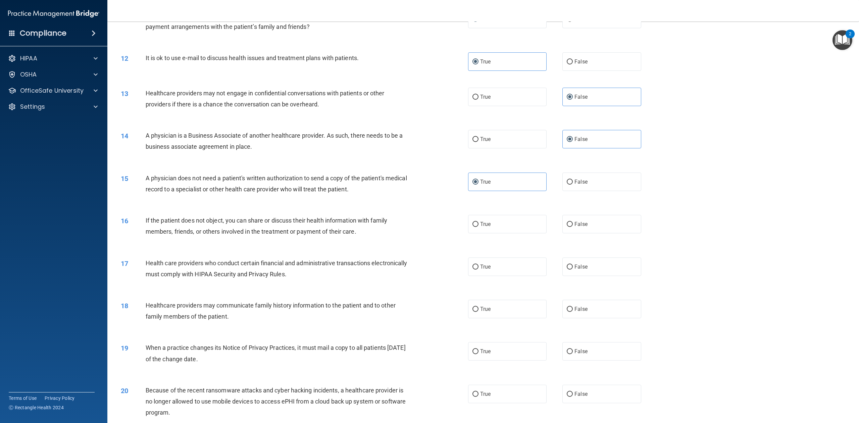
scroll to position [470, 0]
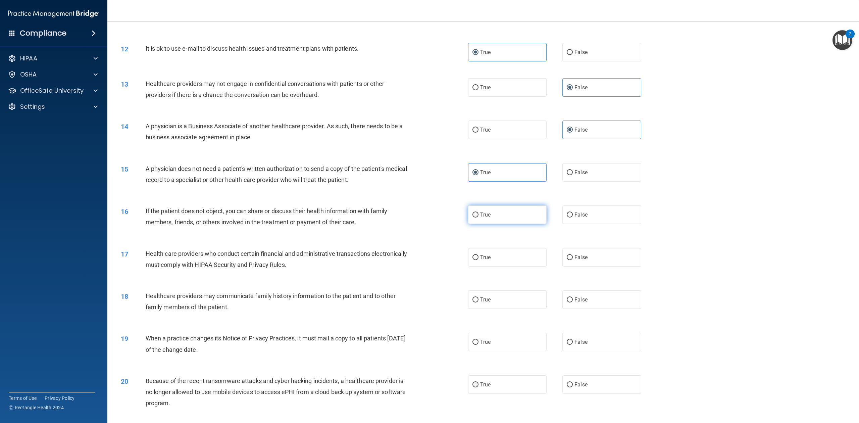
click at [473, 224] on label "True" at bounding box center [507, 214] width 78 height 18
click at [473, 217] on input "True" at bounding box center [475, 214] width 6 height 5
radio input "true"
click at [494, 266] on label "True" at bounding box center [507, 257] width 78 height 18
click at [478, 260] on input "True" at bounding box center [475, 257] width 6 height 5
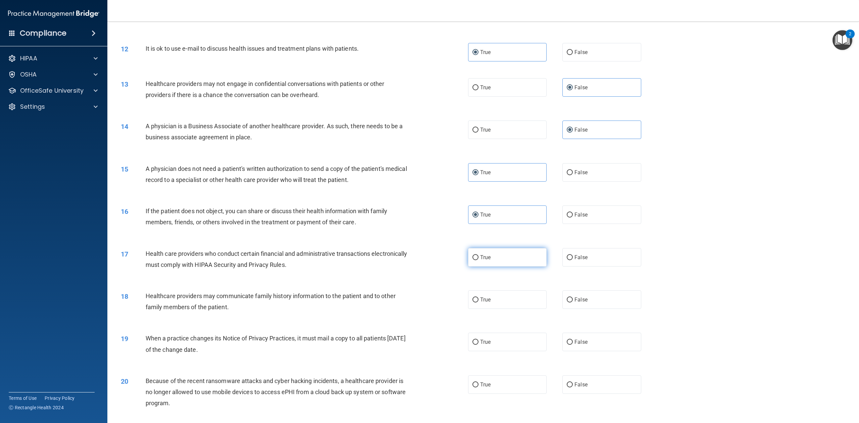
radio input "true"
click at [495, 309] on label "True" at bounding box center [507, 299] width 78 height 18
click at [478, 302] on input "True" at bounding box center [475, 299] width 6 height 5
radio input "true"
click at [592, 351] on label "False" at bounding box center [601, 341] width 78 height 18
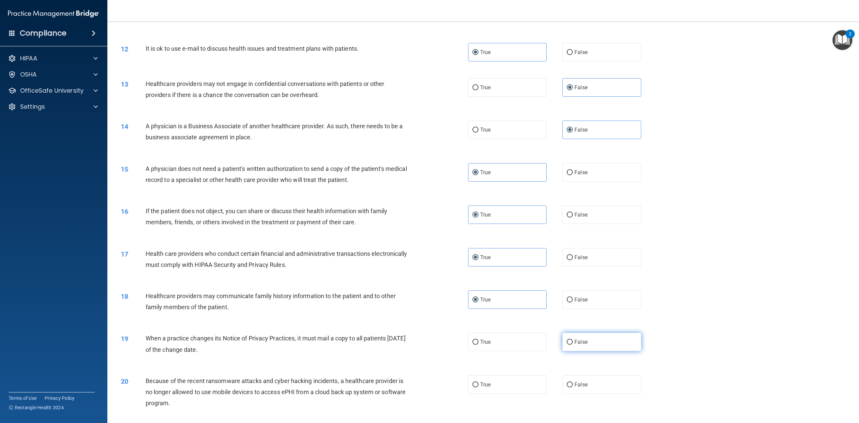
click at [573, 344] on input "False" at bounding box center [570, 341] width 6 height 5
radio input "true"
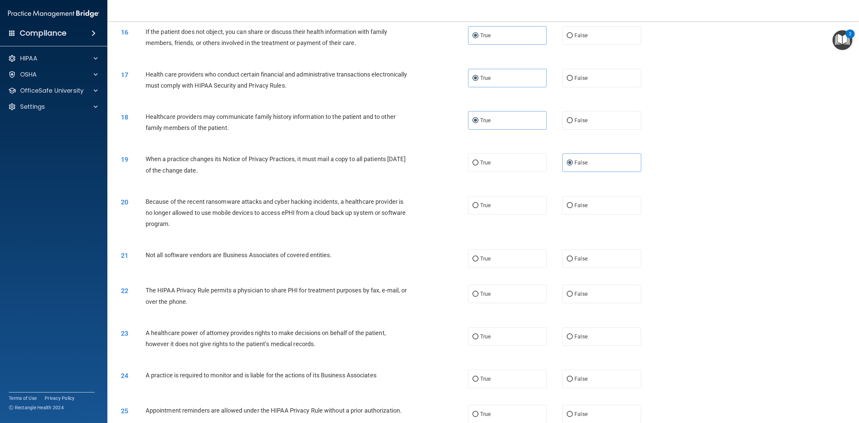
scroll to position [700, 0]
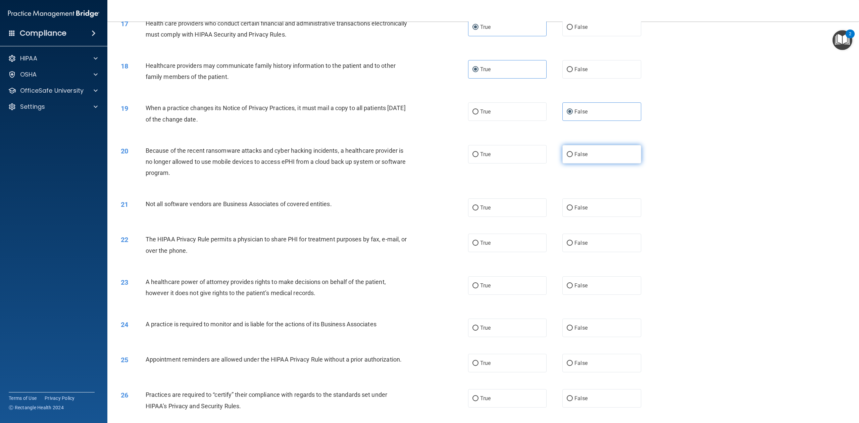
click at [581, 157] on span "False" at bounding box center [580, 154] width 13 height 6
click at [573, 157] on input "False" at bounding box center [570, 154] width 6 height 5
radio input "true"
click at [498, 217] on label "True" at bounding box center [507, 207] width 78 height 18
click at [478, 210] on input "True" at bounding box center [475, 207] width 6 height 5
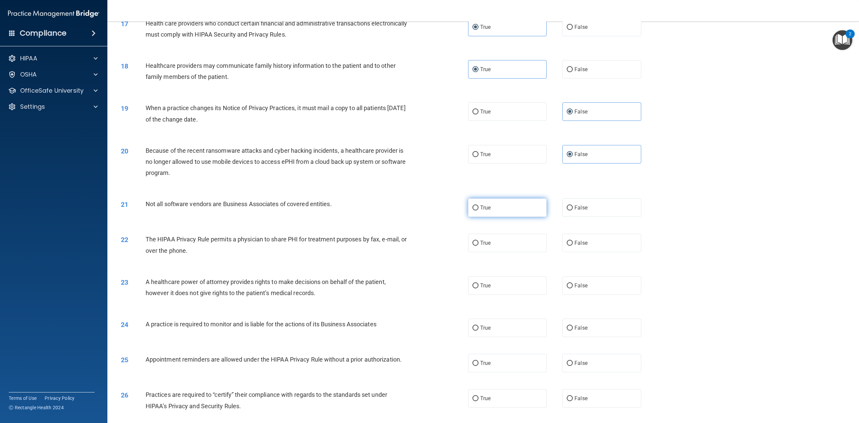
radio input "true"
click at [480, 252] on label "True" at bounding box center [507, 242] width 78 height 18
click at [478, 246] on input "True" at bounding box center [475, 242] width 6 height 5
radio input "true"
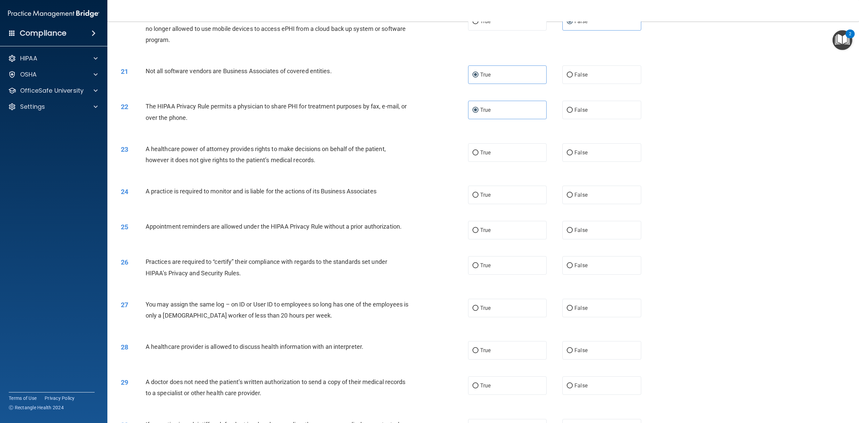
scroll to position [854, 0]
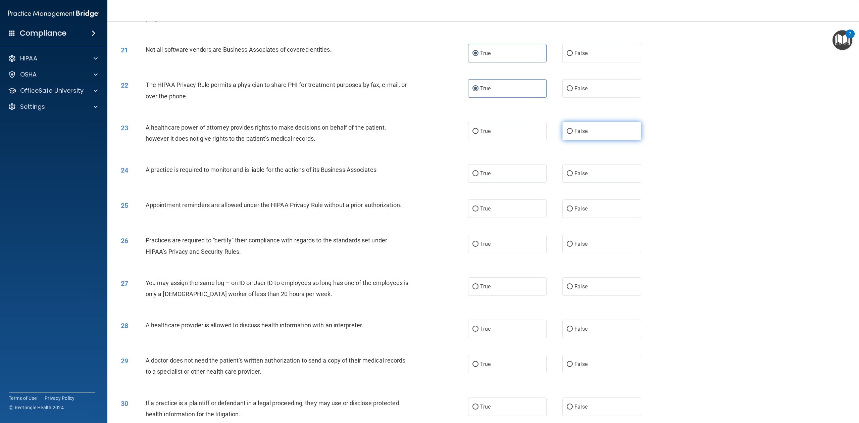
click at [574, 134] on span "False" at bounding box center [580, 131] width 13 height 6
click at [573, 134] on input "False" at bounding box center [570, 131] width 6 height 5
radio input "true"
click at [493, 182] on label "True" at bounding box center [507, 173] width 78 height 18
click at [478, 176] on input "True" at bounding box center [475, 173] width 6 height 5
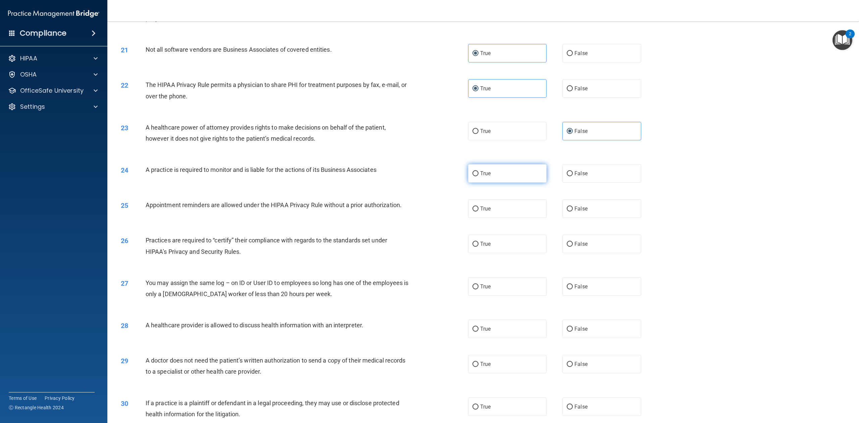
radio input "true"
click at [506, 218] on label "True" at bounding box center [507, 208] width 78 height 18
click at [478, 211] on input "True" at bounding box center [475, 208] width 6 height 5
radio input "true"
click at [574, 247] on span "False" at bounding box center [580, 243] width 13 height 6
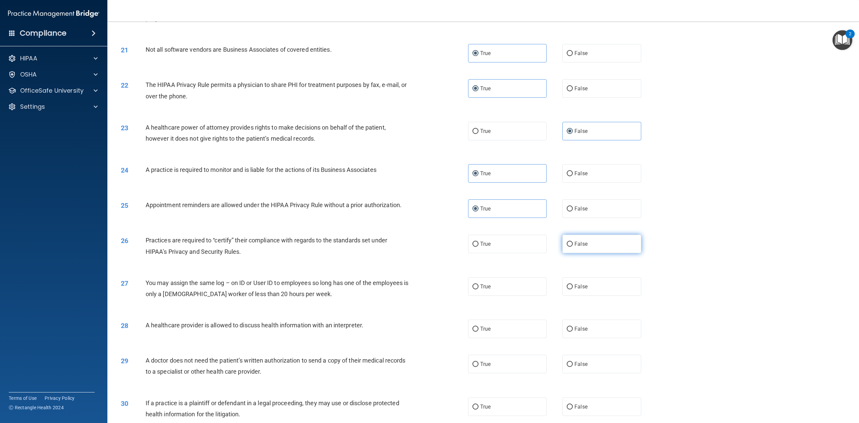
click at [573, 247] on input "False" at bounding box center [570, 243] width 6 height 5
radio input "true"
click at [588, 296] on label "False" at bounding box center [601, 286] width 78 height 18
click at [573, 289] on input "False" at bounding box center [570, 286] width 6 height 5
radio input "true"
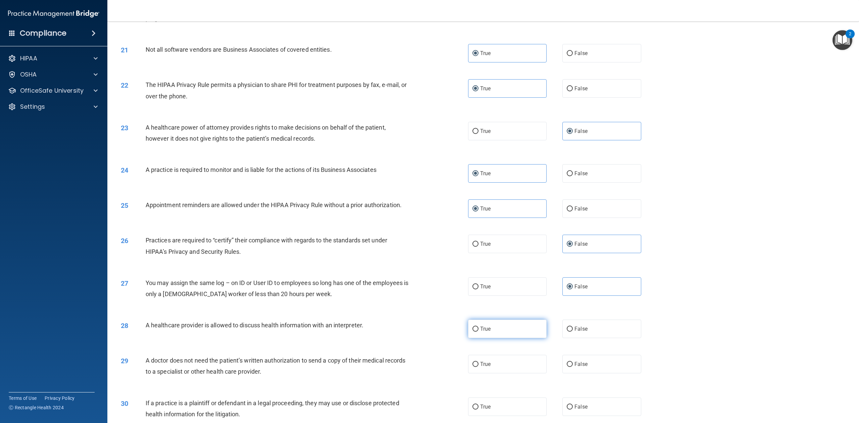
click at [481, 338] on label "True" at bounding box center [507, 328] width 78 height 18
click at [478, 331] on input "True" at bounding box center [475, 328] width 6 height 5
radio input "true"
click at [471, 376] on div "29 A doctor does not need the patient’s written authorization to send a copy of…" at bounding box center [483, 367] width 735 height 42
click at [472, 373] on label "True" at bounding box center [507, 364] width 78 height 18
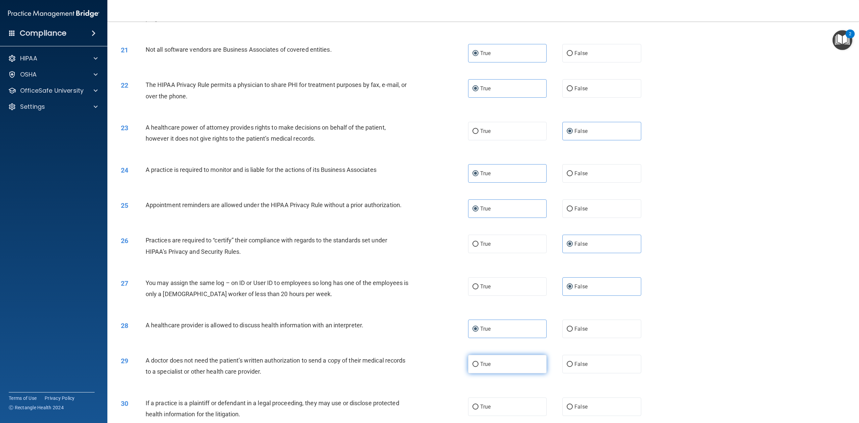
click at [472, 367] on input "True" at bounding box center [475, 364] width 6 height 5
radio input "true"
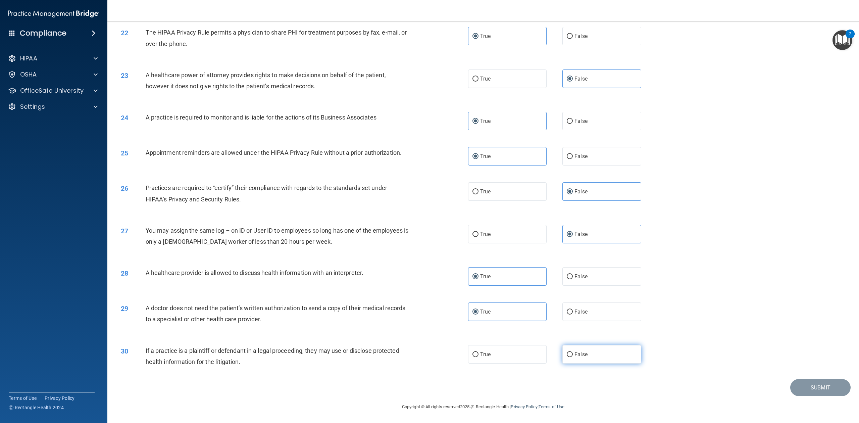
click at [582, 356] on span "False" at bounding box center [580, 354] width 13 height 6
click at [573, 356] on input "False" at bounding box center [570, 354] width 6 height 5
radio input "true"
click at [819, 389] on button "Submit" at bounding box center [820, 387] width 60 height 17
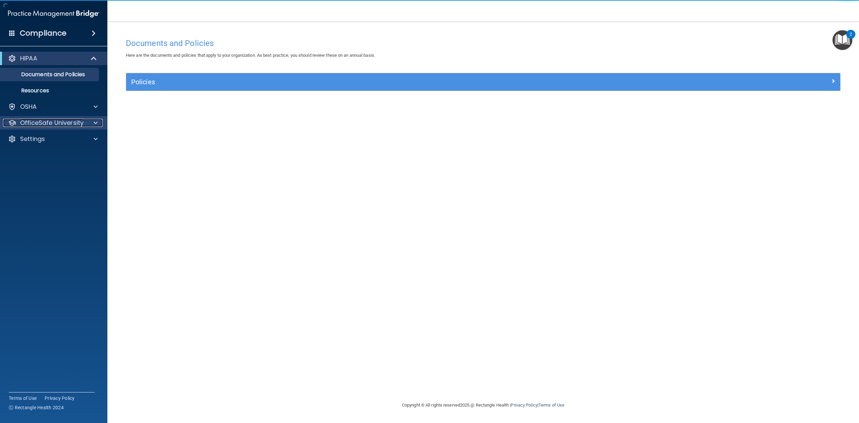
click at [54, 121] on p "OfficeSafe University" at bounding box center [51, 123] width 63 height 8
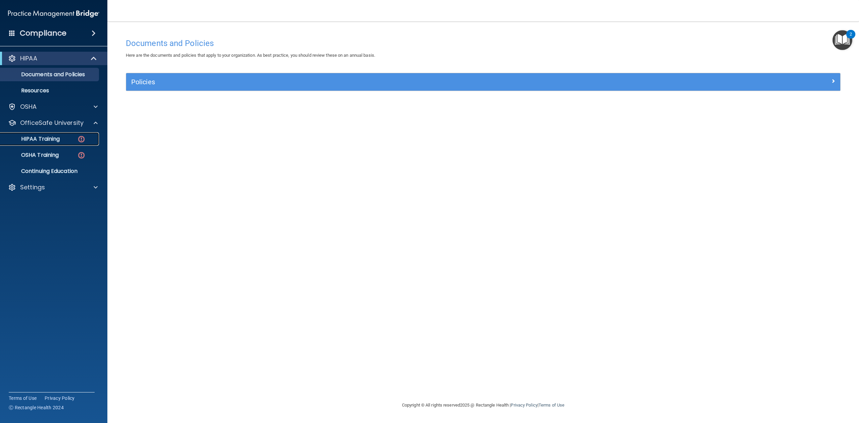
click at [54, 137] on p "HIPAA Training" at bounding box center [31, 139] width 55 height 7
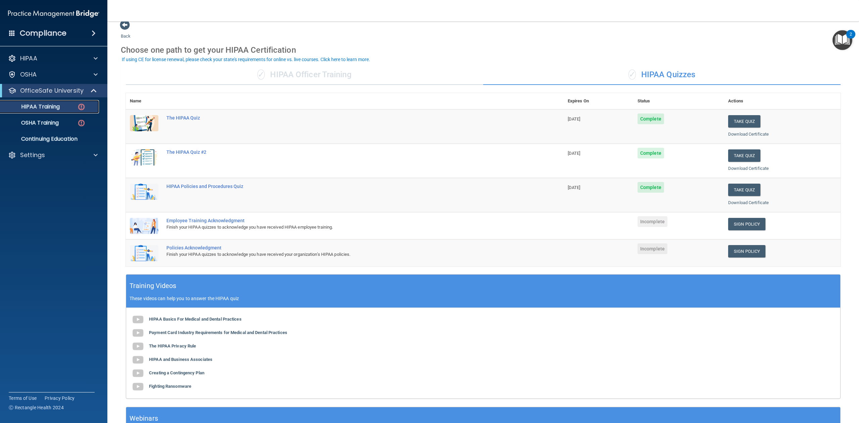
scroll to position [3, 0]
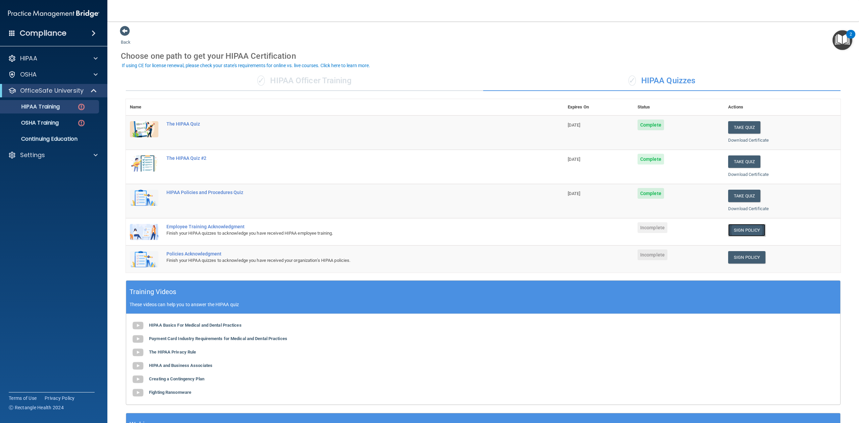
click at [748, 228] on link "Sign Policy" at bounding box center [746, 230] width 37 height 12
click at [738, 258] on link "Sign Policy" at bounding box center [746, 257] width 37 height 12
drag, startPoint x: 851, startPoint y: 95, endPoint x: 858, endPoint y: 205, distance: 110.9
click at [858, 205] on main "Back Choose one path to get your HIPAA Certification ✓ HIPAA Officer Training ✓…" at bounding box center [482, 221] width 751 height 401
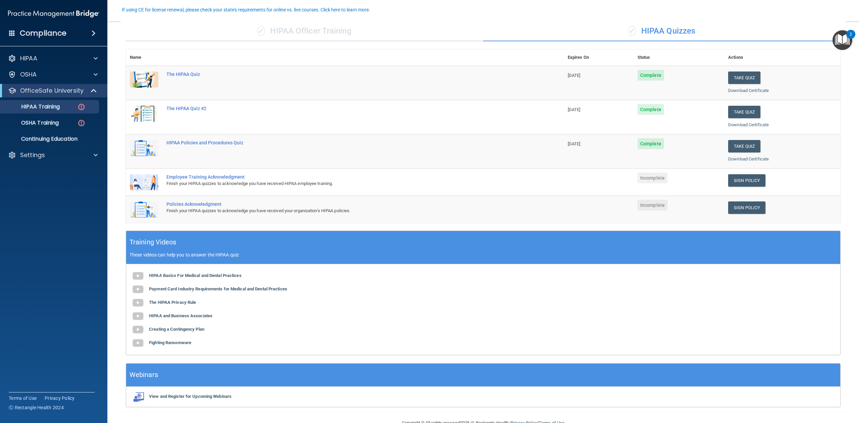
scroll to position [69, 0]
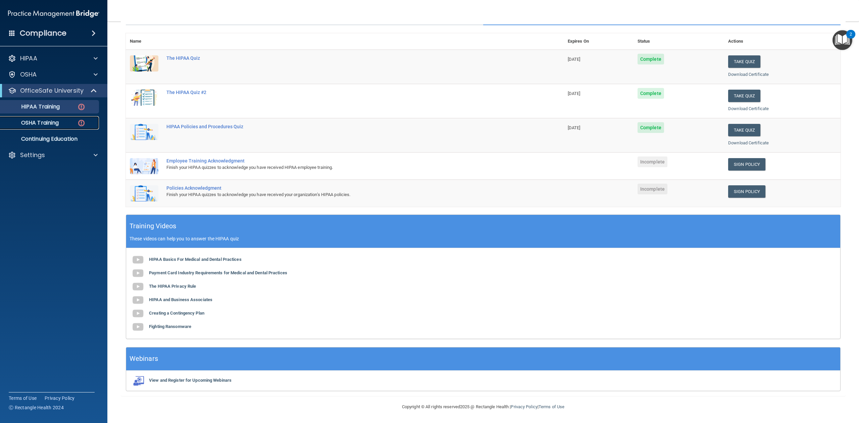
click at [44, 123] on p "OSHA Training" at bounding box center [31, 122] width 54 height 7
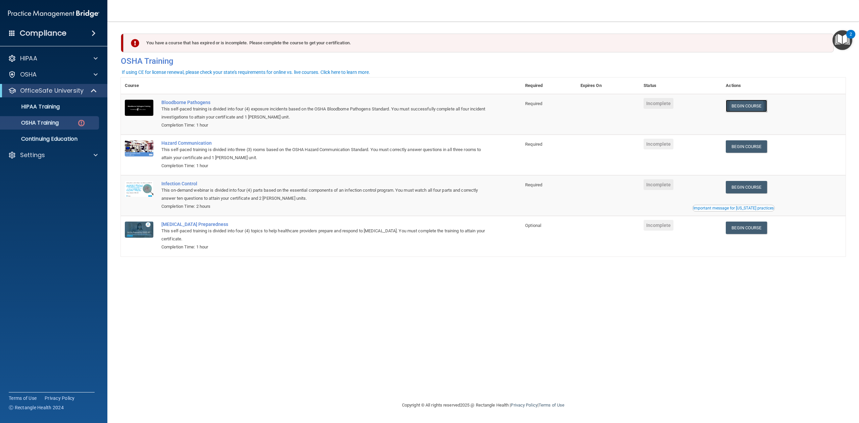
click at [752, 105] on link "Begin Course" at bounding box center [746, 106] width 41 height 12
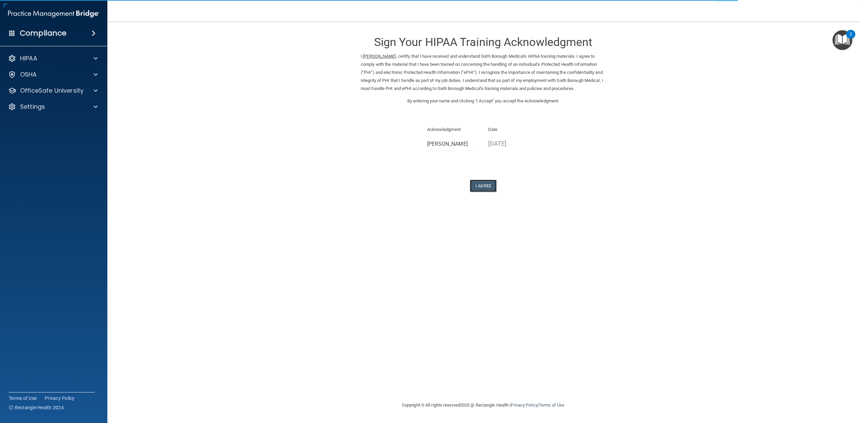
click at [487, 184] on button "I Agree" at bounding box center [483, 185] width 27 height 12
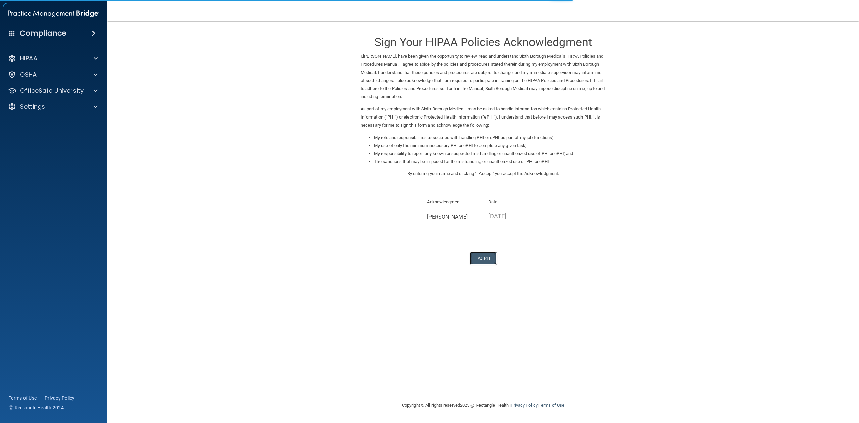
click at [489, 258] on button "I Agree" at bounding box center [483, 258] width 27 height 12
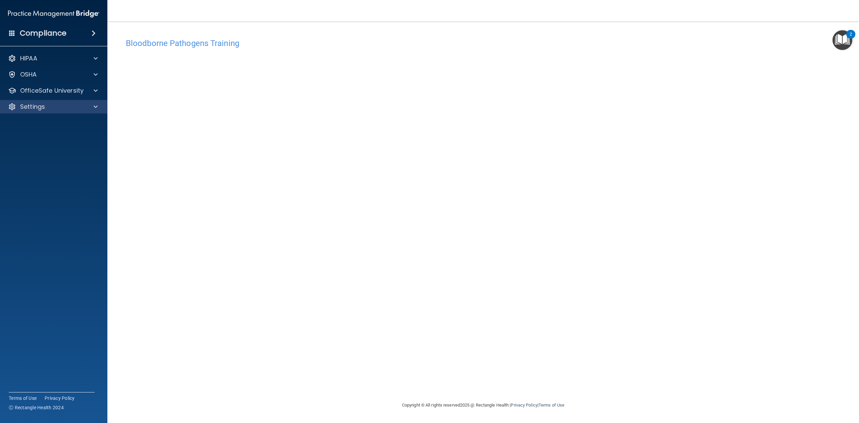
click at [92, 101] on div "Settings" at bounding box center [54, 106] width 108 height 13
click at [97, 90] on span at bounding box center [96, 91] width 4 height 8
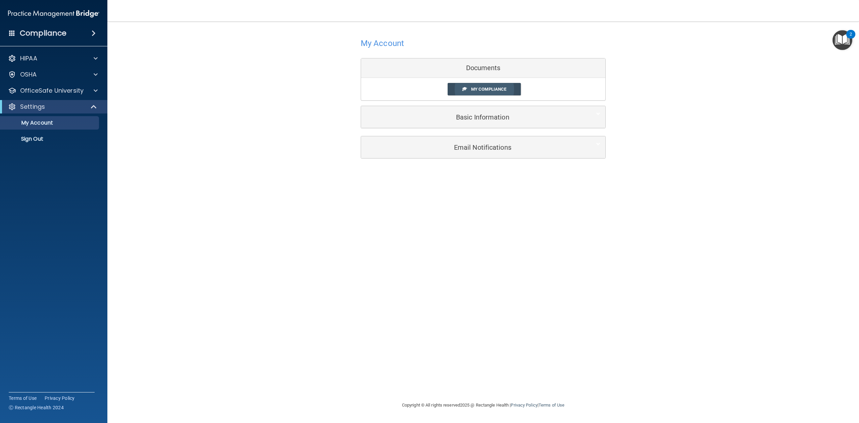
click at [480, 88] on span "My Compliance" at bounding box center [488, 89] width 35 height 5
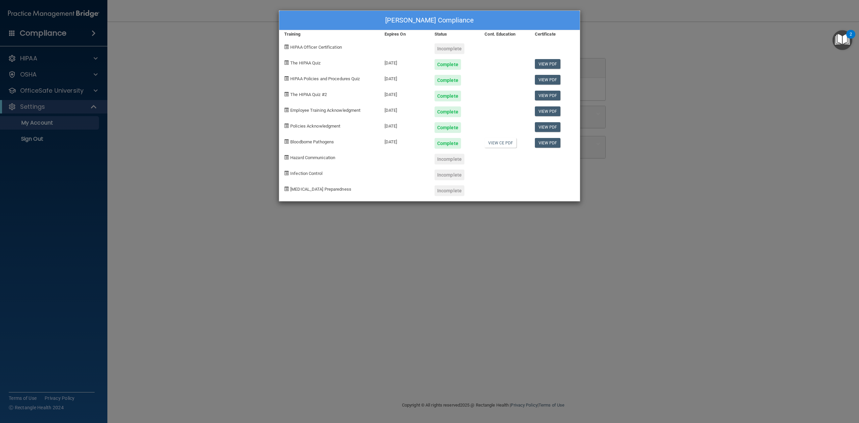
click at [303, 155] on span "Hazard Communication" at bounding box center [312, 157] width 45 height 5
click at [687, 42] on div "[PERSON_NAME] Compliance Training Expires On Status Cont. Education Certificate…" at bounding box center [429, 211] width 859 height 423
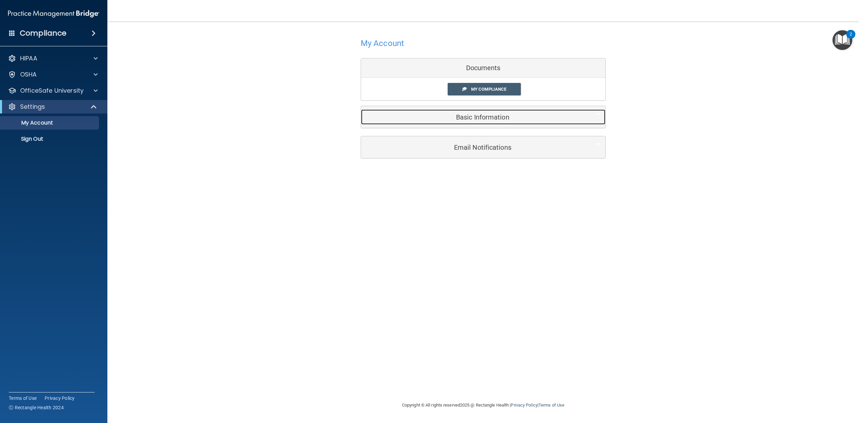
click at [477, 117] on h5 "Basic Information" at bounding box center [473, 116] width 214 height 7
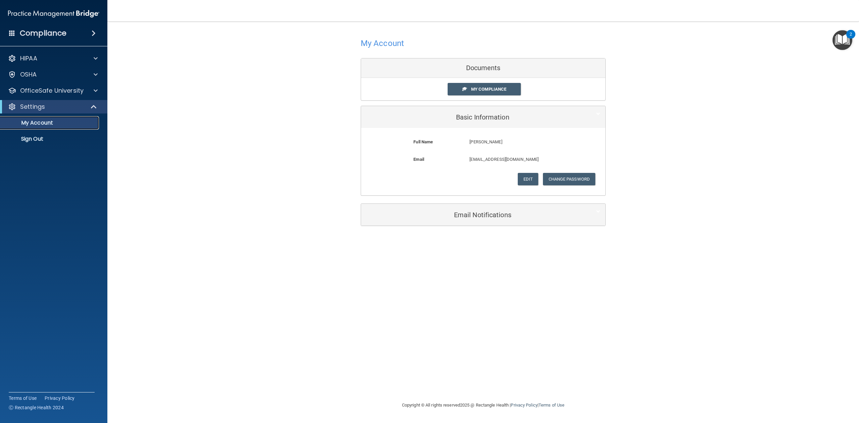
click at [41, 124] on p "My Account" at bounding box center [50, 122] width 92 height 7
click at [54, 90] on p "OfficeSafe University" at bounding box center [51, 91] width 63 height 8
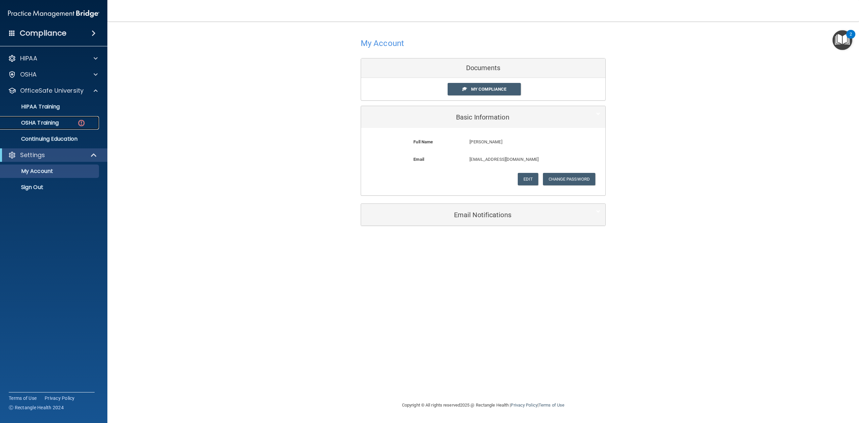
click at [50, 123] on p "OSHA Training" at bounding box center [31, 122] width 54 height 7
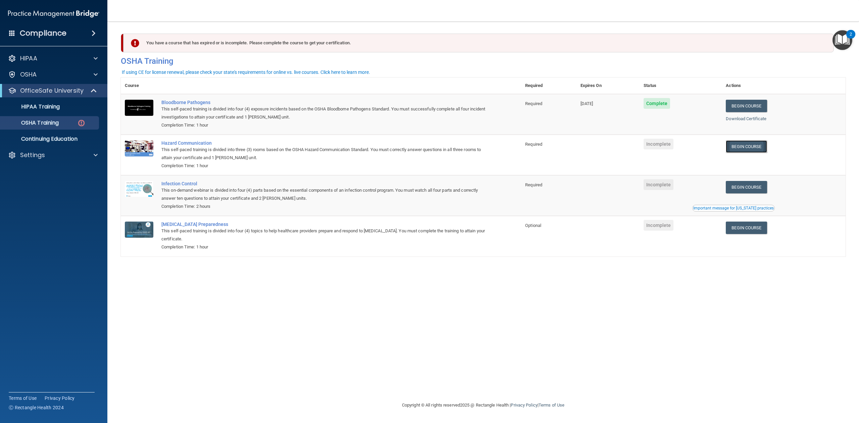
click at [735, 147] on link "Begin Course" at bounding box center [746, 146] width 41 height 12
click at [753, 146] on link "Begin Course" at bounding box center [746, 146] width 41 height 12
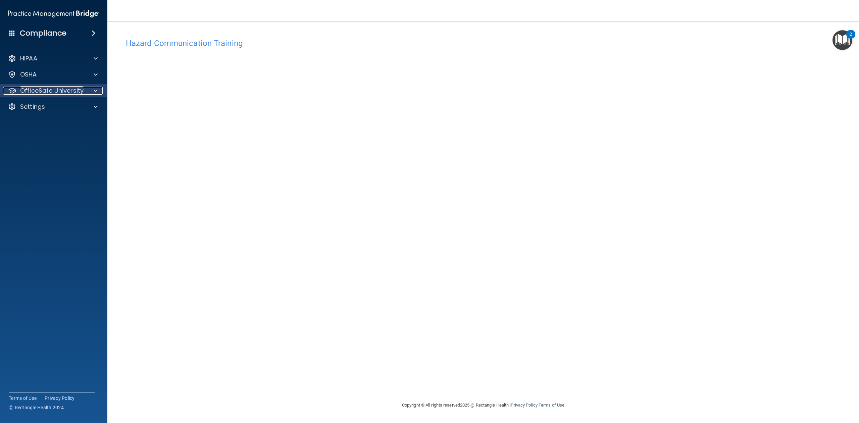
click at [61, 94] on p "OfficeSafe University" at bounding box center [51, 91] width 63 height 8
click at [64, 121] on div "OSHA Training" at bounding box center [50, 122] width 92 height 7
click at [42, 95] on div "OfficeSafe University" at bounding box center [54, 90] width 108 height 13
click at [94, 88] on span at bounding box center [96, 91] width 4 height 8
click at [51, 125] on p "OSHA Training" at bounding box center [31, 122] width 54 height 7
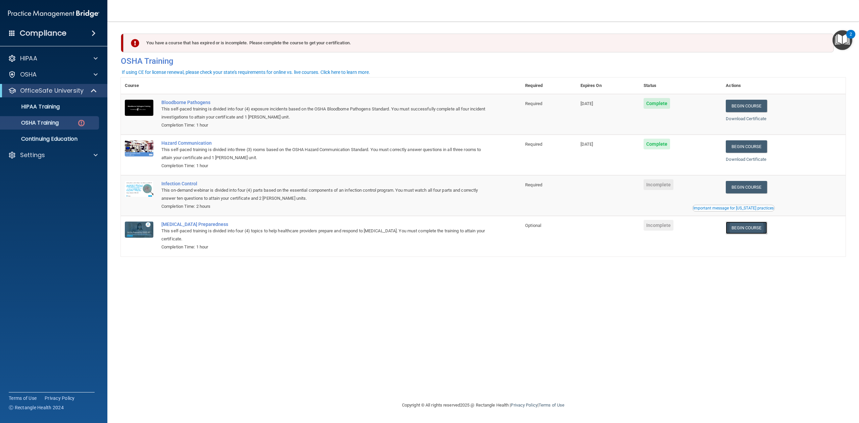
click at [746, 228] on link "Begin Course" at bounding box center [746, 227] width 41 height 12
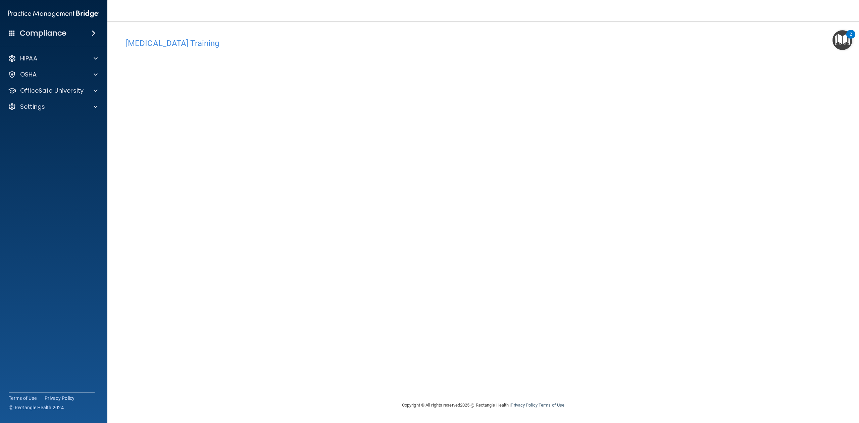
click at [491, 70] on div "[MEDICAL_DATA] Training This course doesn’t expire until . Are you sure you wan…" at bounding box center [483, 218] width 724 height 366
